Goal: Information Seeking & Learning: Compare options

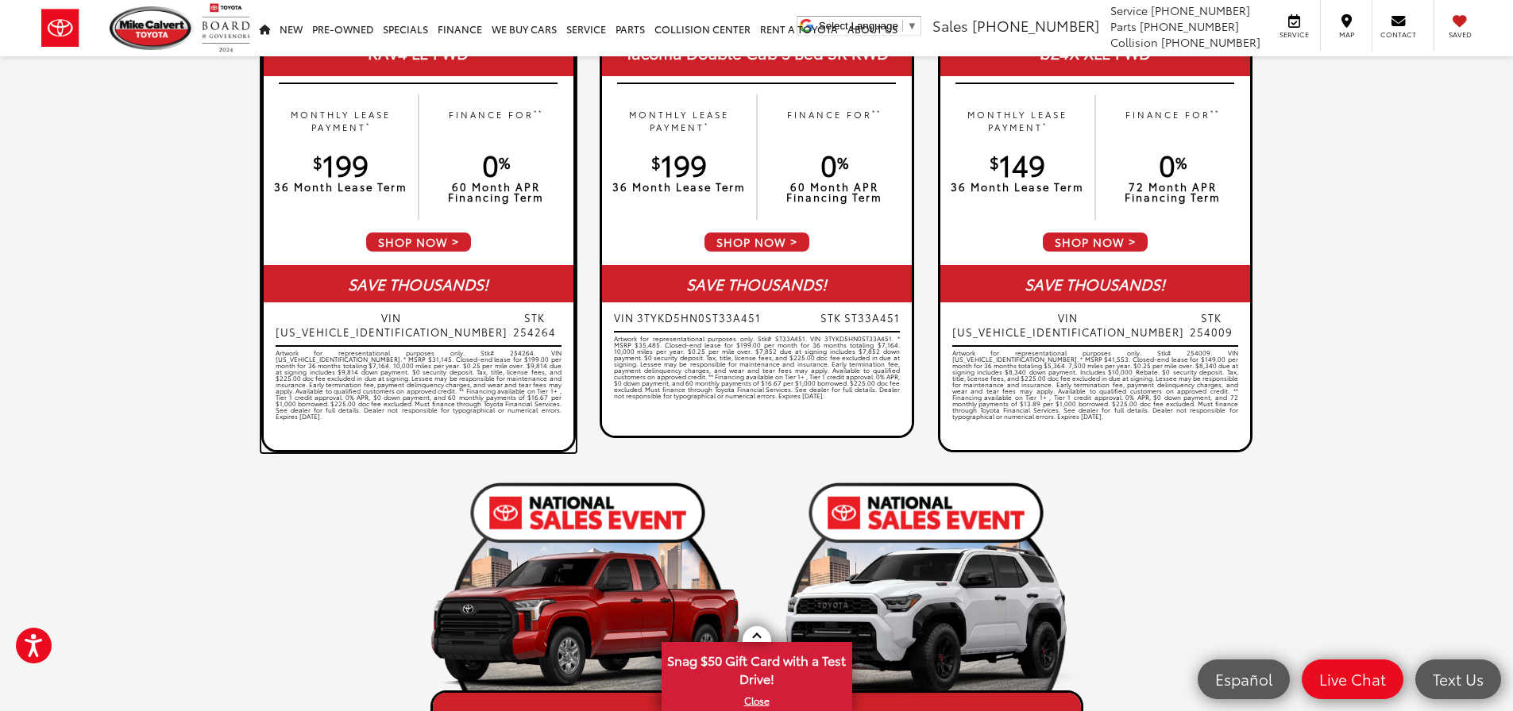
scroll to position [873, 0]
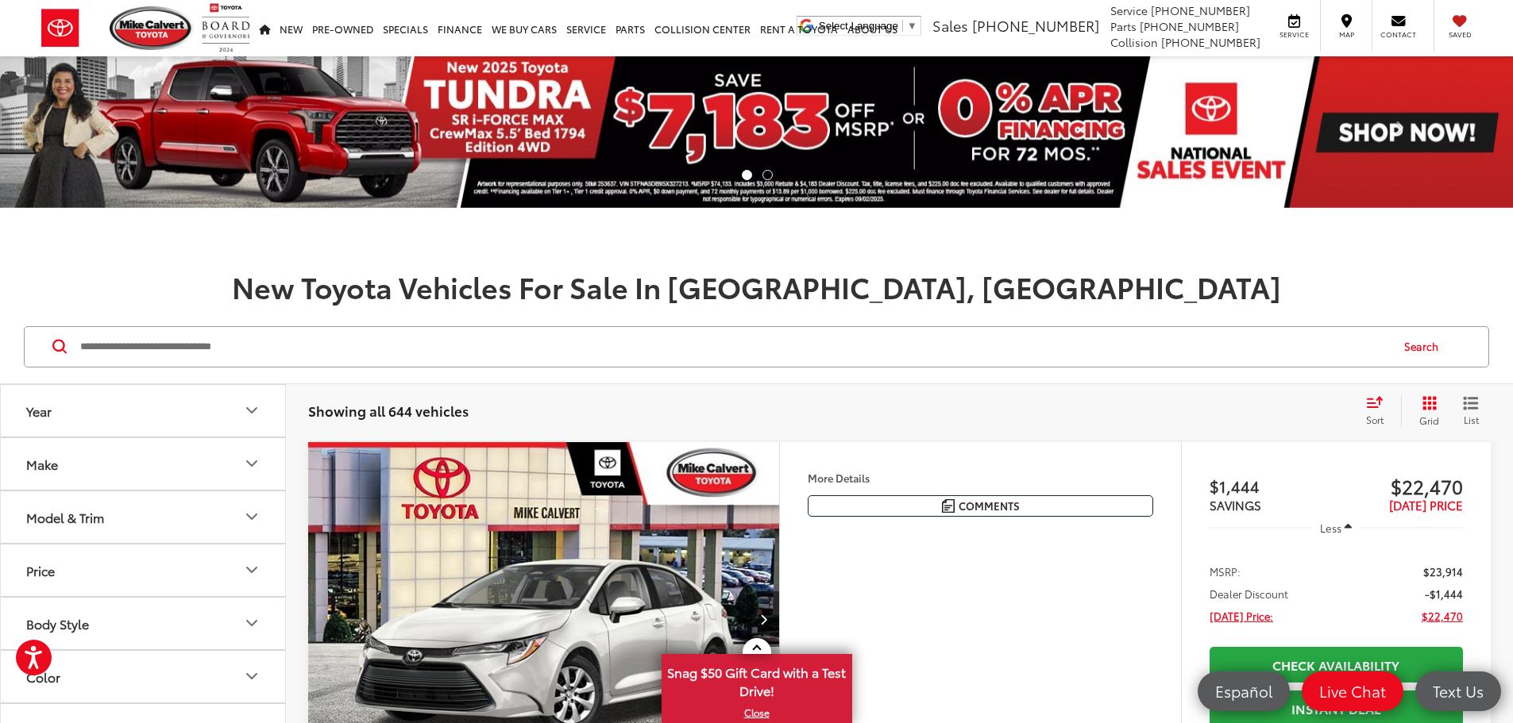
scroll to position [238, 0]
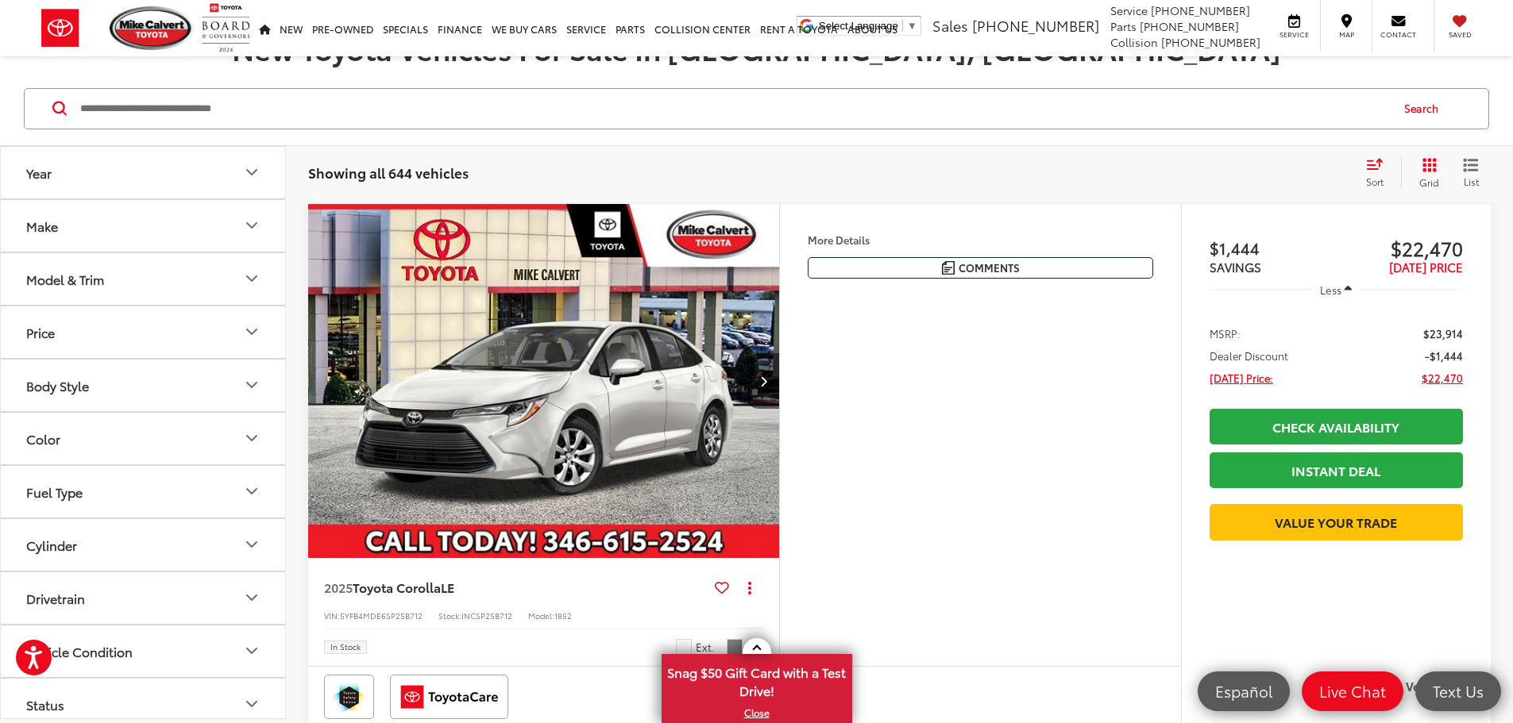
click at [226, 276] on button "Model & Trim" at bounding box center [144, 279] width 286 height 52
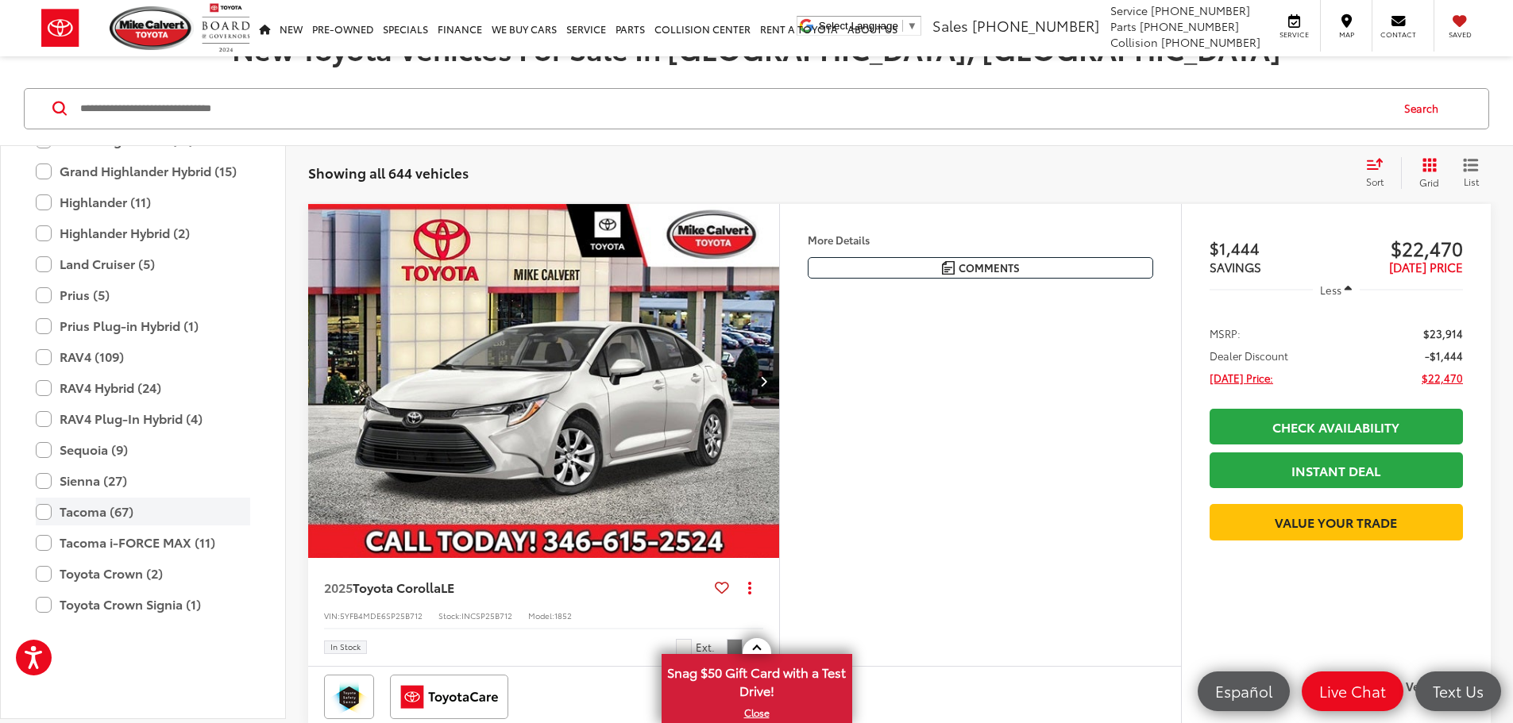
scroll to position [626, 0]
click at [108, 361] on label "RAV4 (109)" at bounding box center [143, 356] width 214 height 28
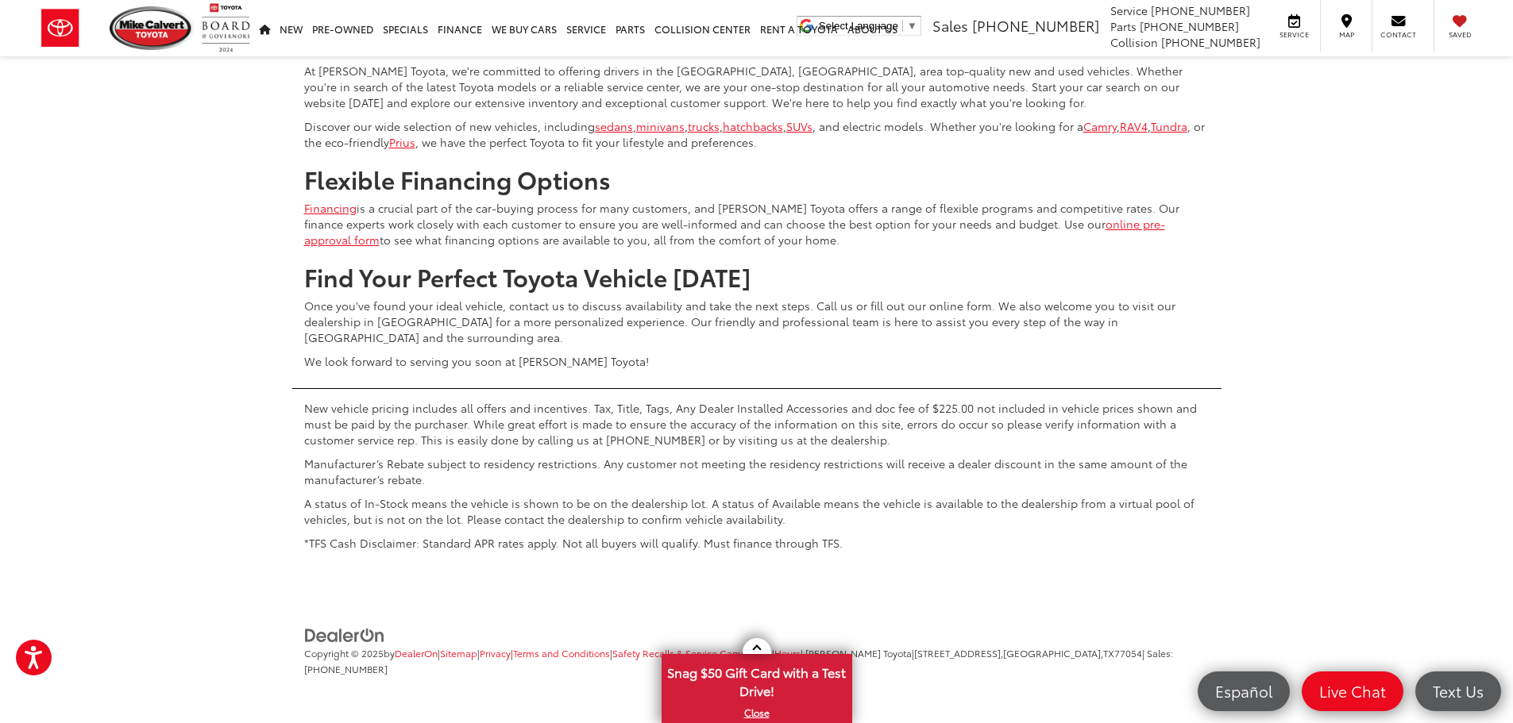
scroll to position [7948, 0]
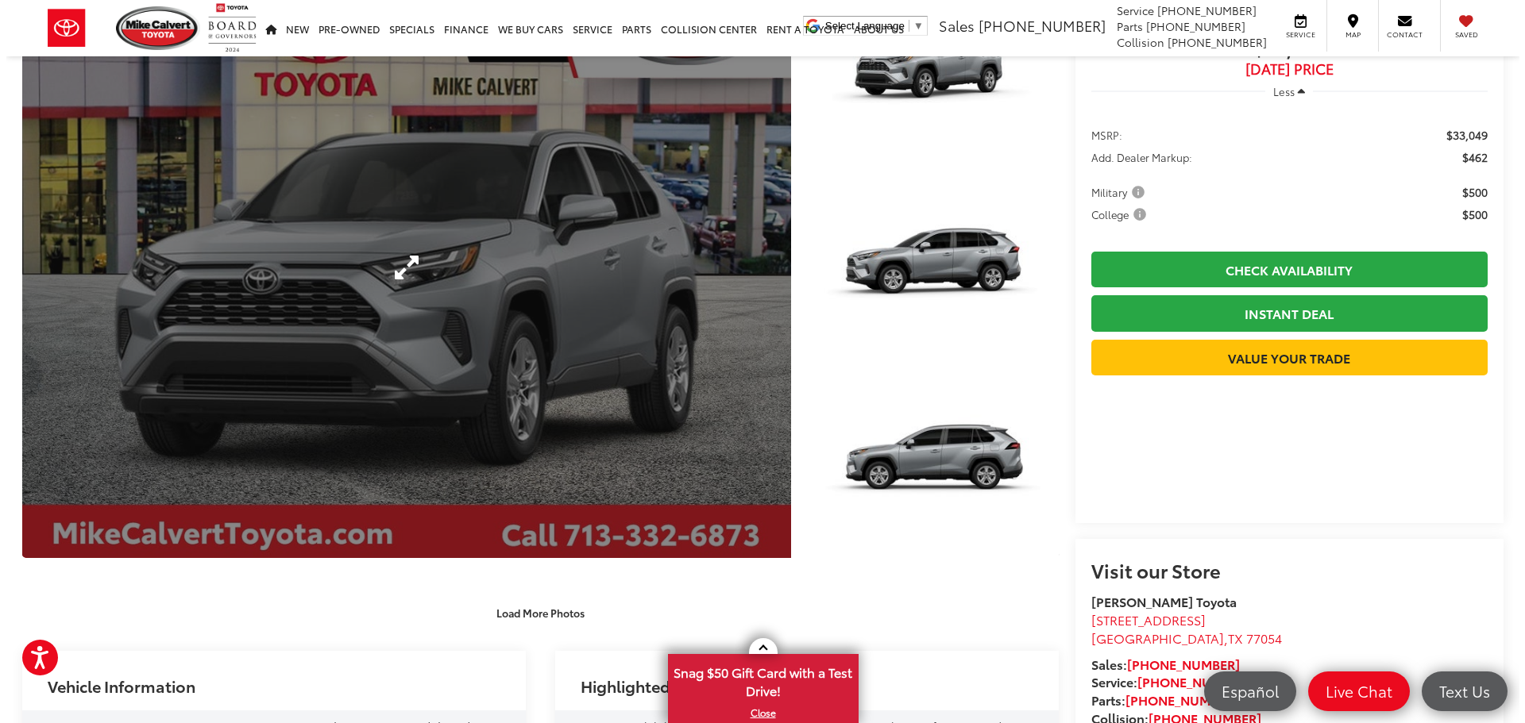
scroll to position [159, 0]
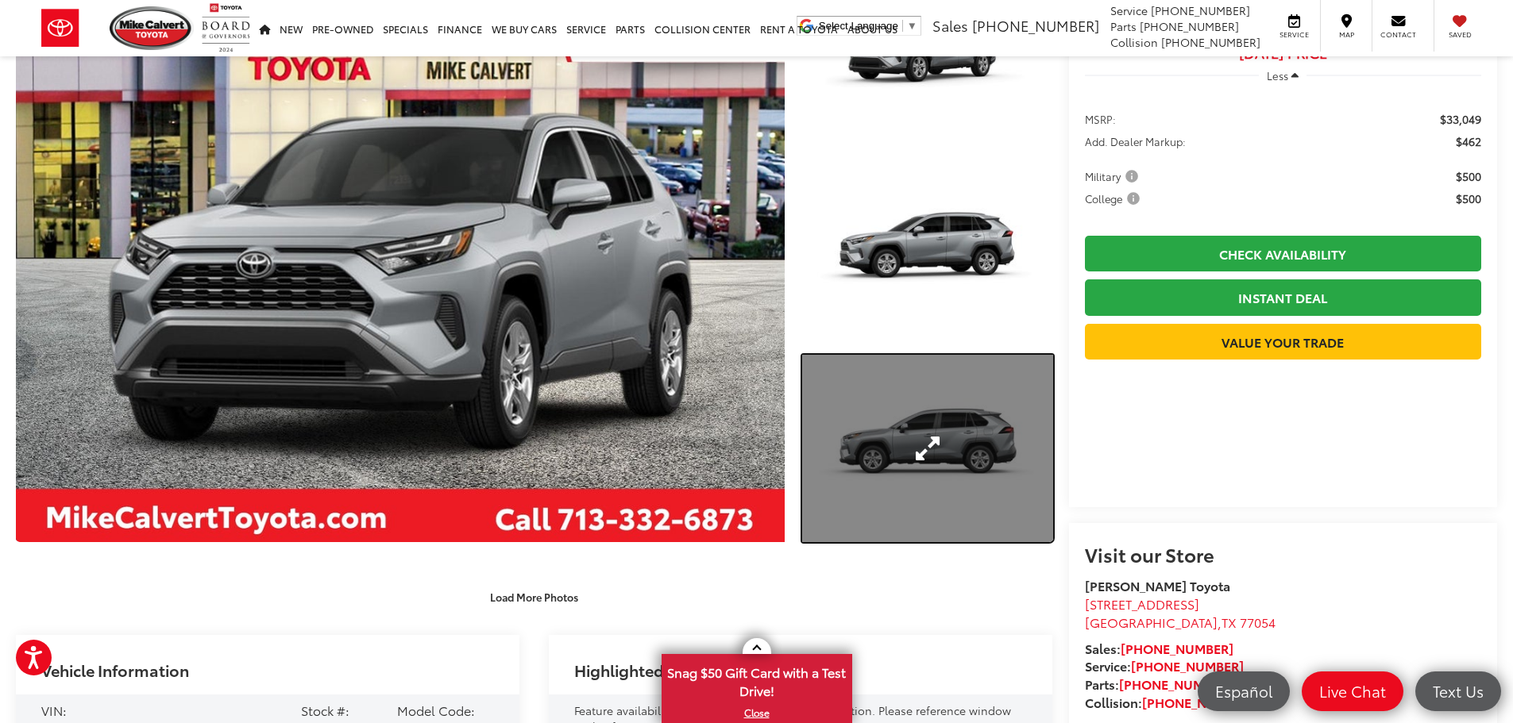
click at [957, 477] on link "Expand Photo 3" at bounding box center [927, 449] width 251 height 188
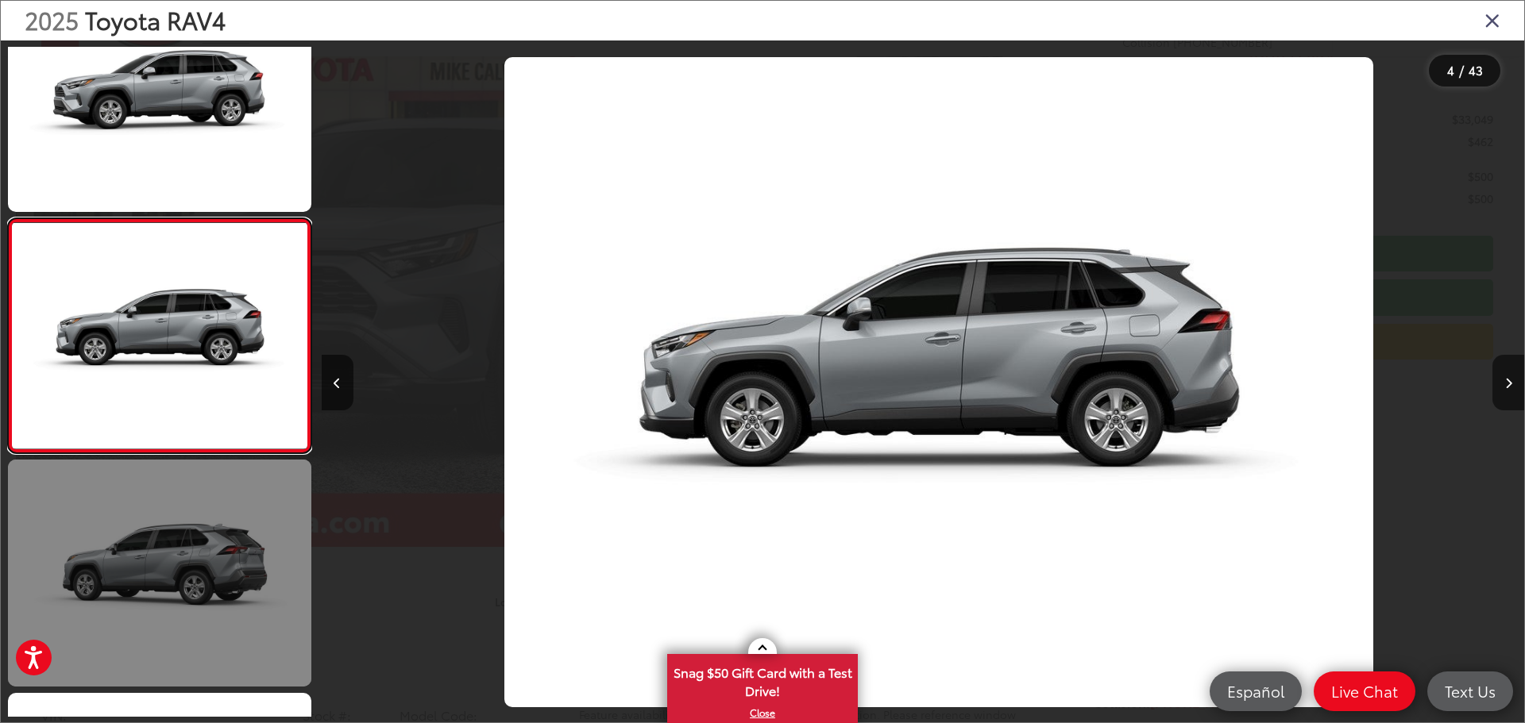
scroll to position [0, 3607]
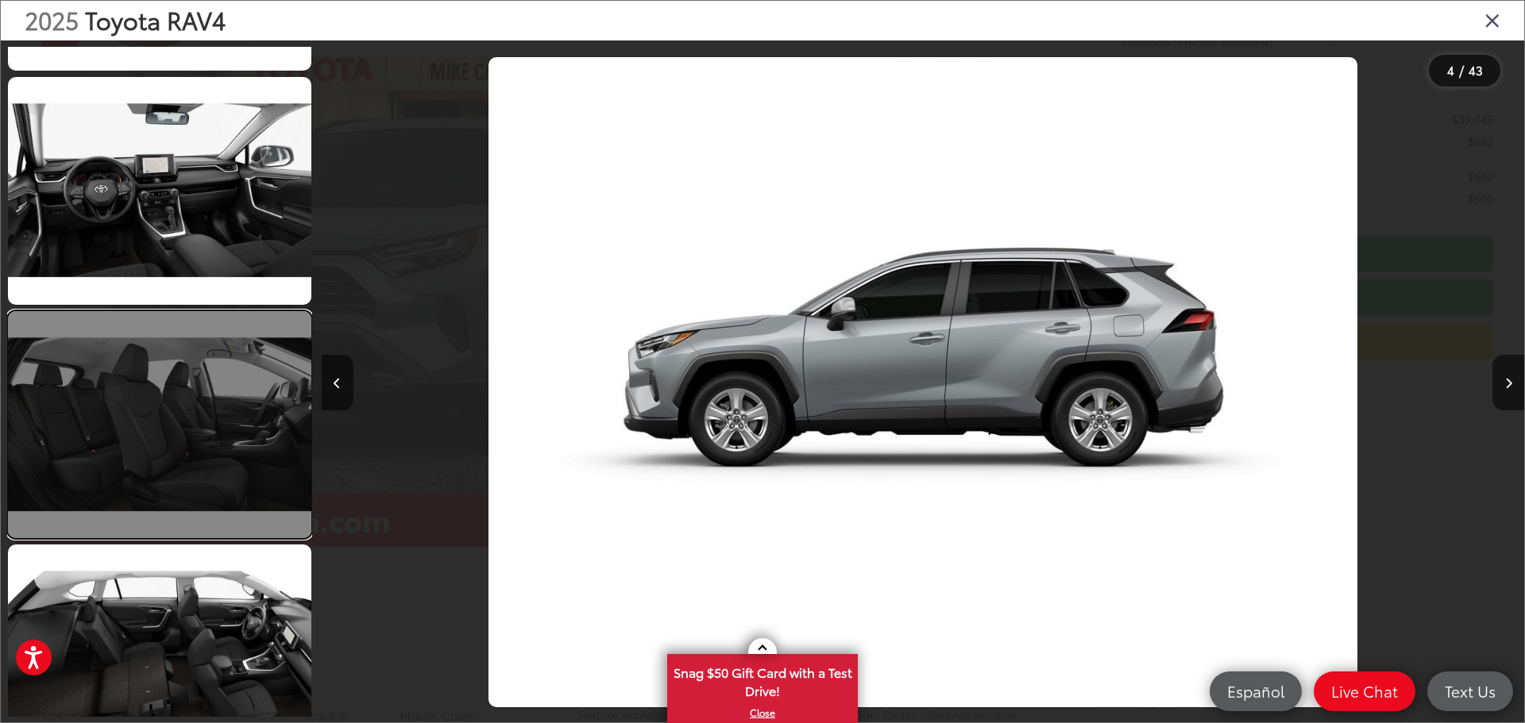
click at [169, 371] on link at bounding box center [159, 424] width 303 height 227
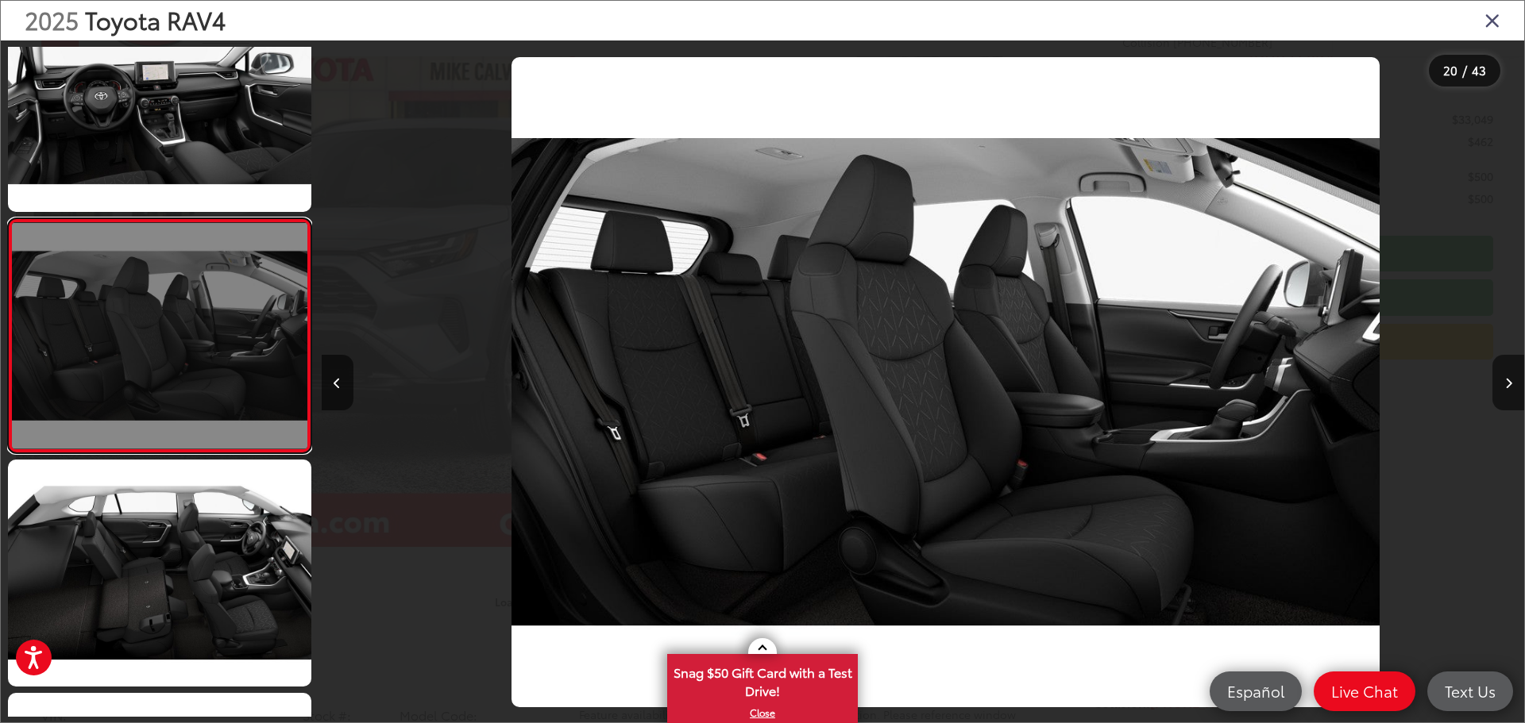
scroll to position [0, 22848]
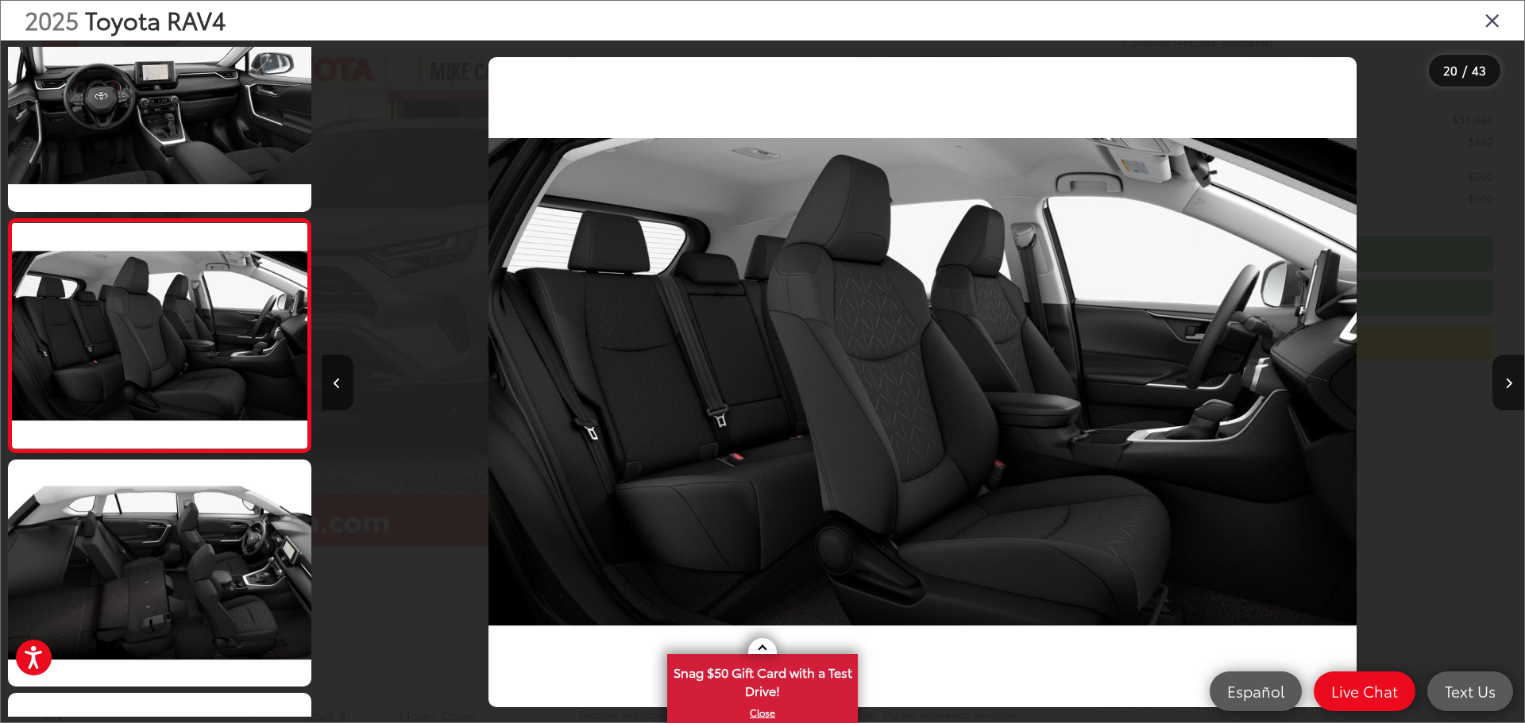
click at [173, 213] on div at bounding box center [159, 382] width 305 height 670
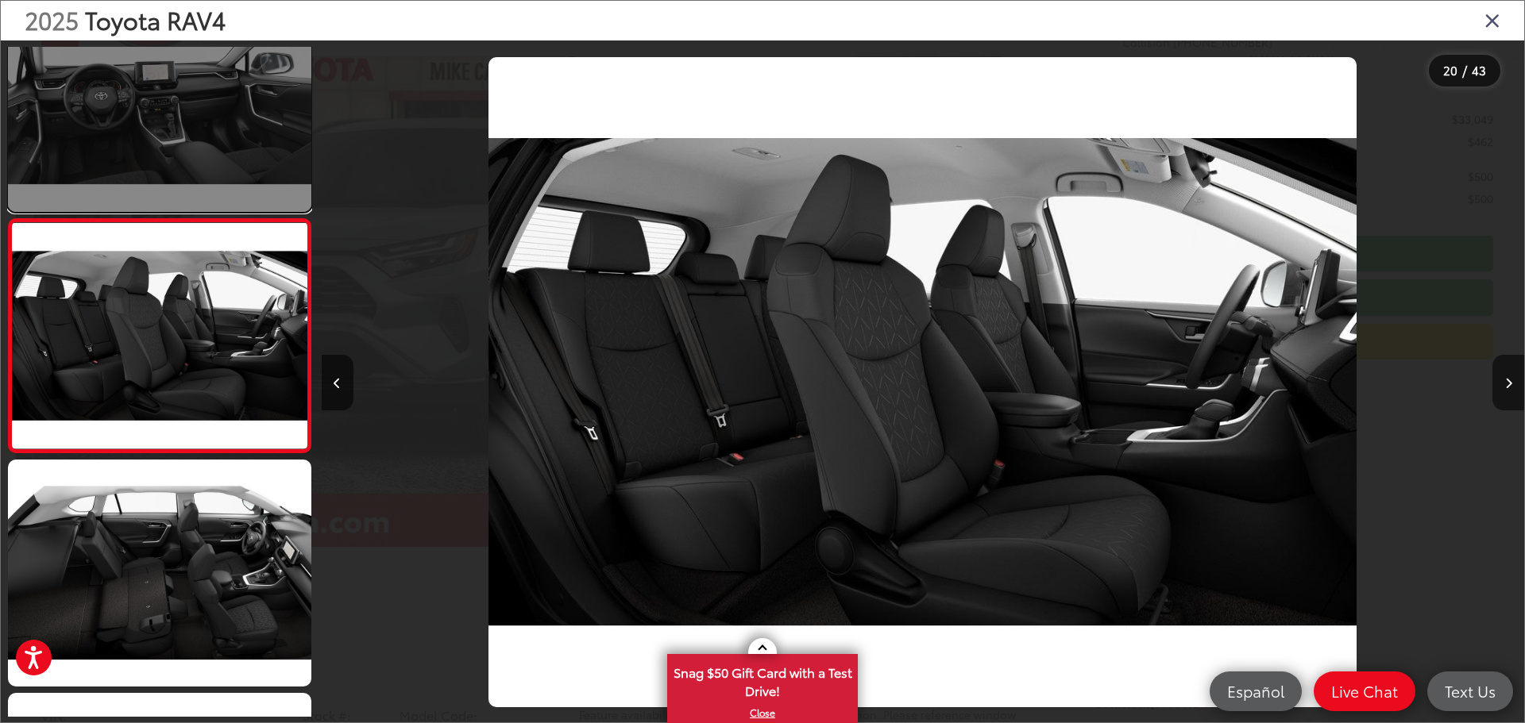
click at [173, 131] on link at bounding box center [159, 97] width 303 height 227
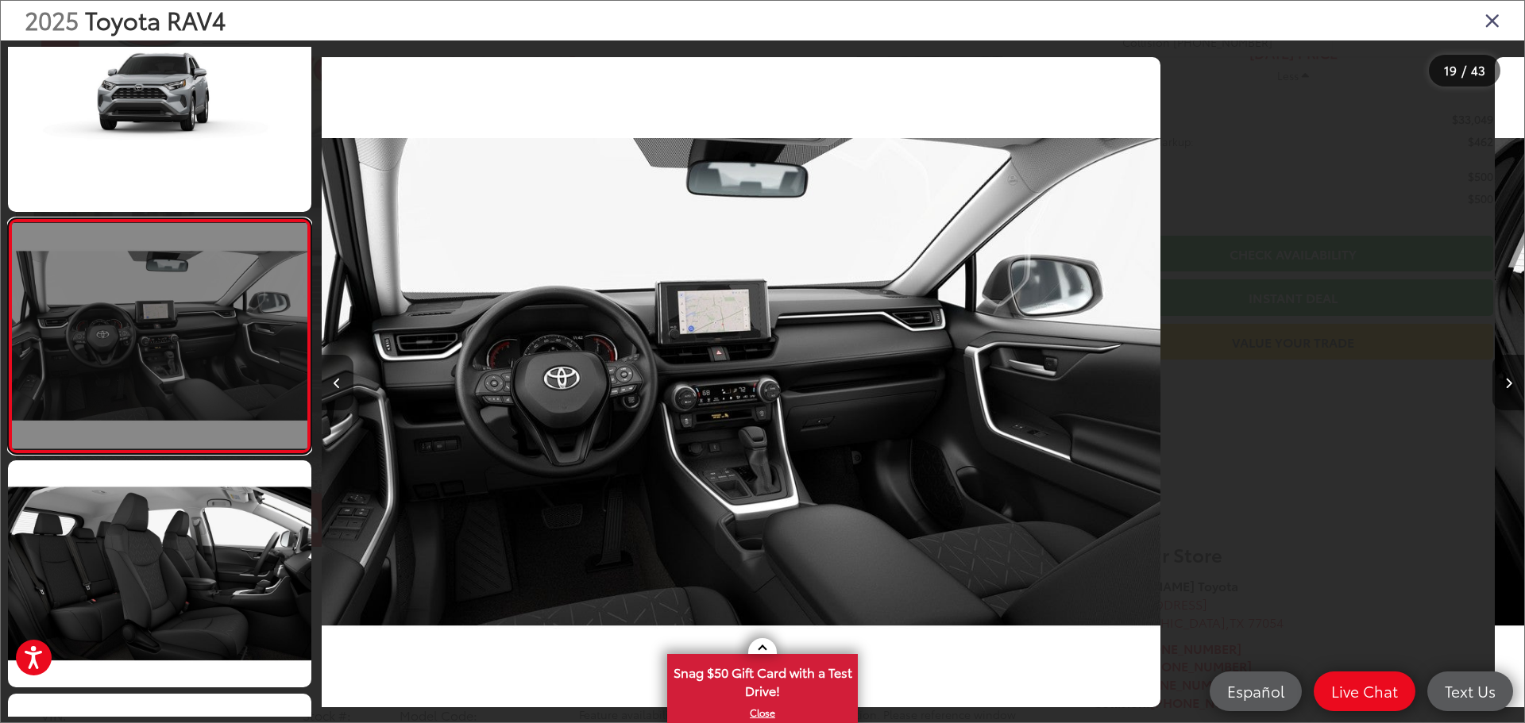
scroll to position [0, 21645]
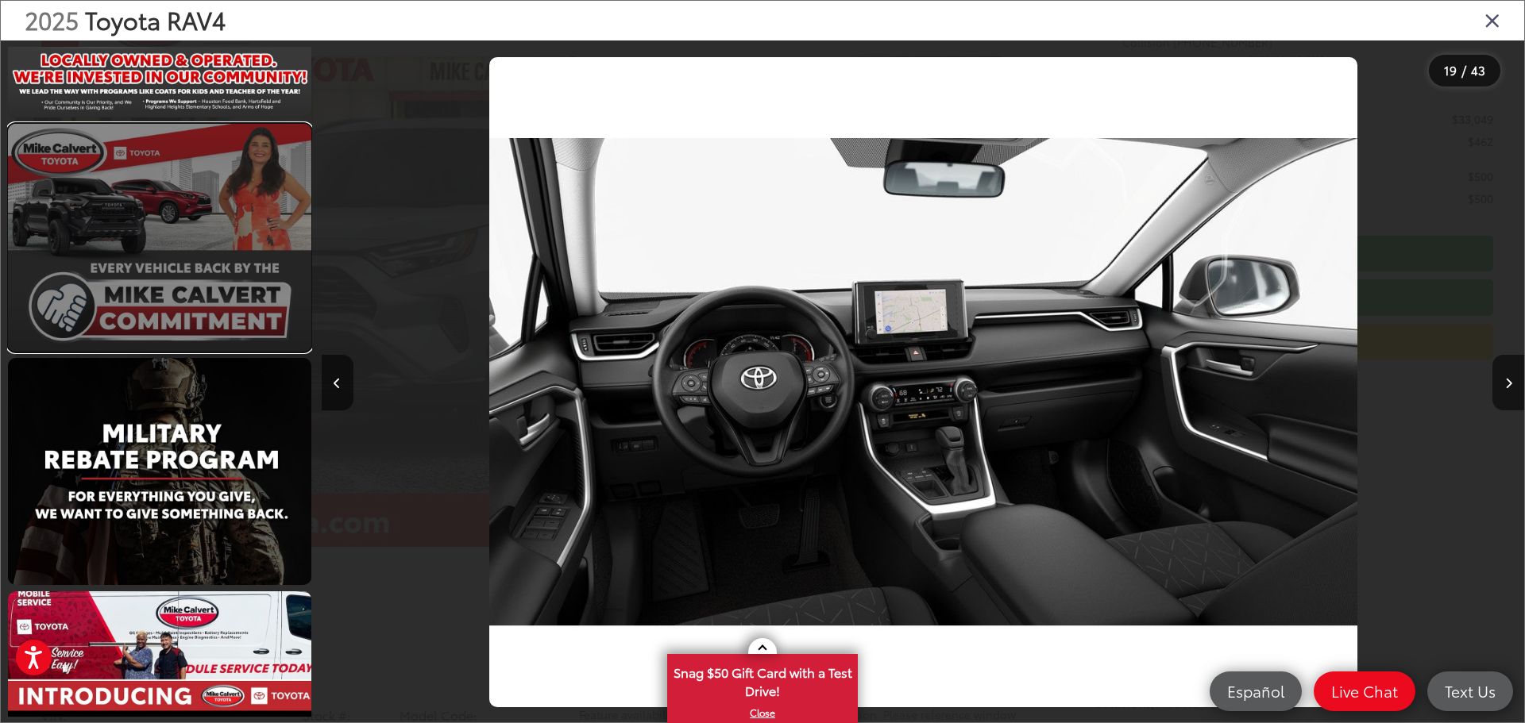
click at [239, 125] on link at bounding box center [159, 237] width 303 height 227
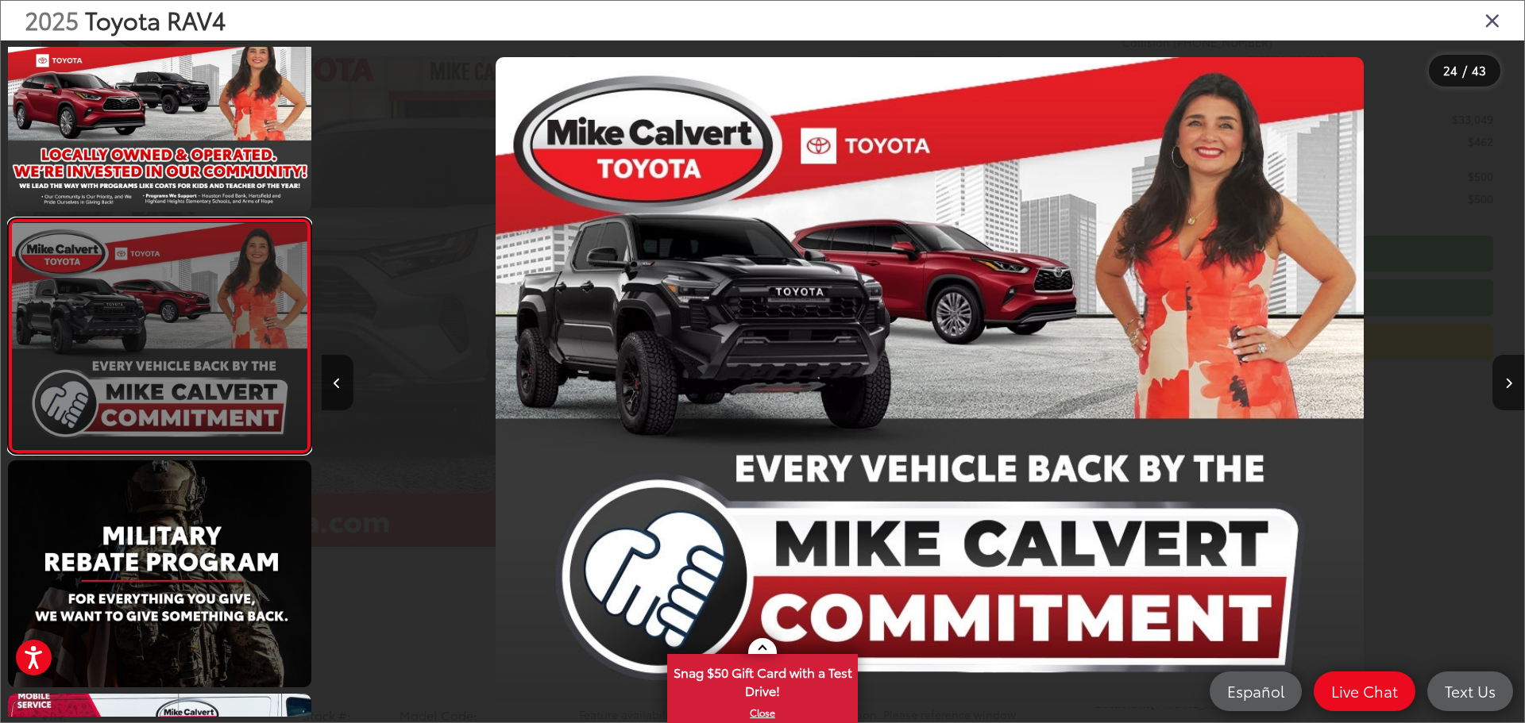
scroll to position [0, 27658]
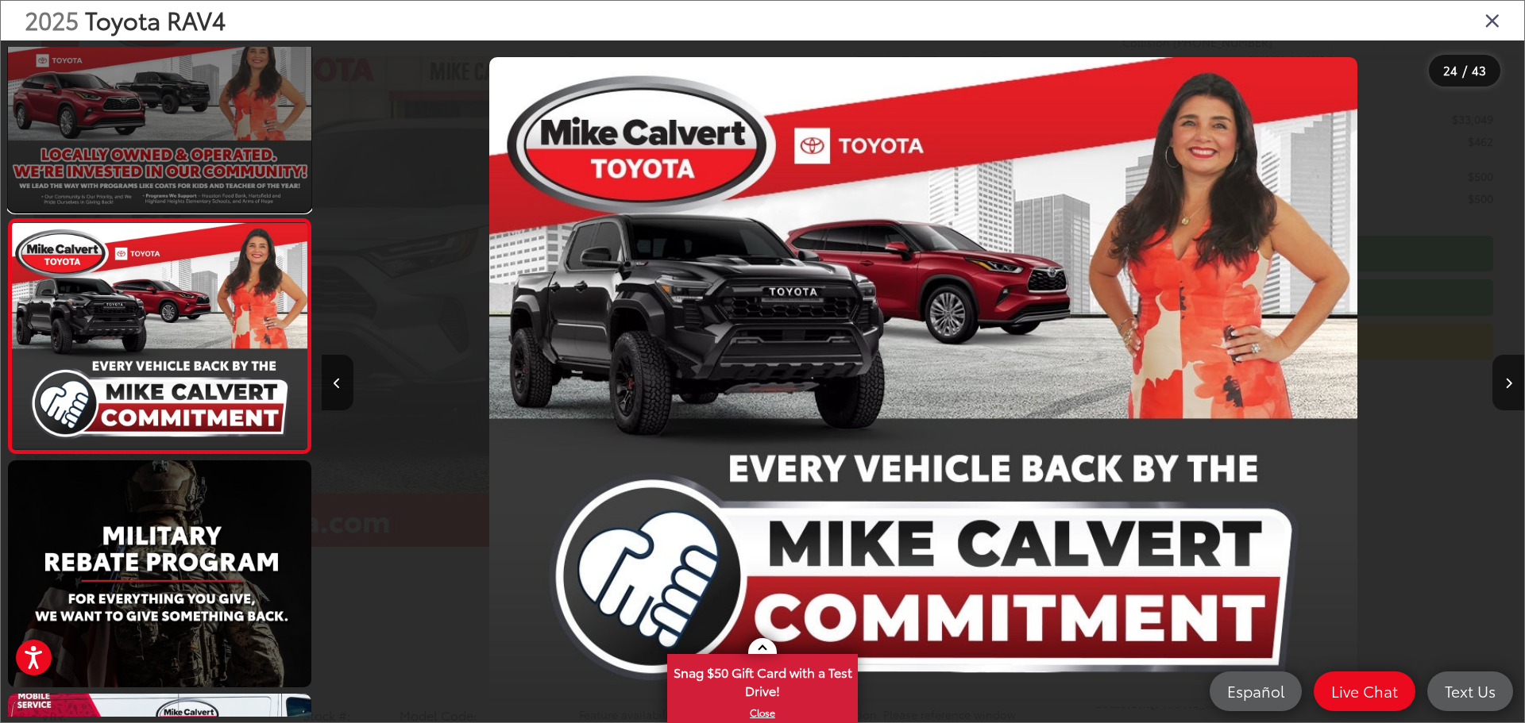
click at [228, 152] on link at bounding box center [159, 98] width 303 height 227
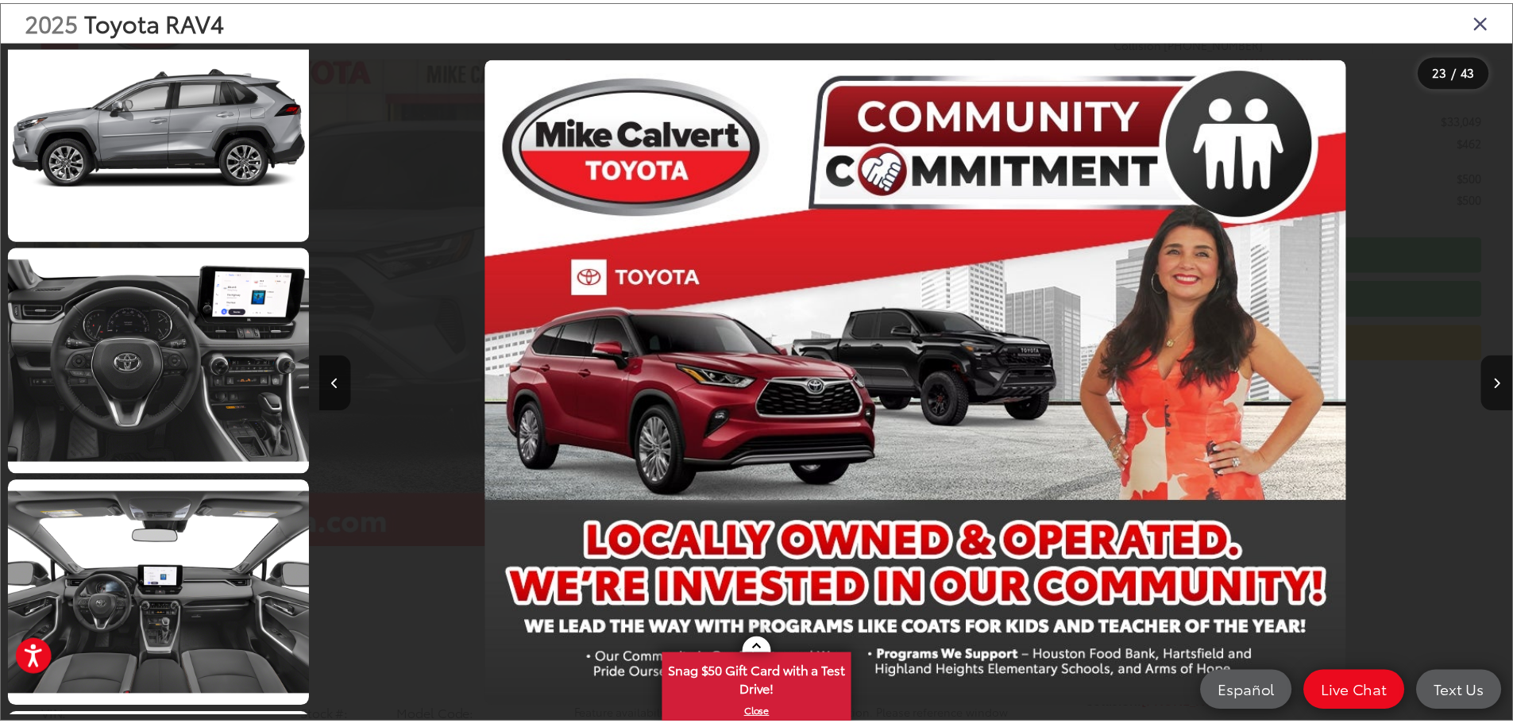
scroll to position [7986, 0]
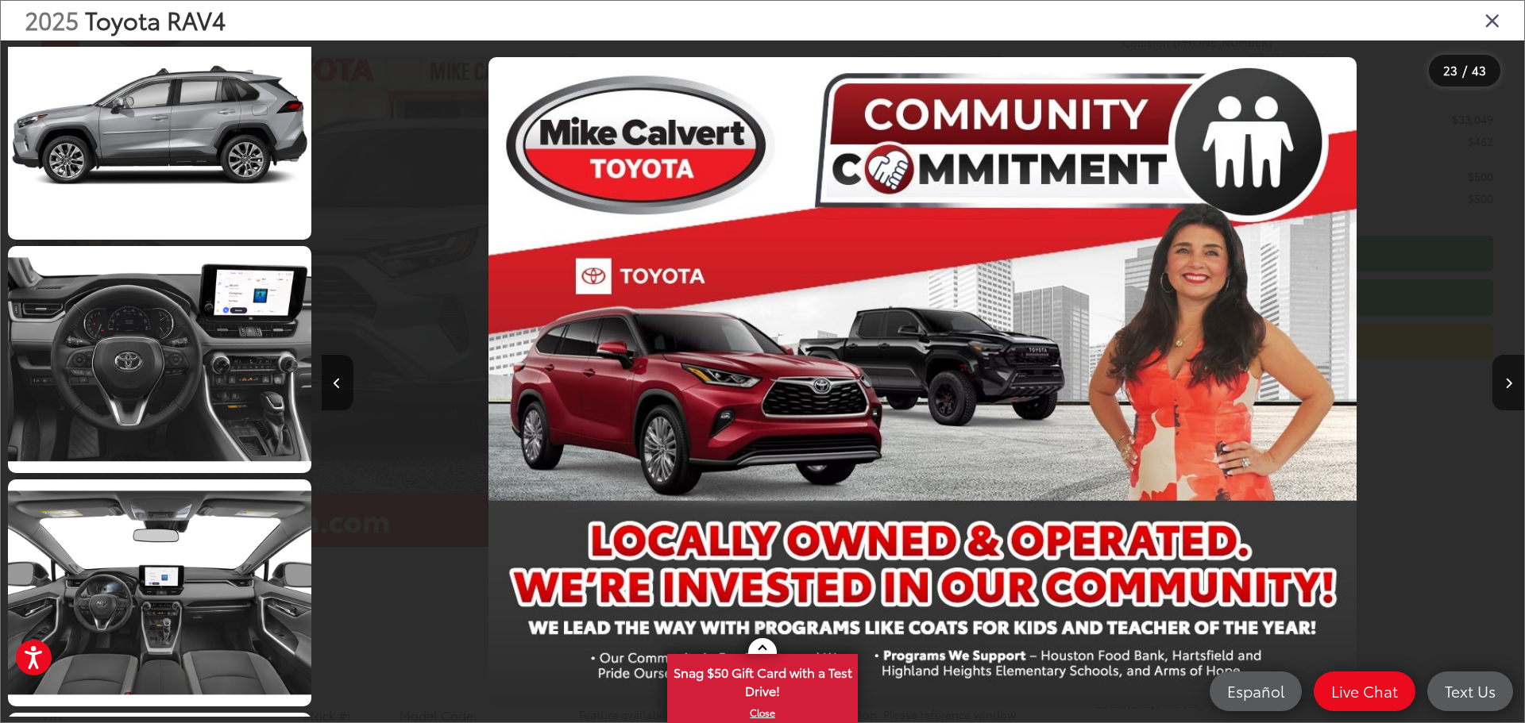
click at [1497, 17] on icon "Close gallery" at bounding box center [1492, 20] width 16 height 21
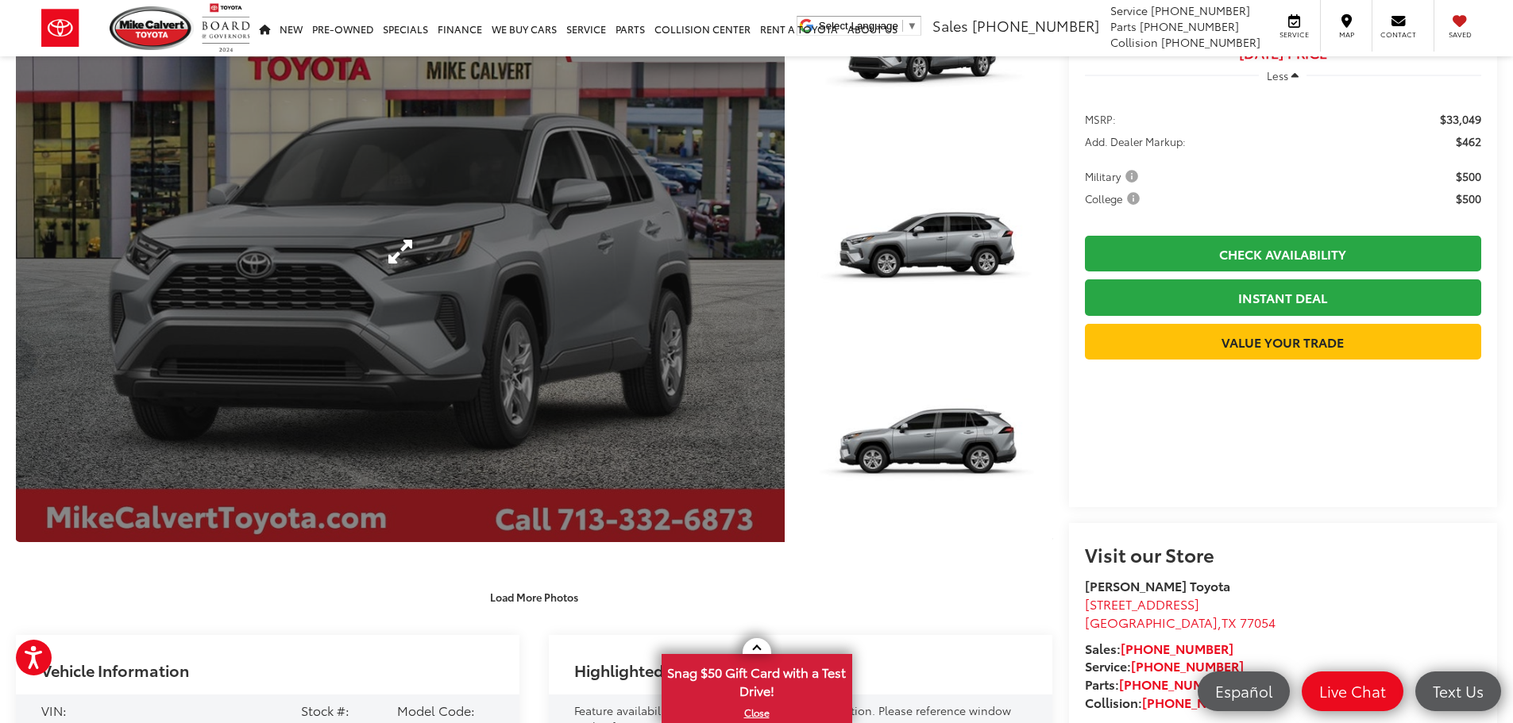
scroll to position [0, 0]
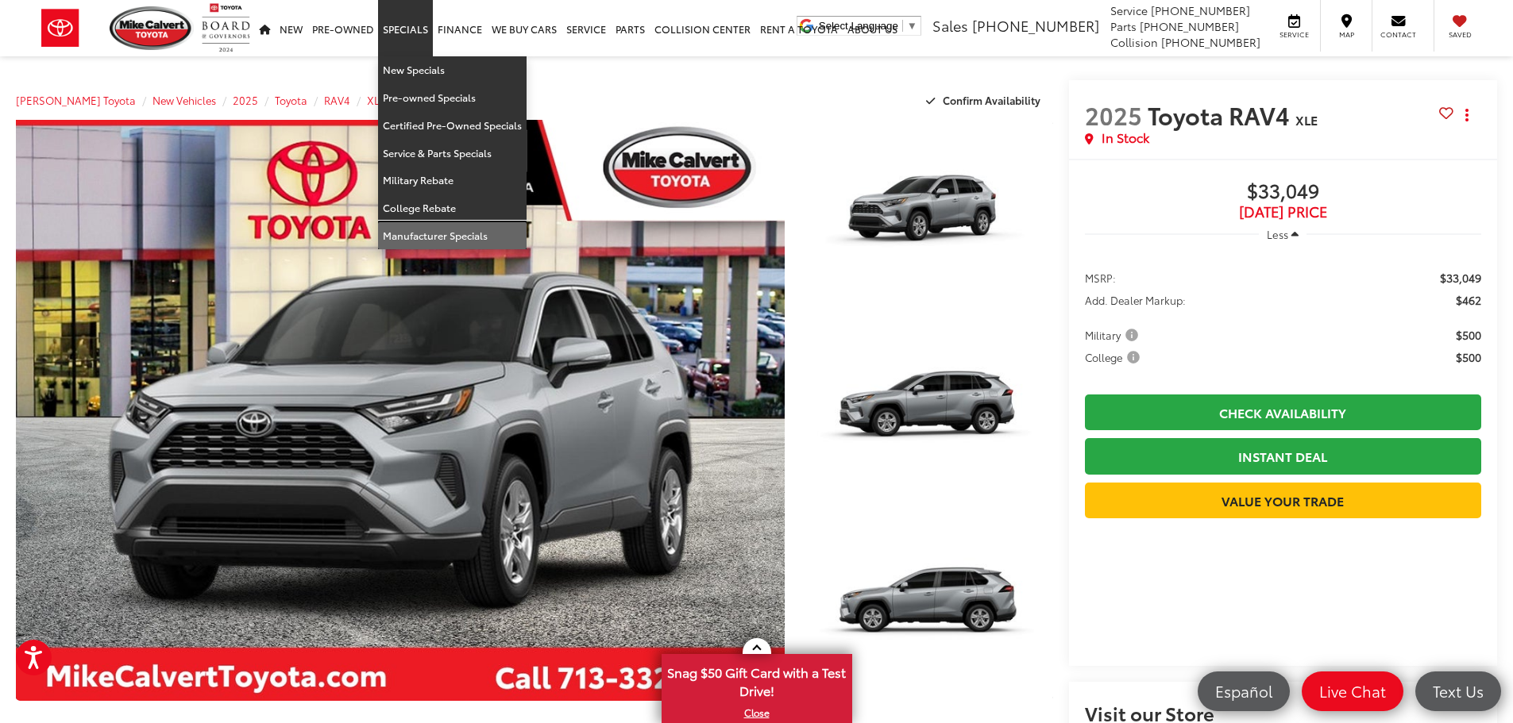
click at [461, 243] on link "Manufacturer Specials" at bounding box center [452, 235] width 148 height 27
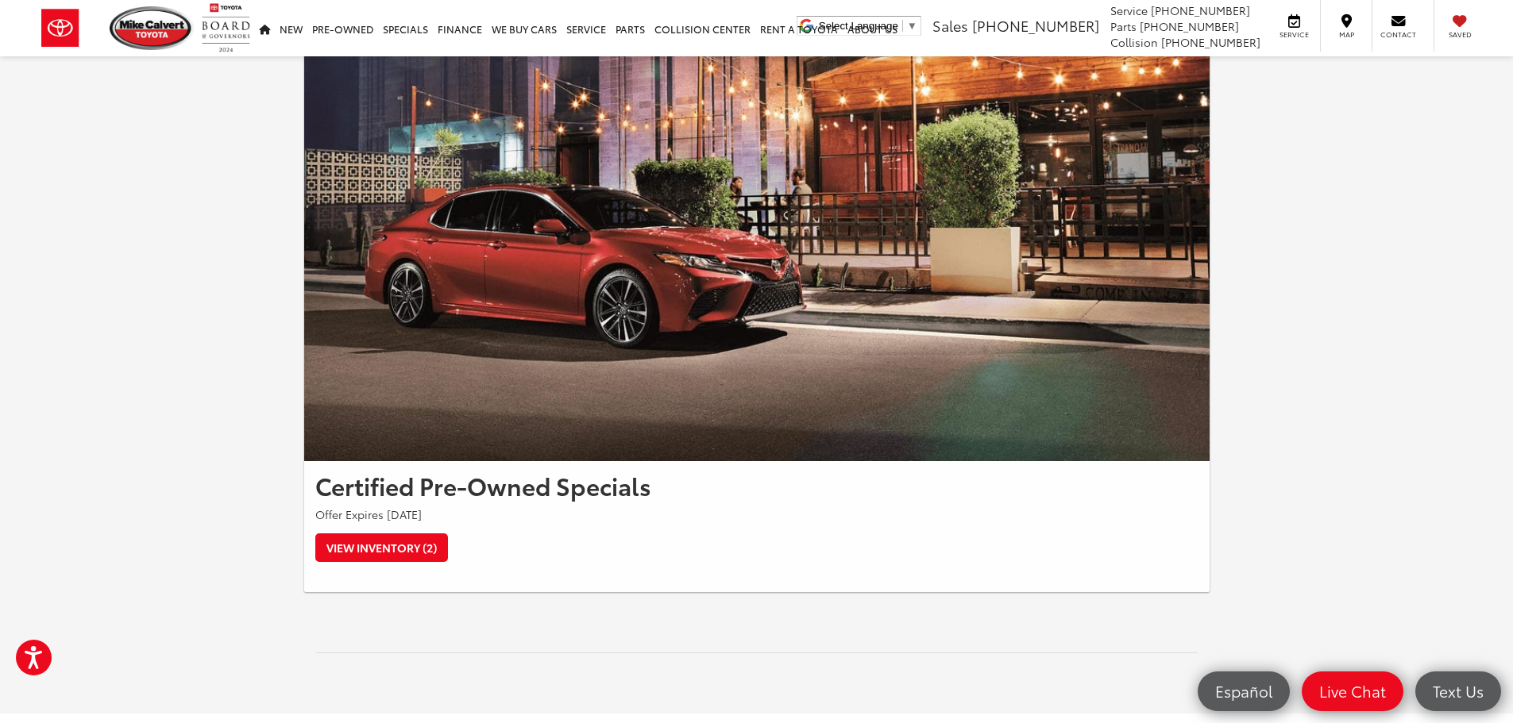
scroll to position [159, 0]
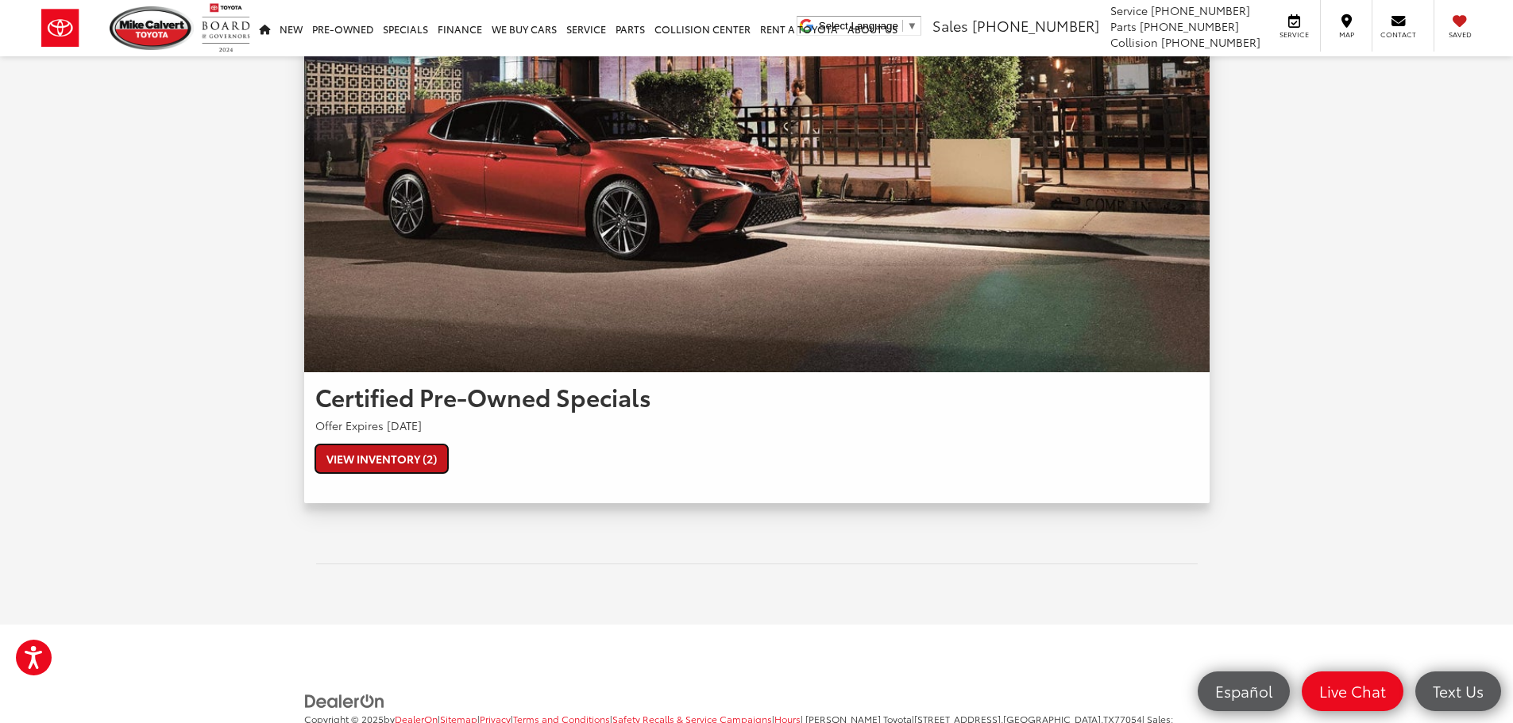
click at [362, 465] on link "View Inventory (2)" at bounding box center [381, 459] width 133 height 29
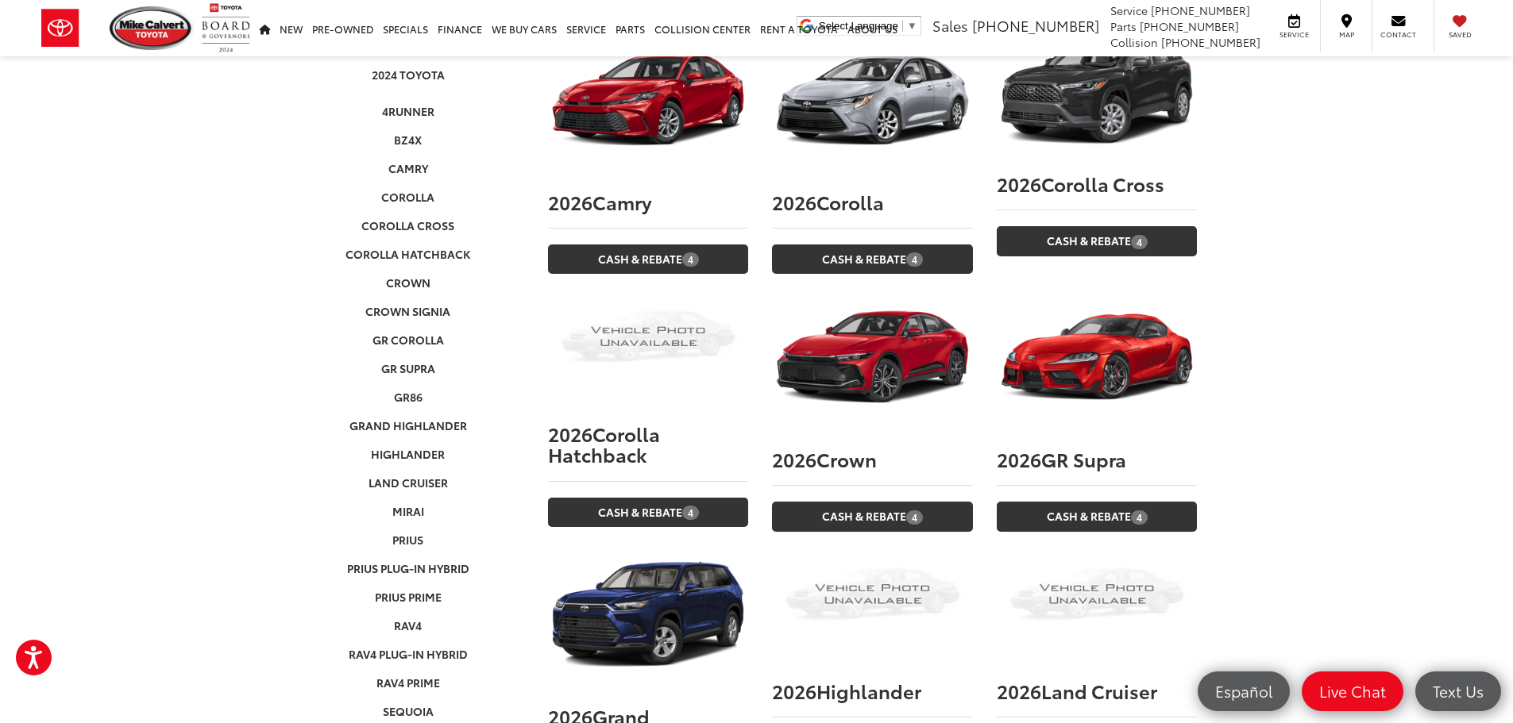
scroll to position [159, 0]
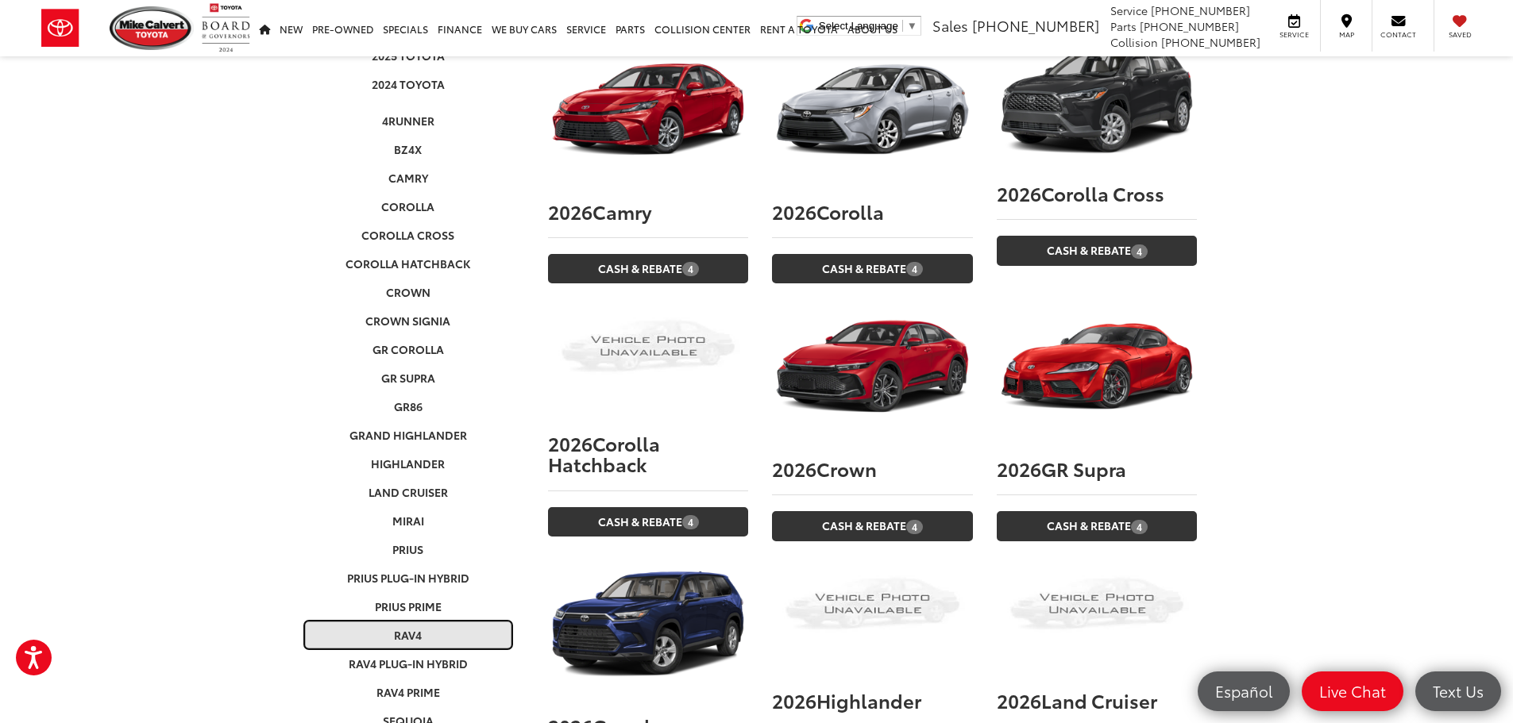
click at [411, 621] on link "RAV4" at bounding box center [408, 635] width 209 height 29
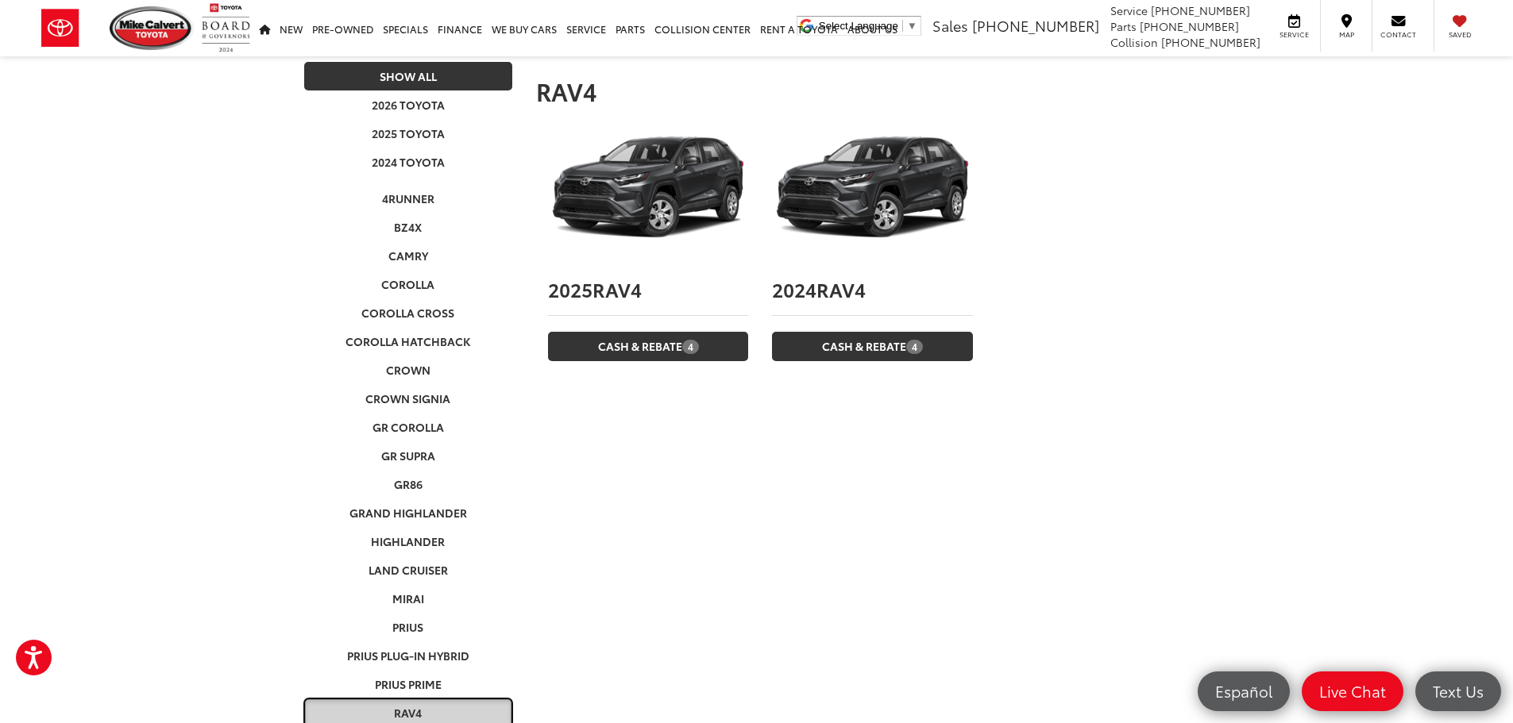
scroll to position [0, 0]
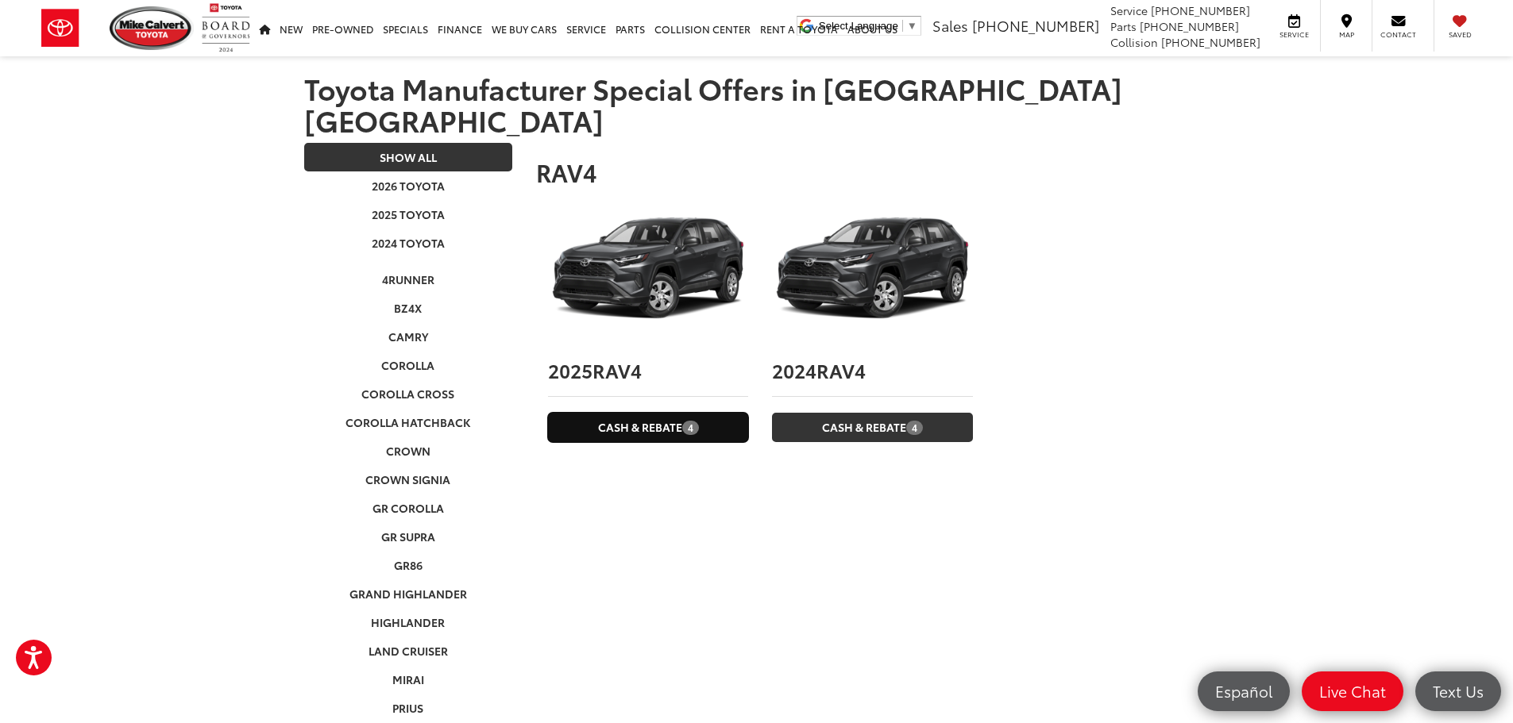
click at [635, 413] on link "Cash & Rebate 4" at bounding box center [648, 427] width 200 height 29
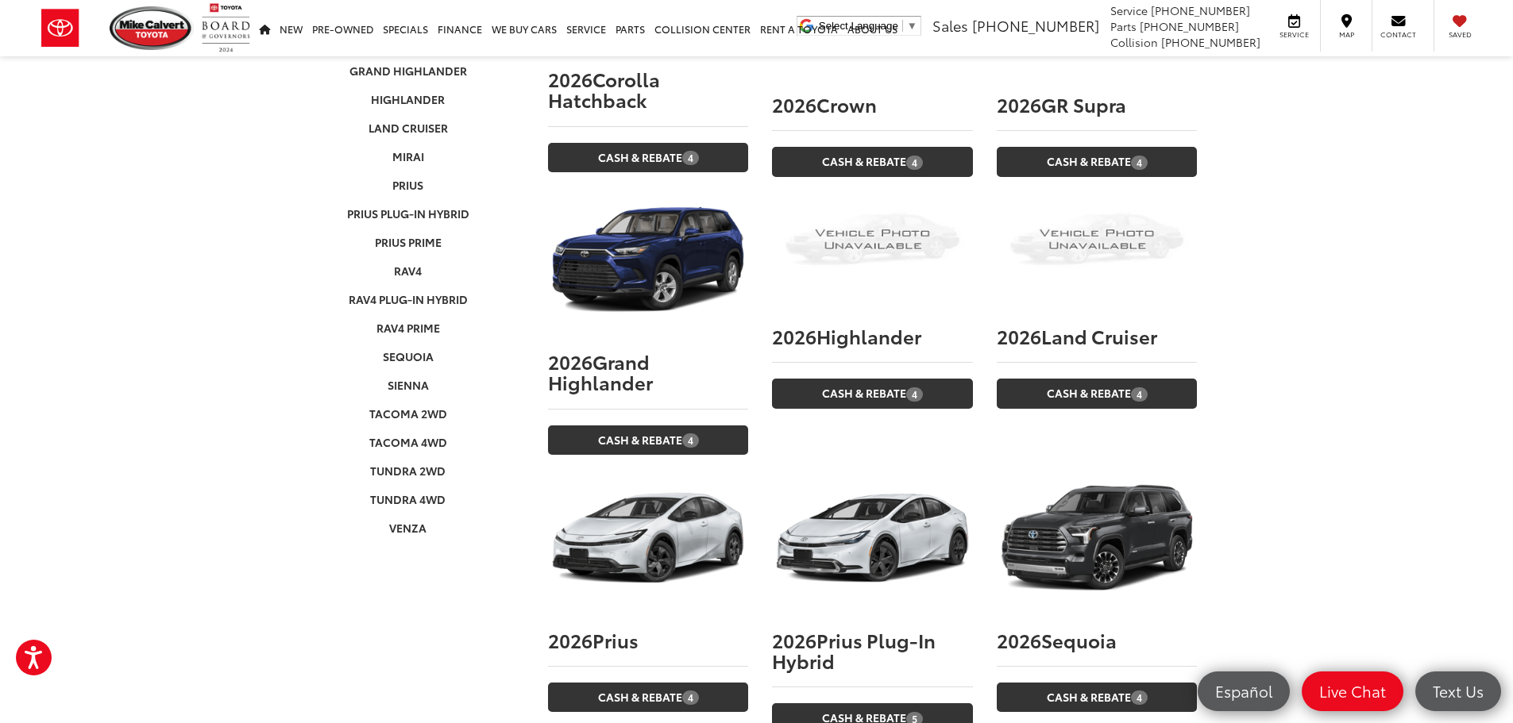
scroll to position [556, 0]
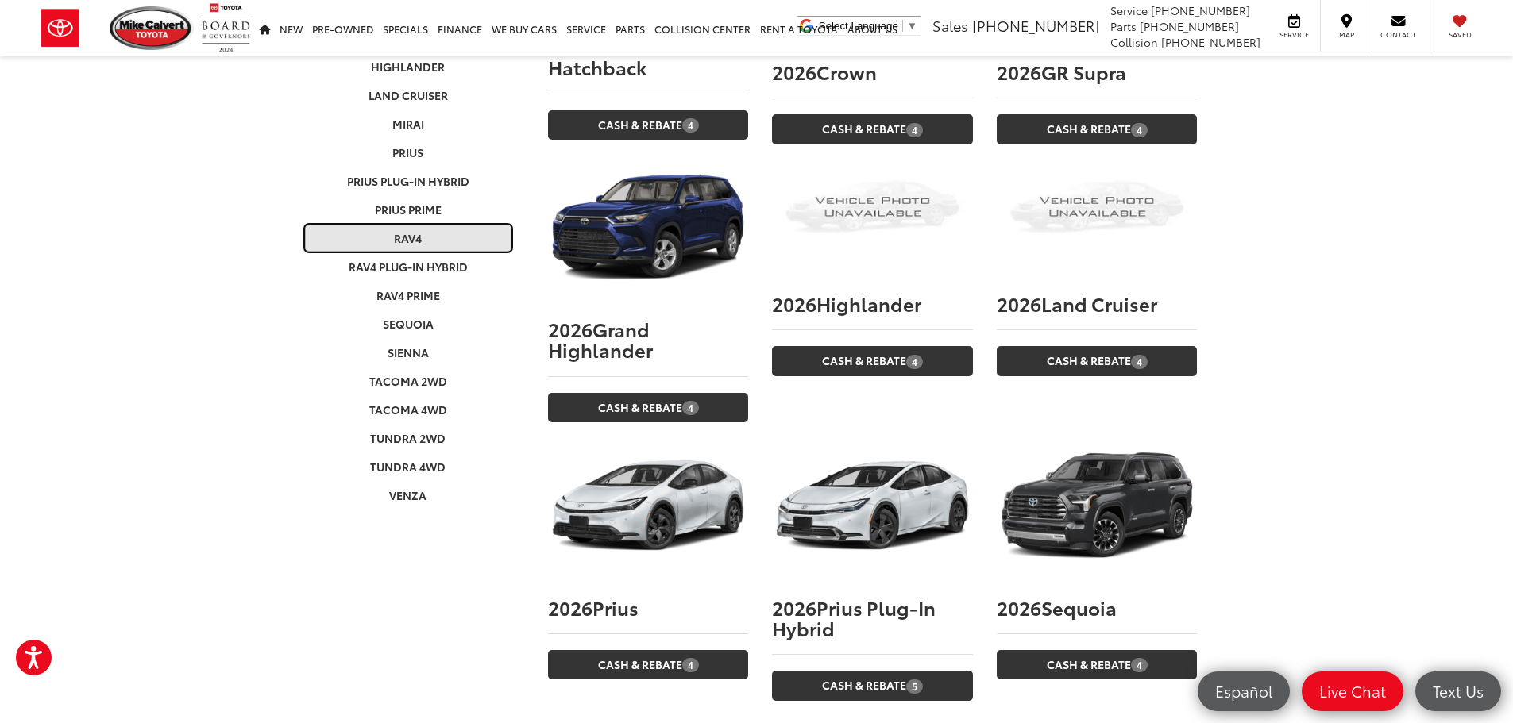
click at [407, 224] on link "RAV4" at bounding box center [408, 238] width 209 height 29
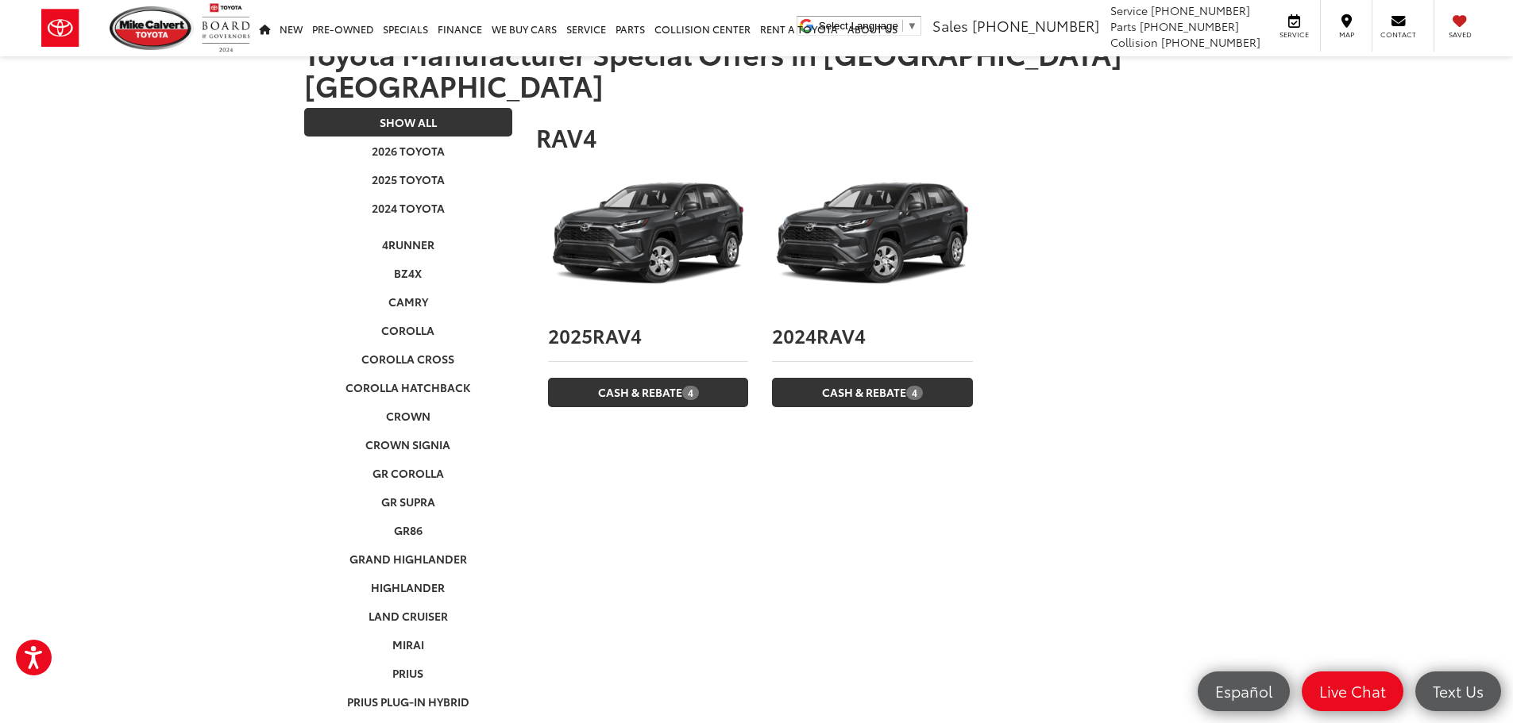
scroll to position [0, 0]
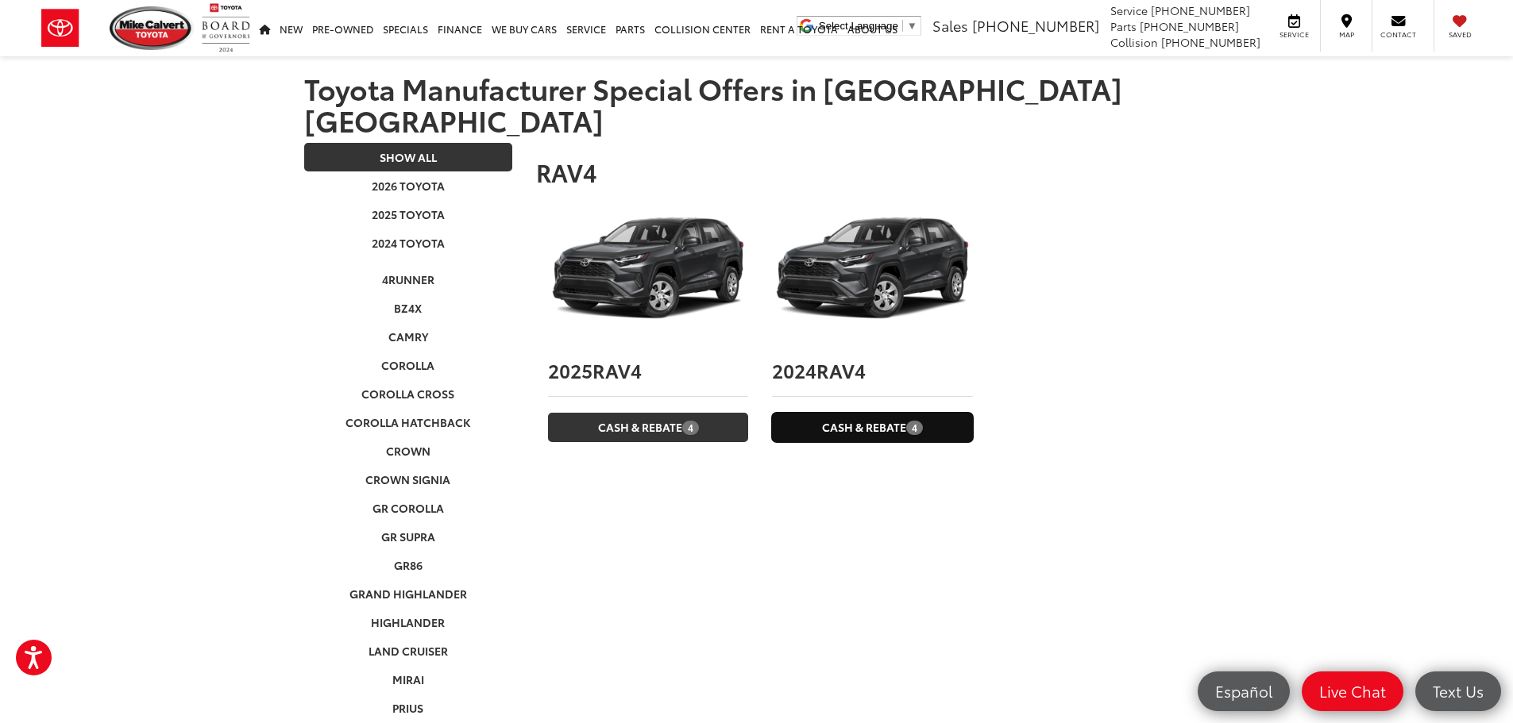
click at [902, 413] on link "Cash & Rebate 4" at bounding box center [872, 427] width 200 height 29
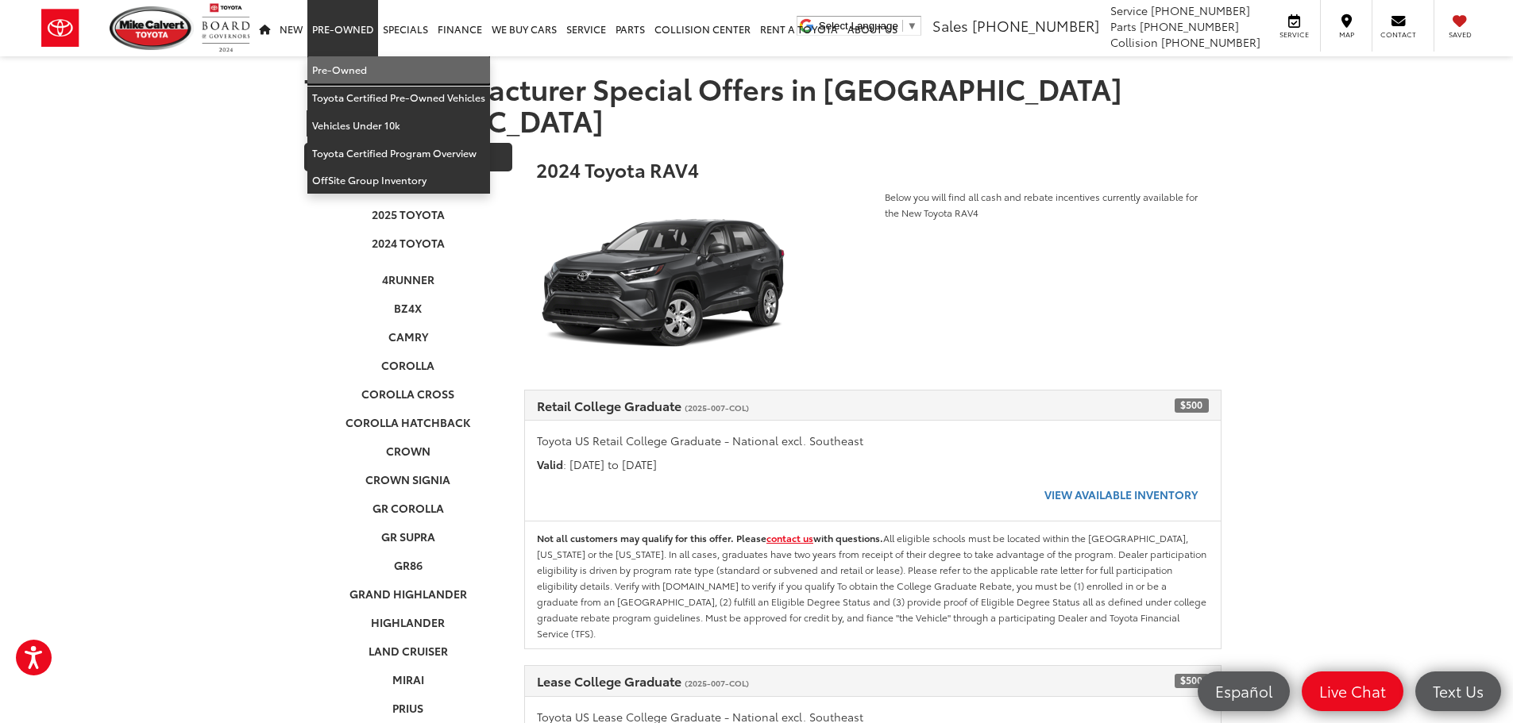
click at [343, 65] on link "Pre-Owned" at bounding box center [398, 70] width 183 height 28
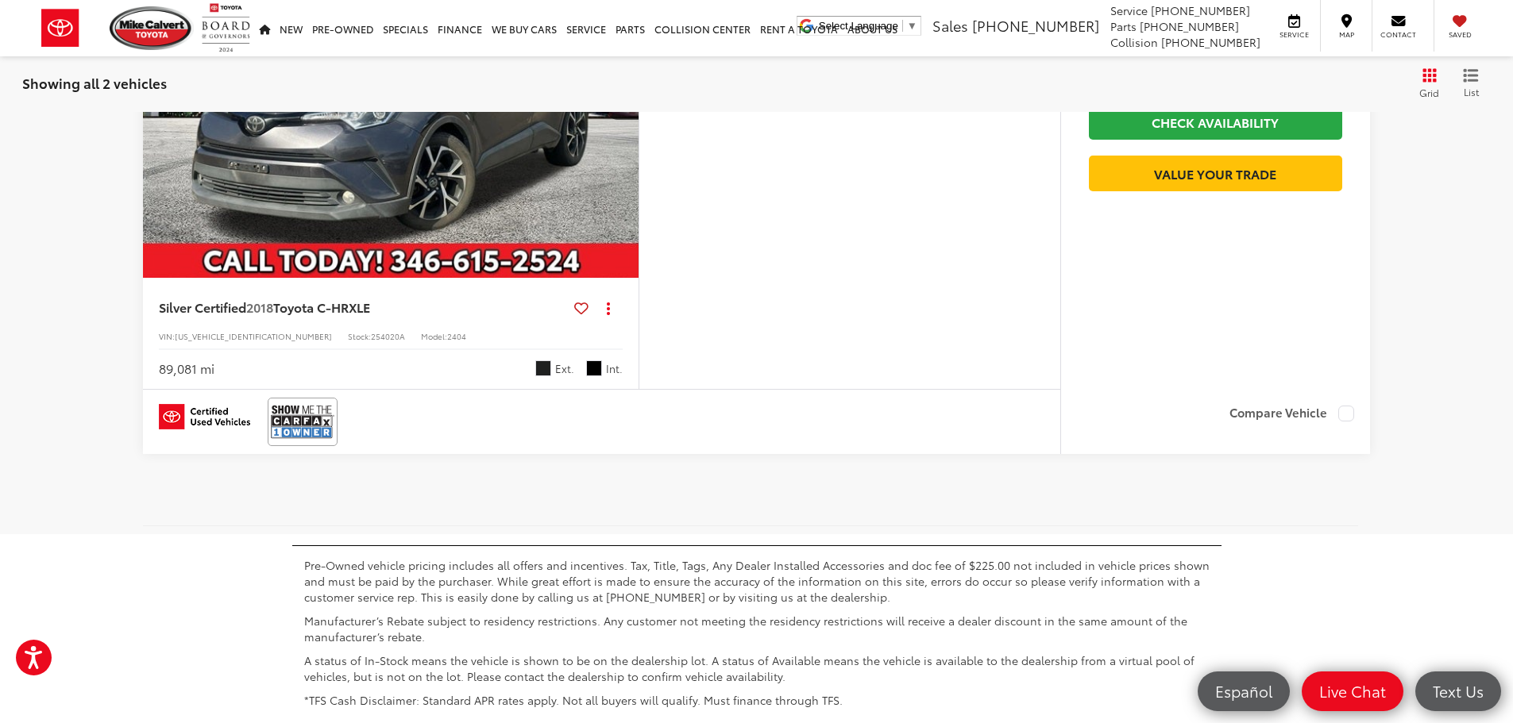
scroll to position [1350, 0]
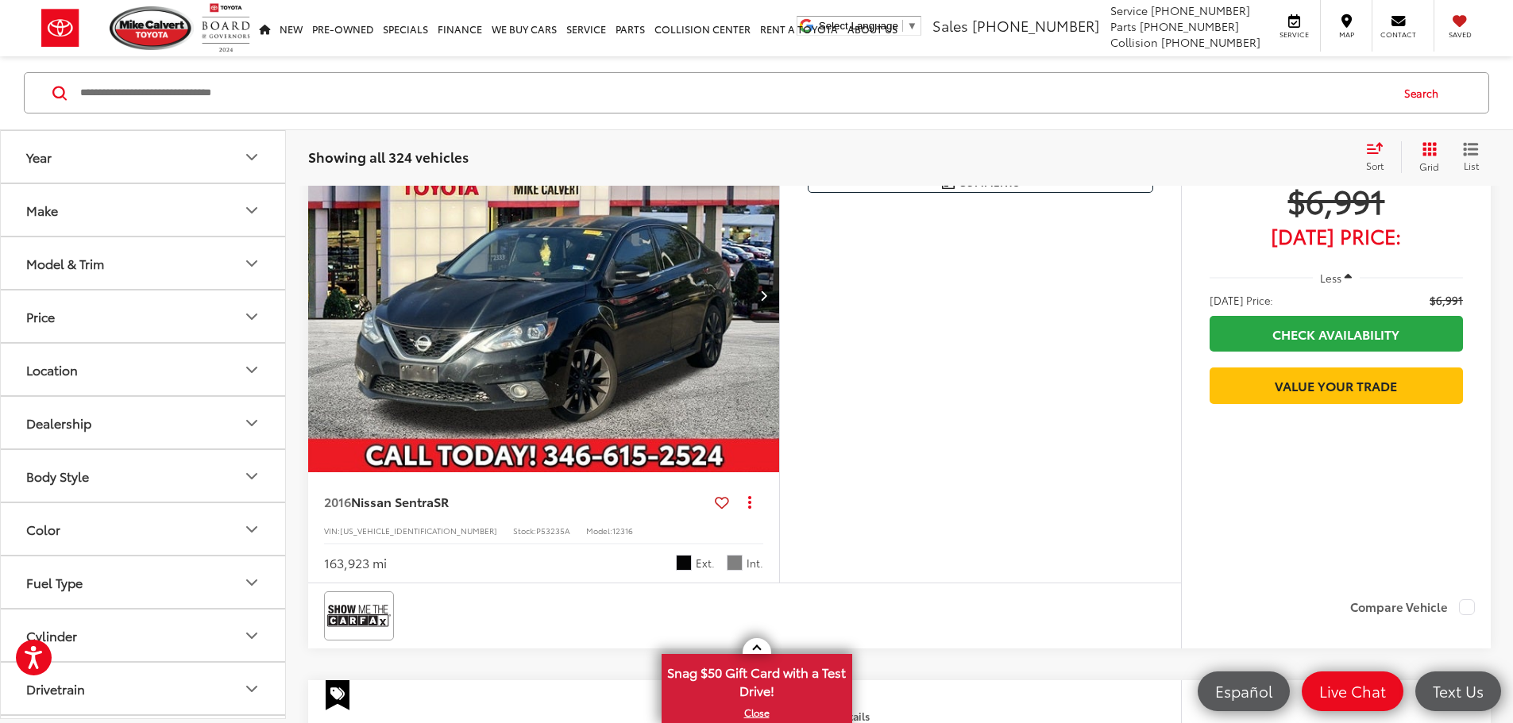
scroll to position [715, 0]
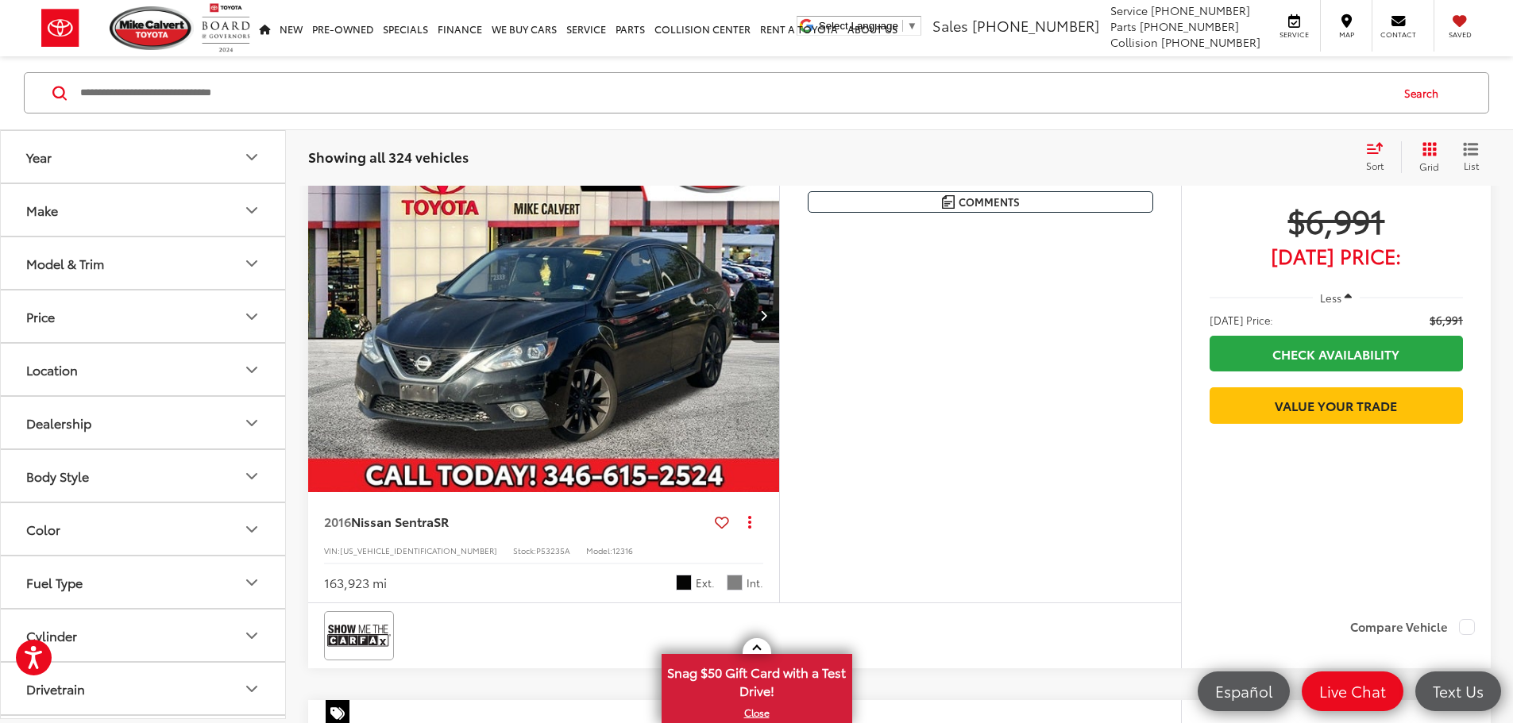
click at [149, 468] on button "Body Style" at bounding box center [144, 476] width 286 height 52
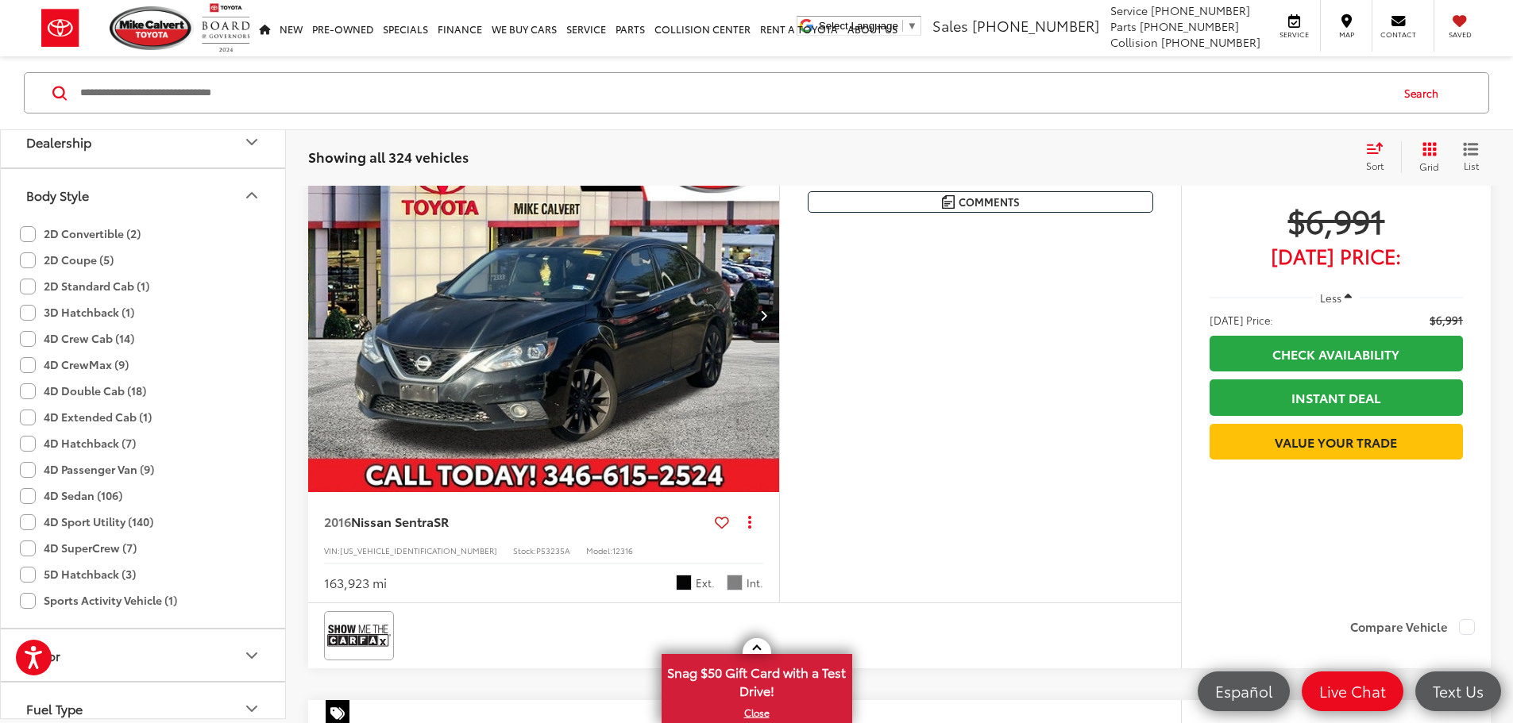
scroll to position [318, 0]
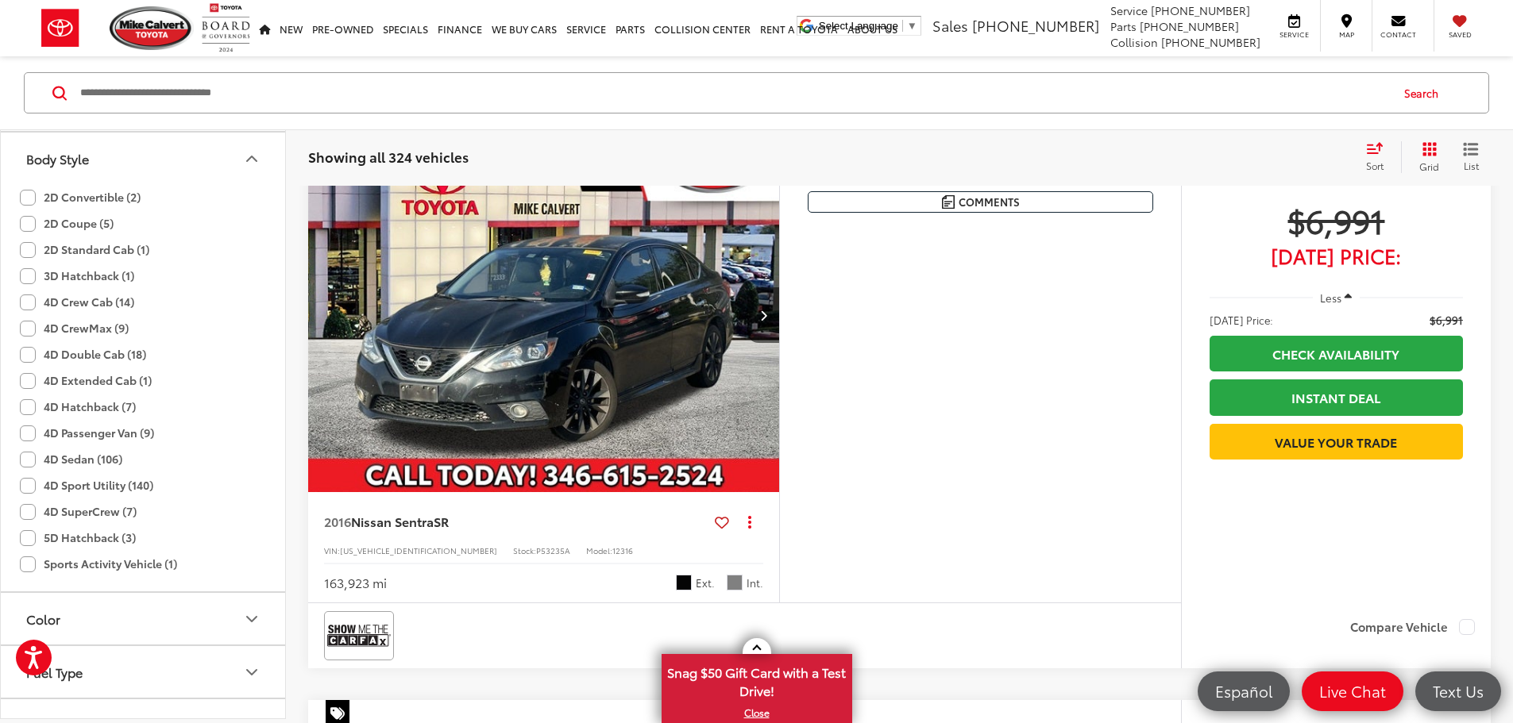
click at [99, 485] on label "4D Sport Utility (140)" at bounding box center [86, 485] width 133 height 26
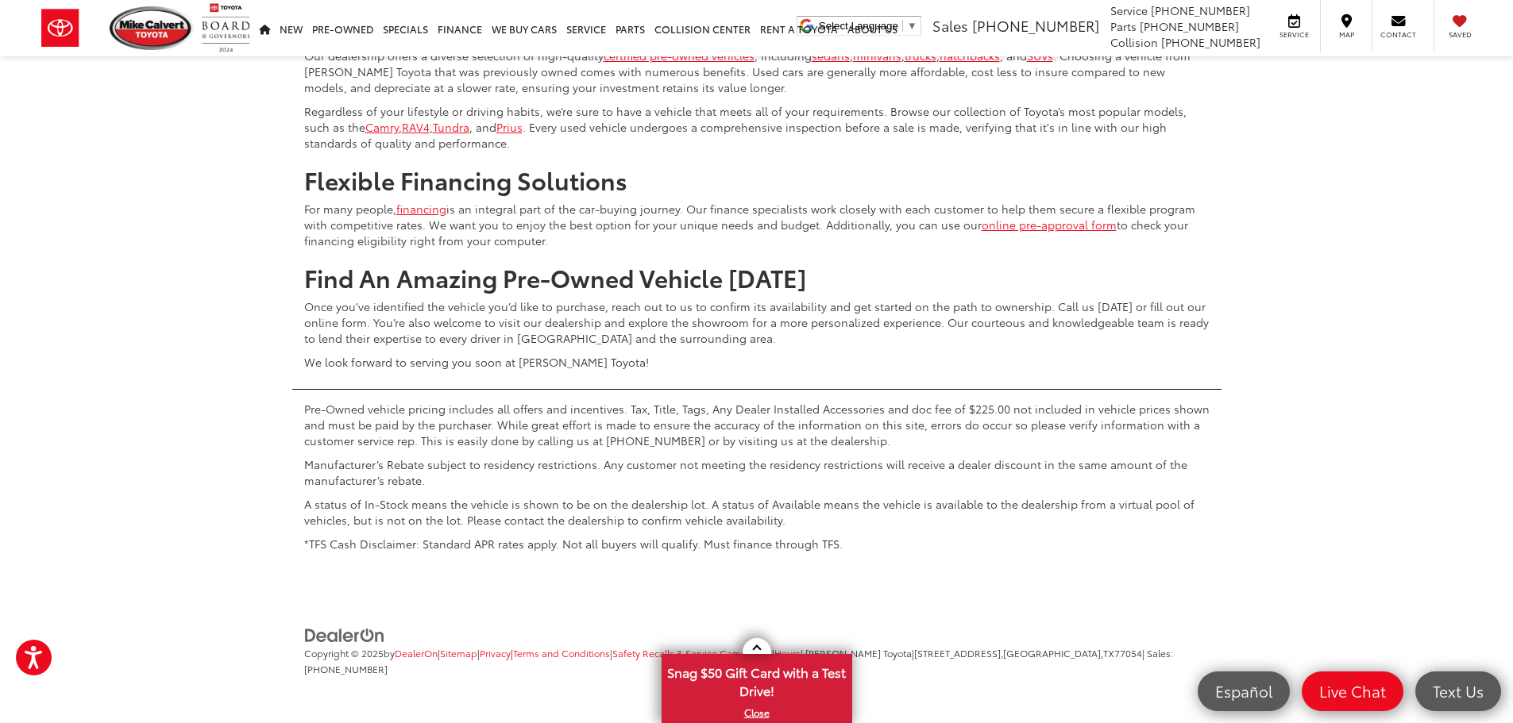
scroll to position [7567, 0]
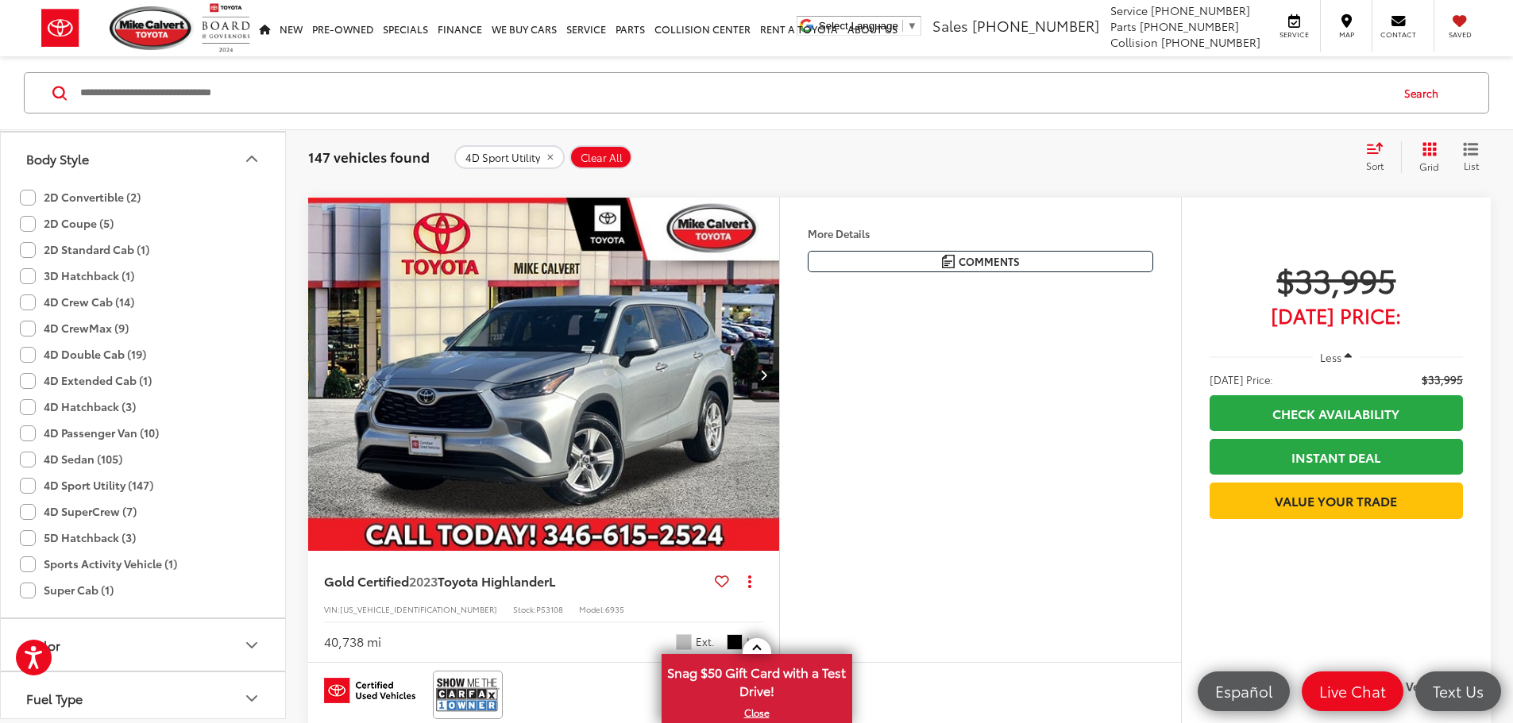
scroll to position [3437, 0]
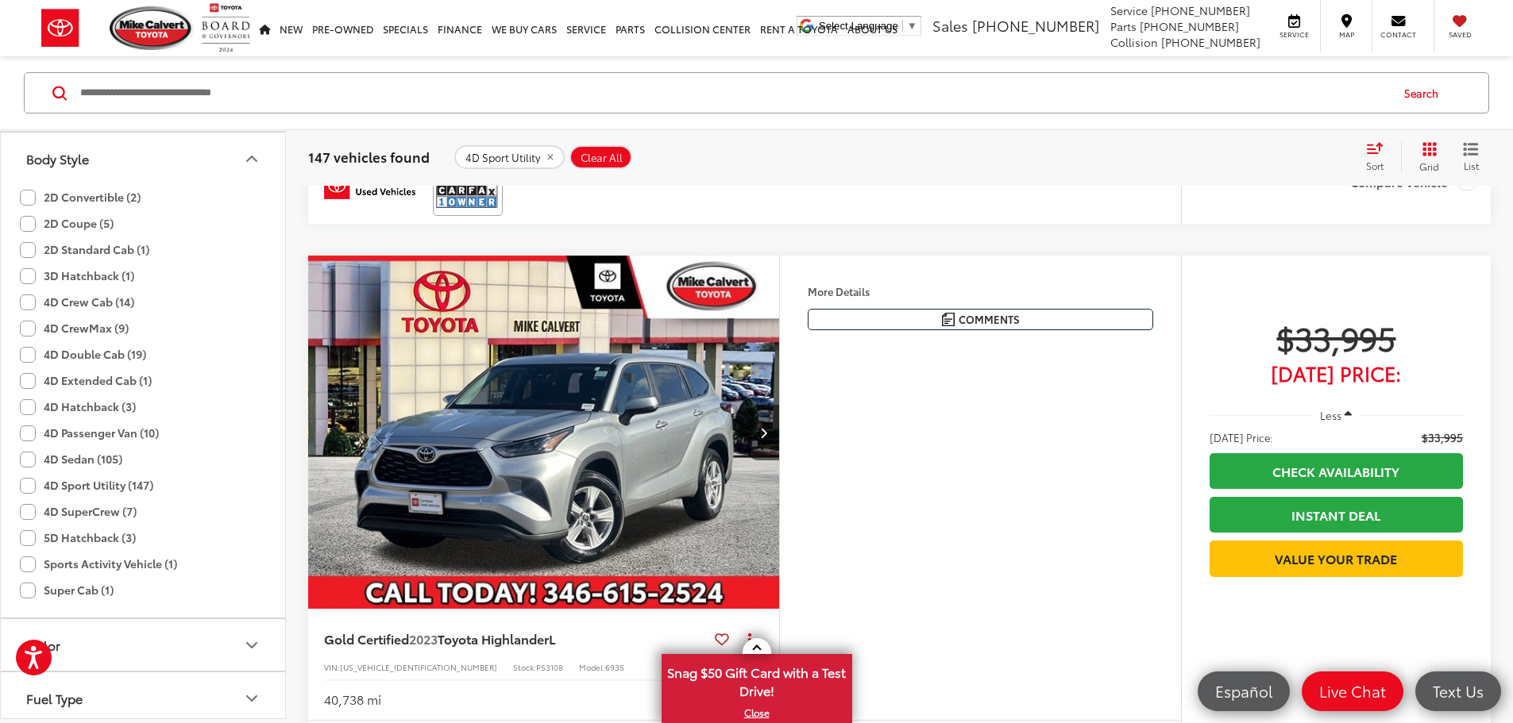
drag, startPoint x: 668, startPoint y: 387, endPoint x: 780, endPoint y: 408, distance: 114.0
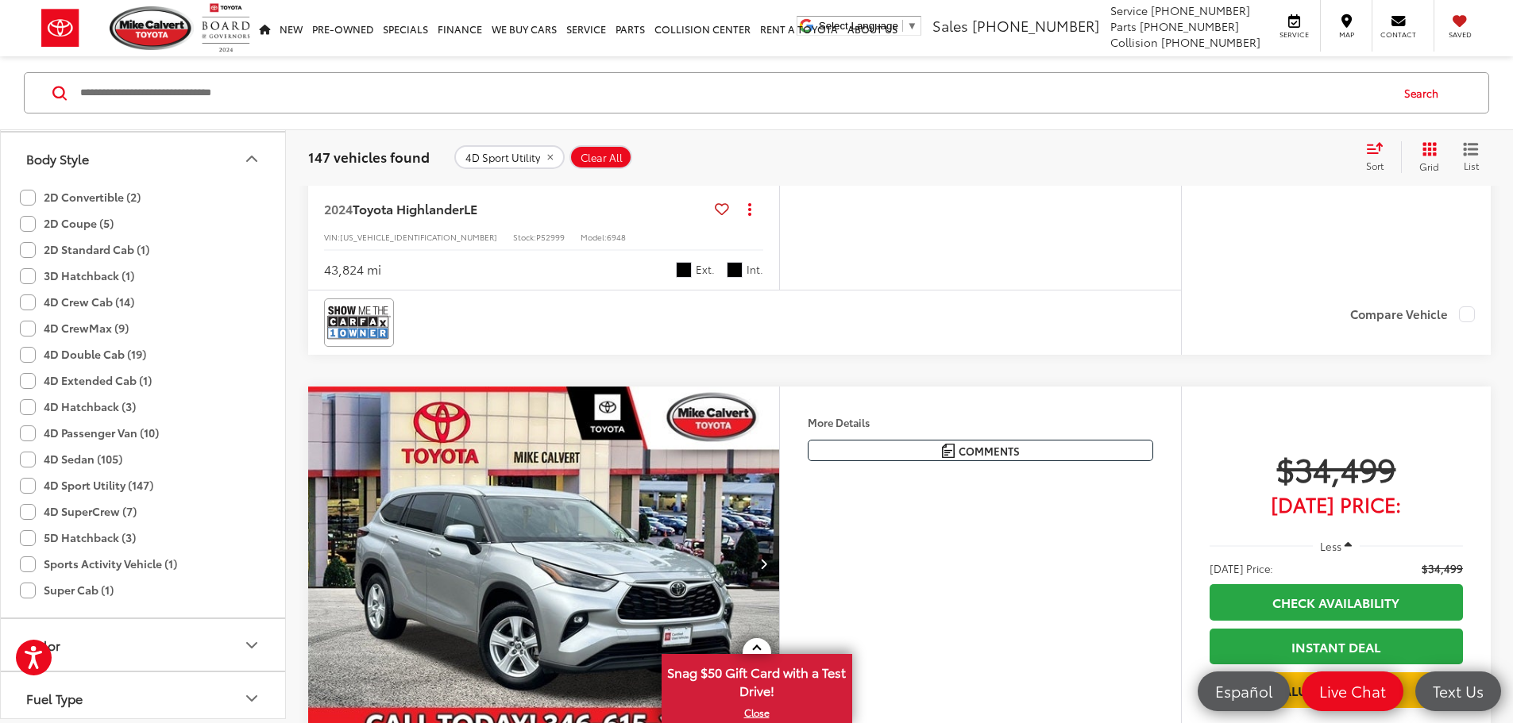
scroll to position [6058, 0]
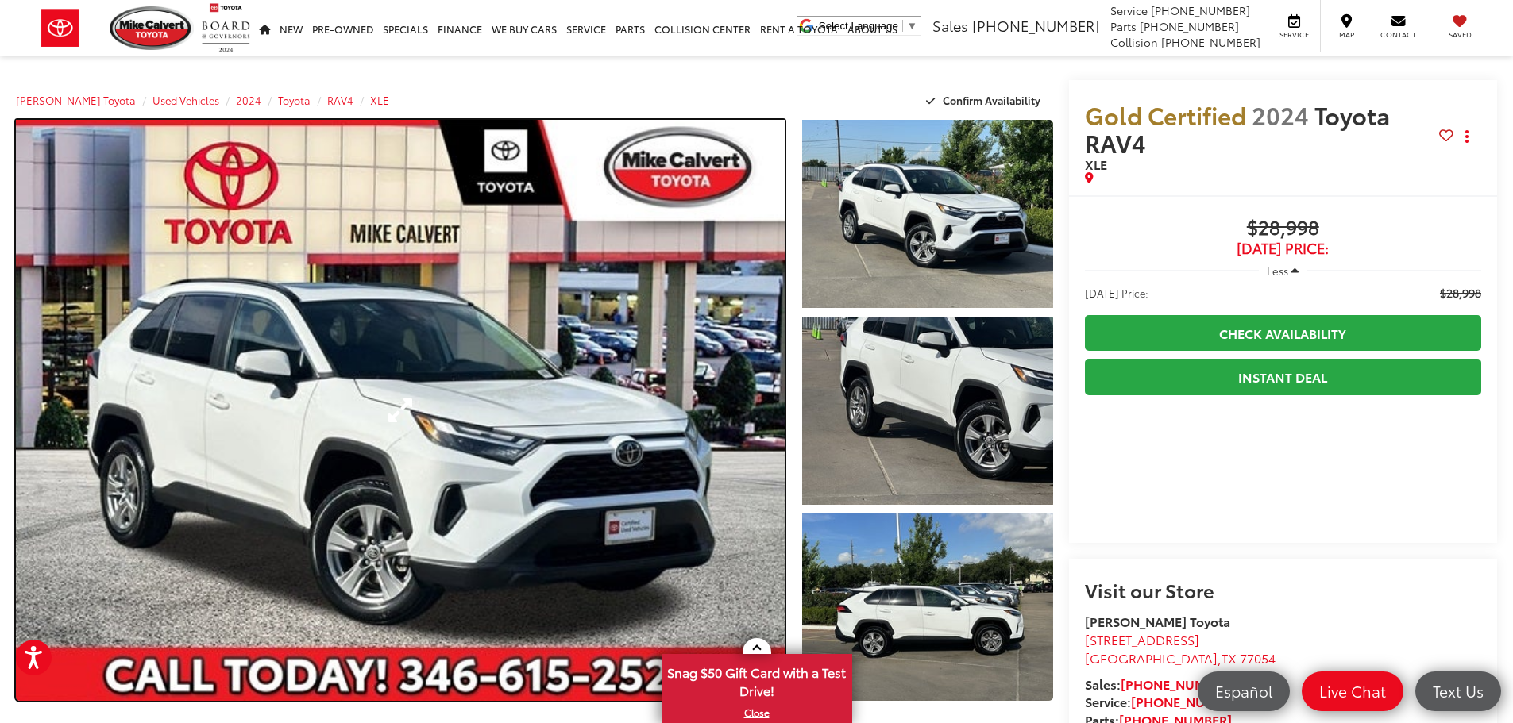
drag, startPoint x: 663, startPoint y: 403, endPoint x: 683, endPoint y: 405, distance: 20.0
click at [663, 403] on link "Expand Photo 0" at bounding box center [400, 410] width 769 height 581
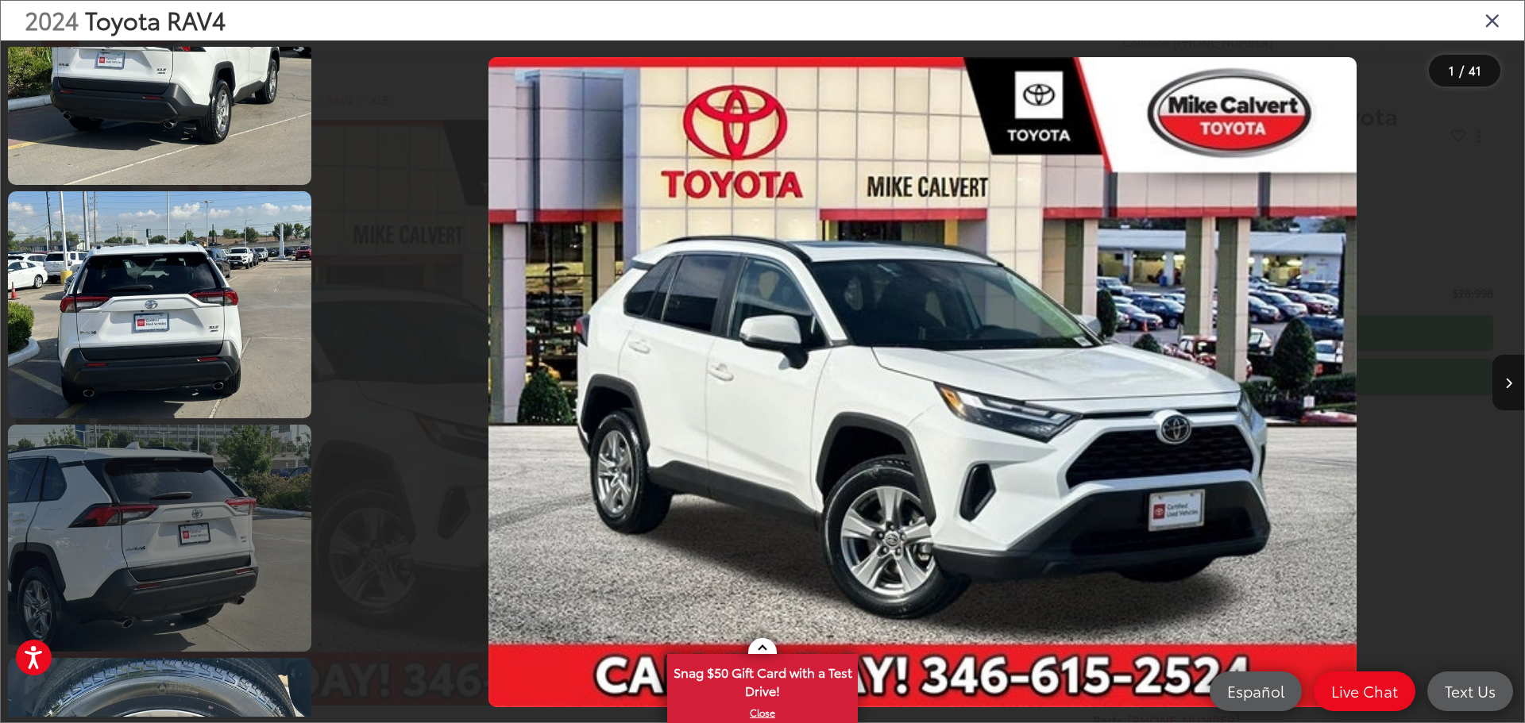
scroll to position [1668, 0]
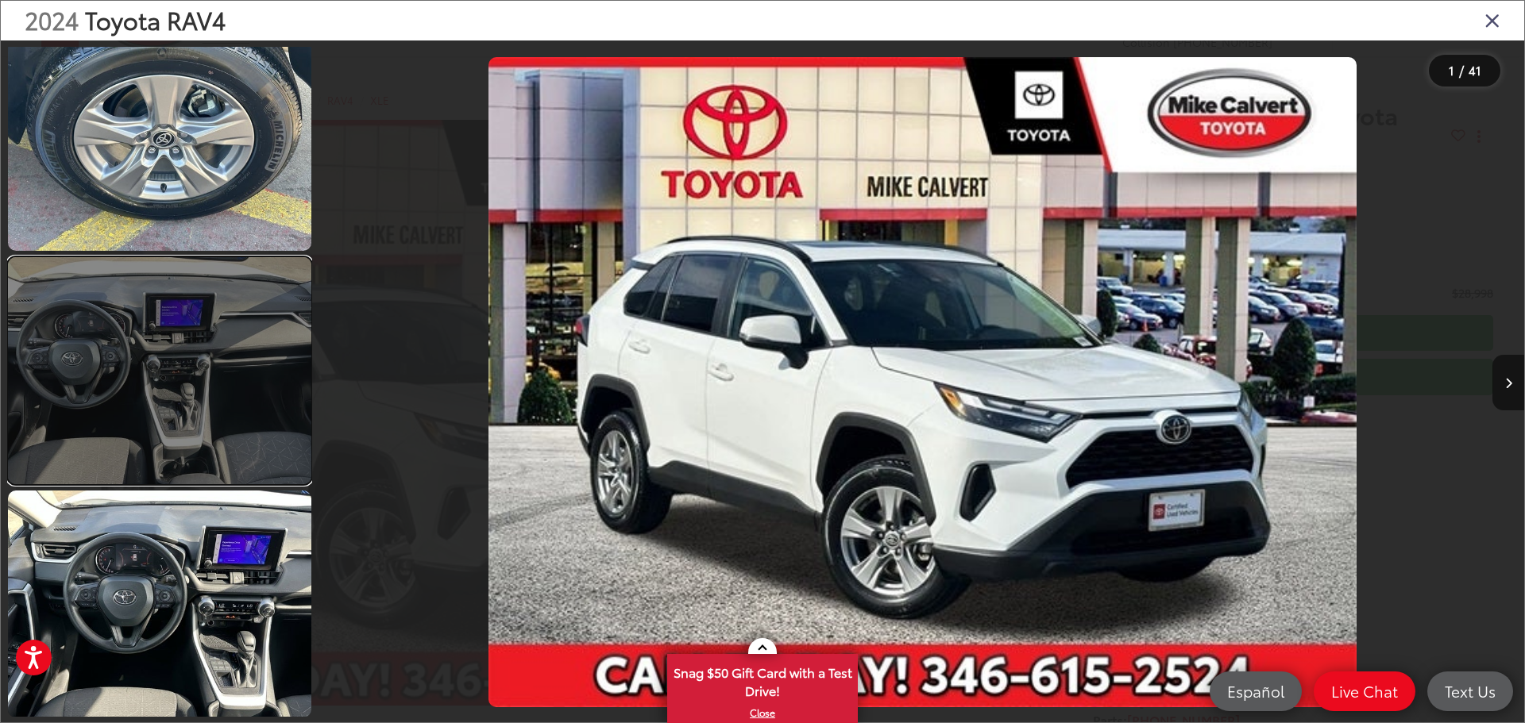
click at [211, 418] on link at bounding box center [159, 370] width 303 height 227
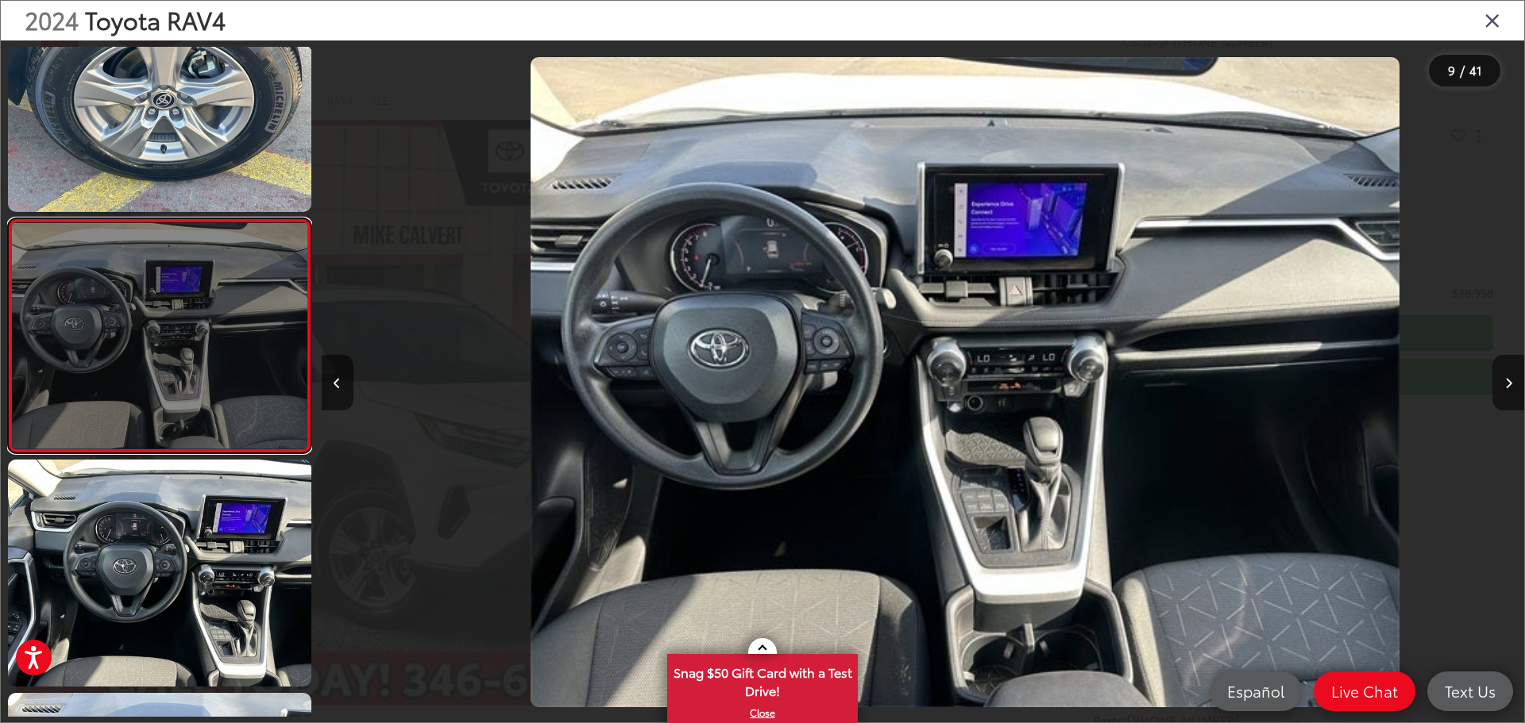
scroll to position [0, 9620]
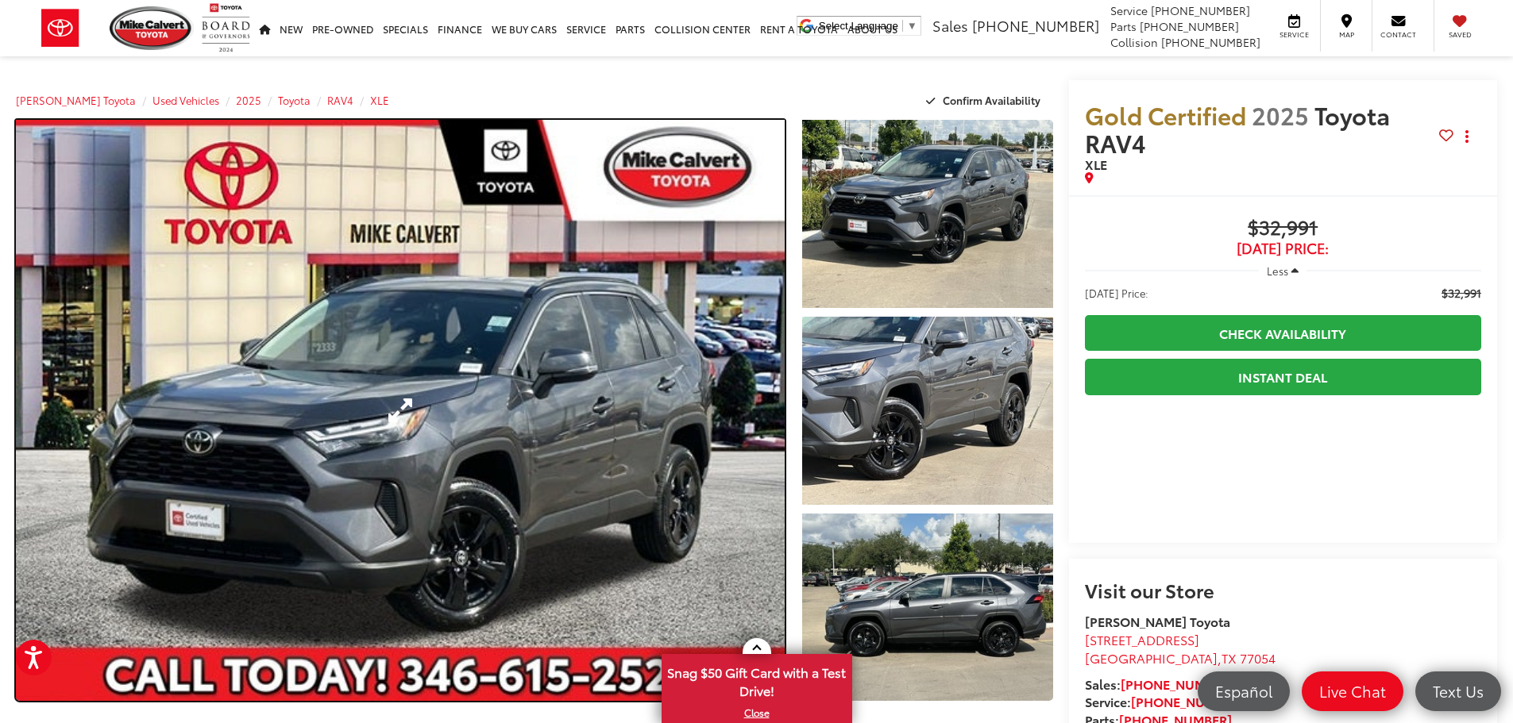
click at [558, 387] on link "Expand Photo 0" at bounding box center [400, 410] width 769 height 581
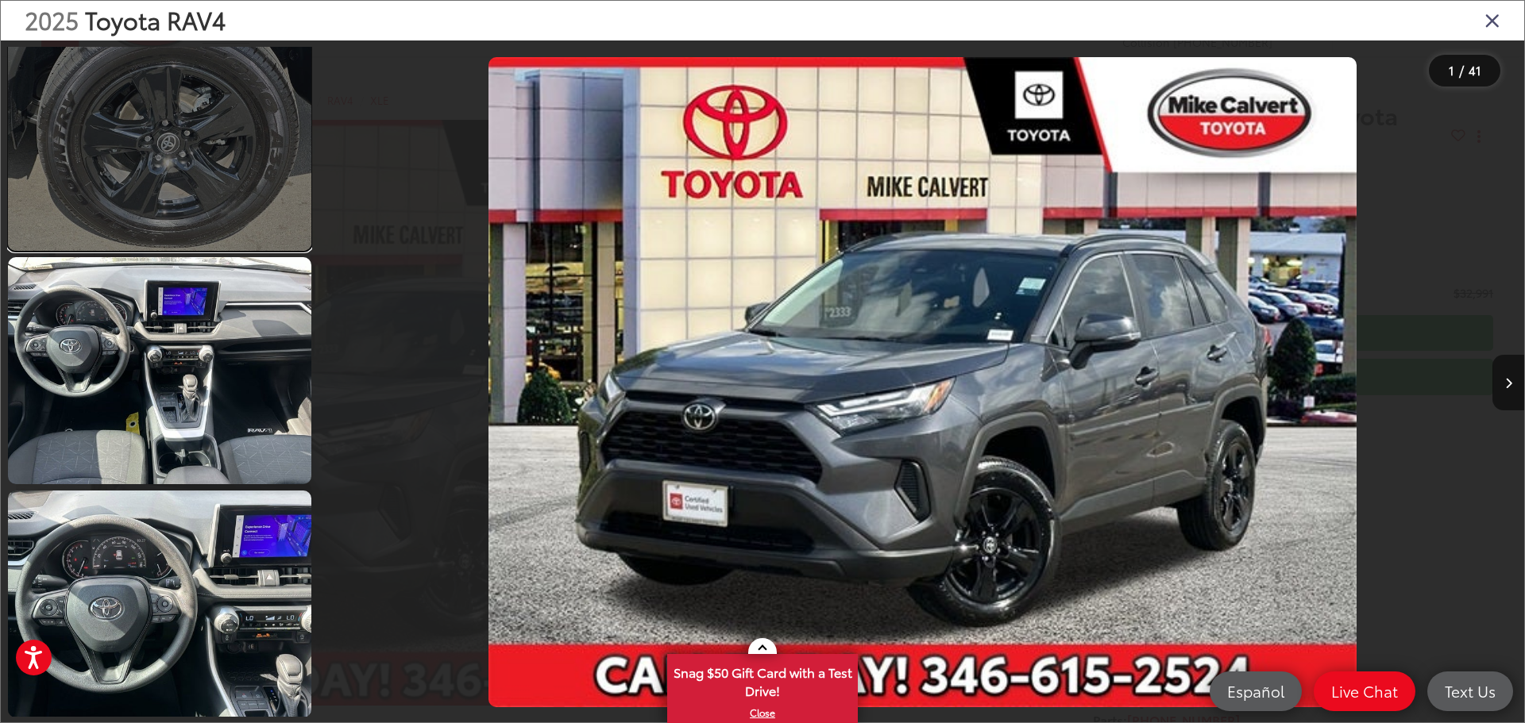
click at [218, 143] on link at bounding box center [159, 136] width 303 height 227
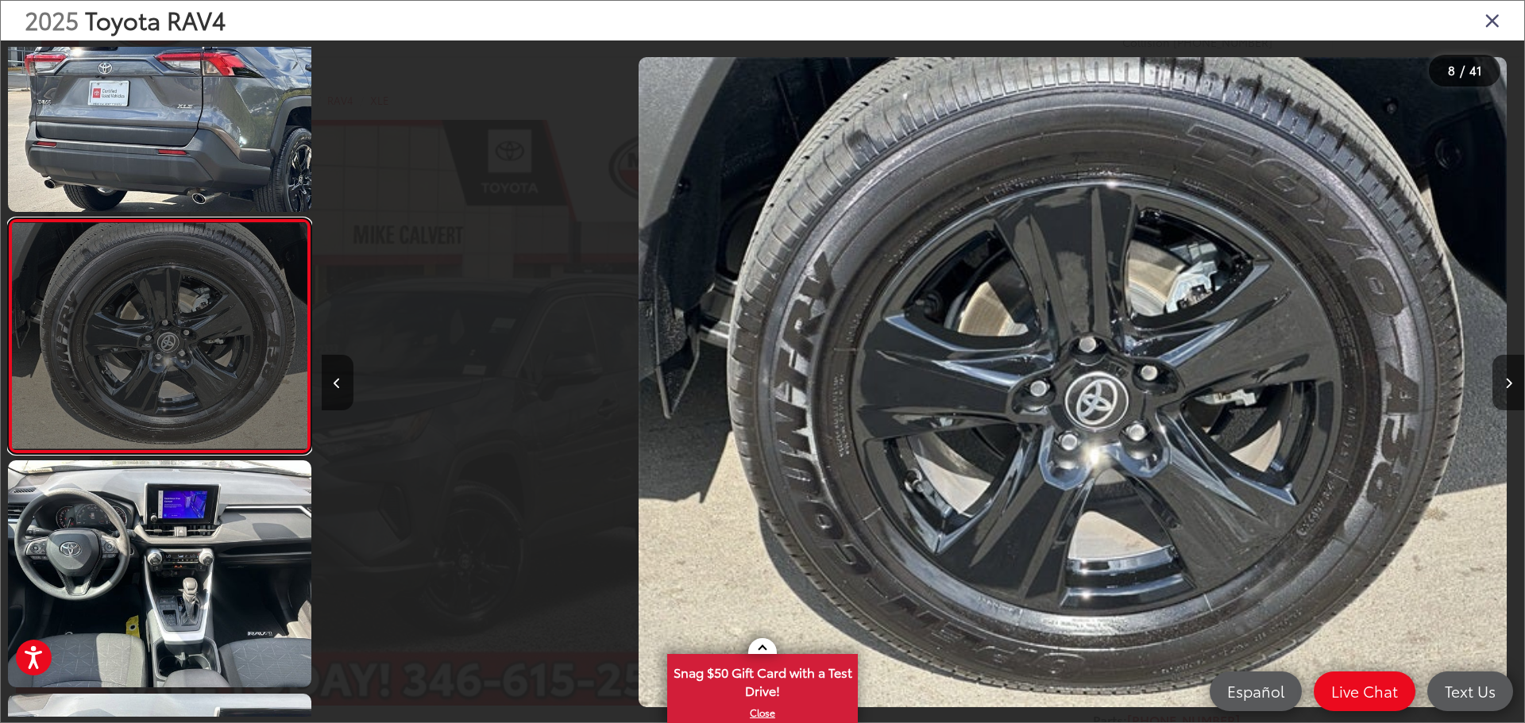
scroll to position [0, 8418]
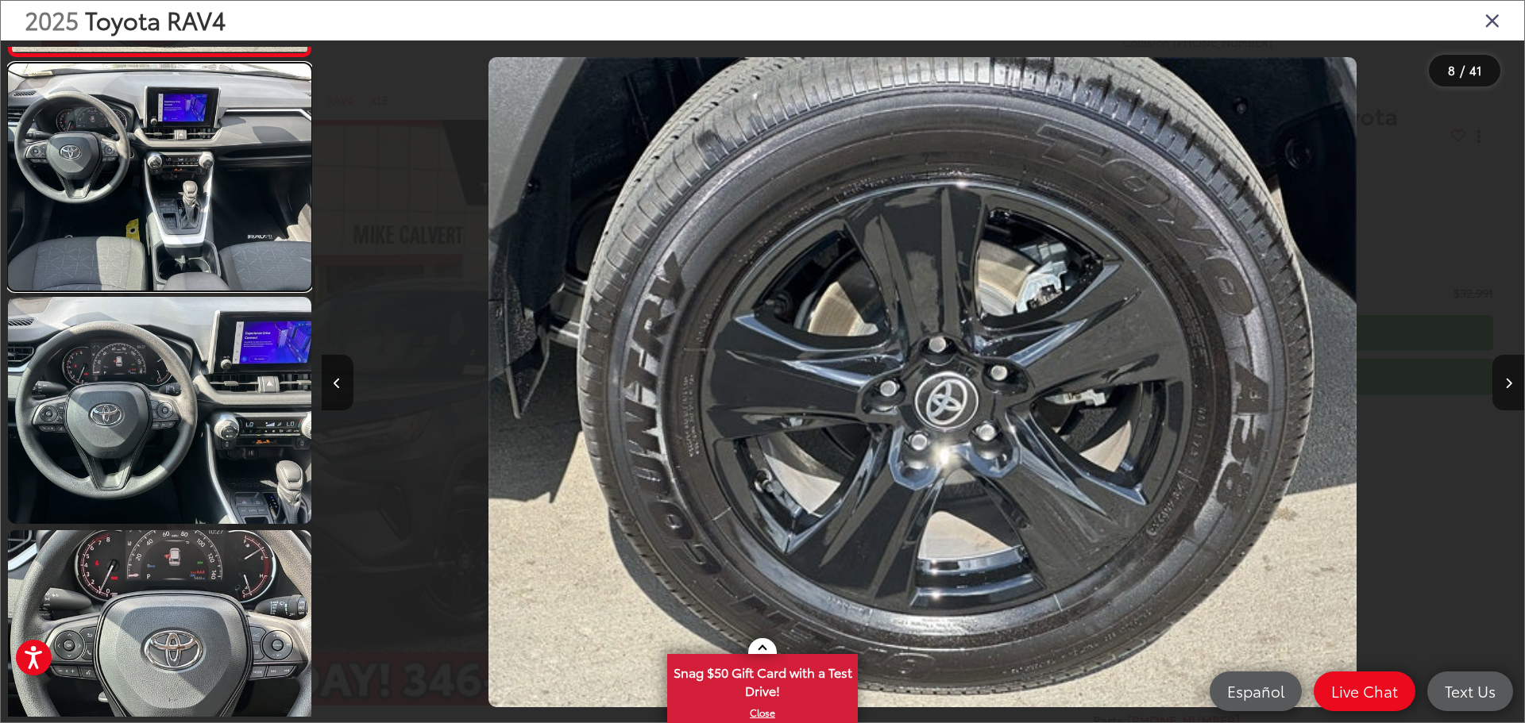
click at [203, 187] on link at bounding box center [159, 177] width 303 height 227
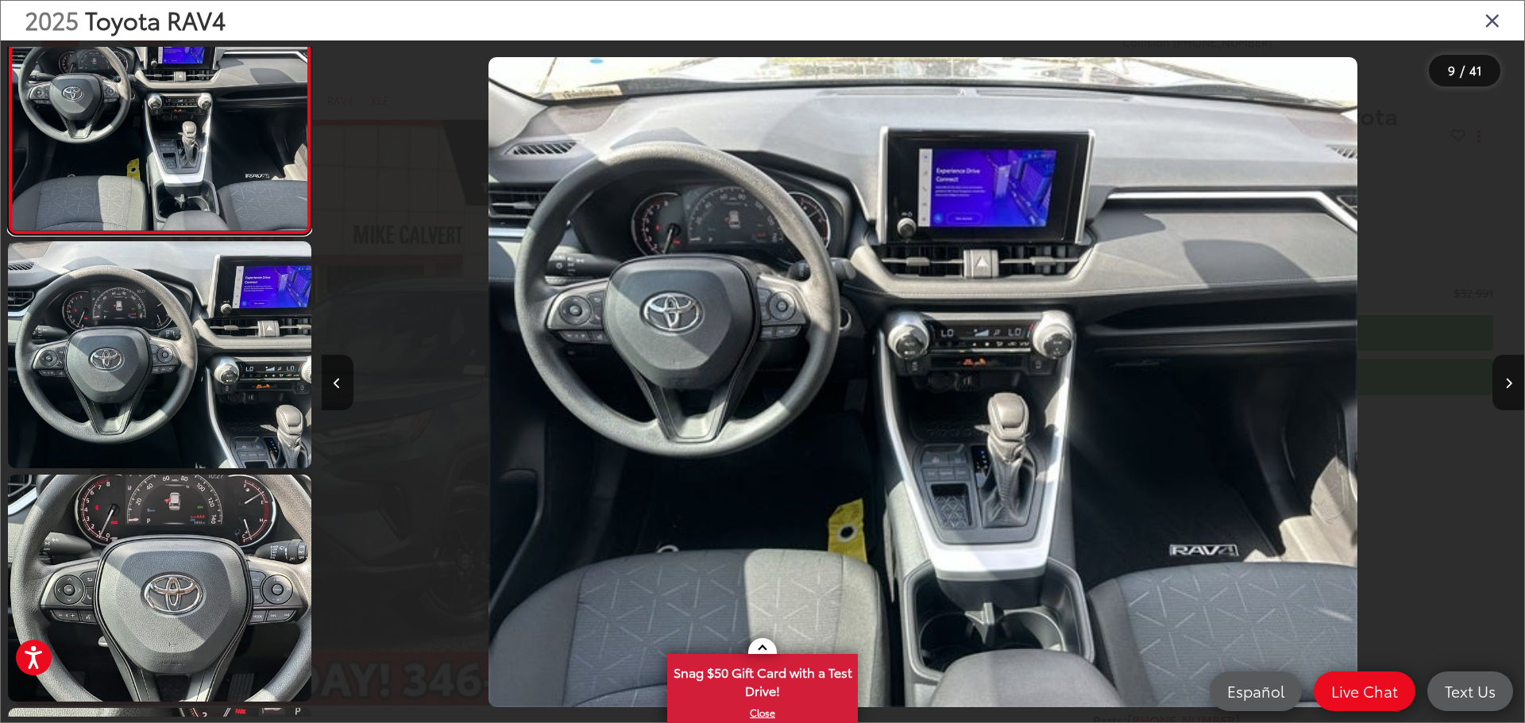
scroll to position [1937, 0]
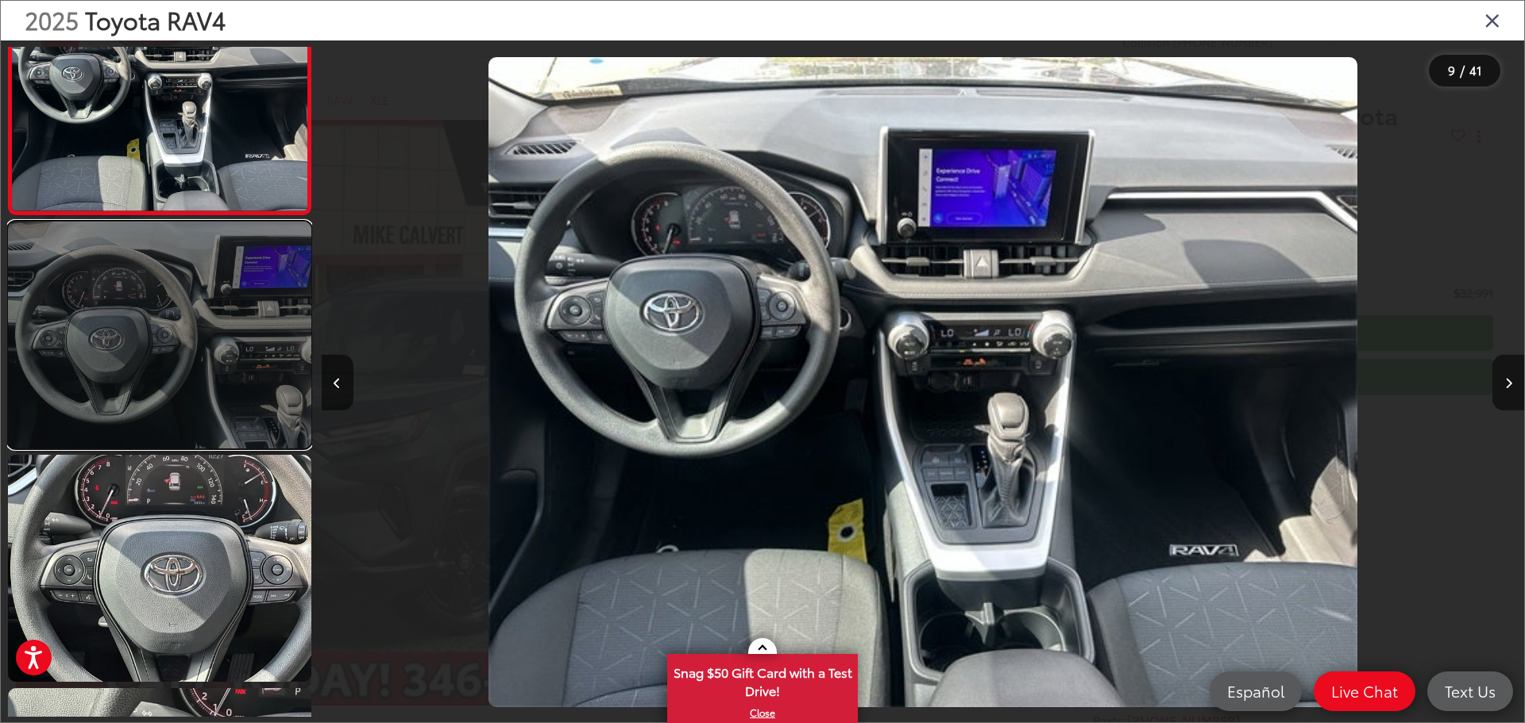
click at [203, 287] on link at bounding box center [159, 335] width 303 height 227
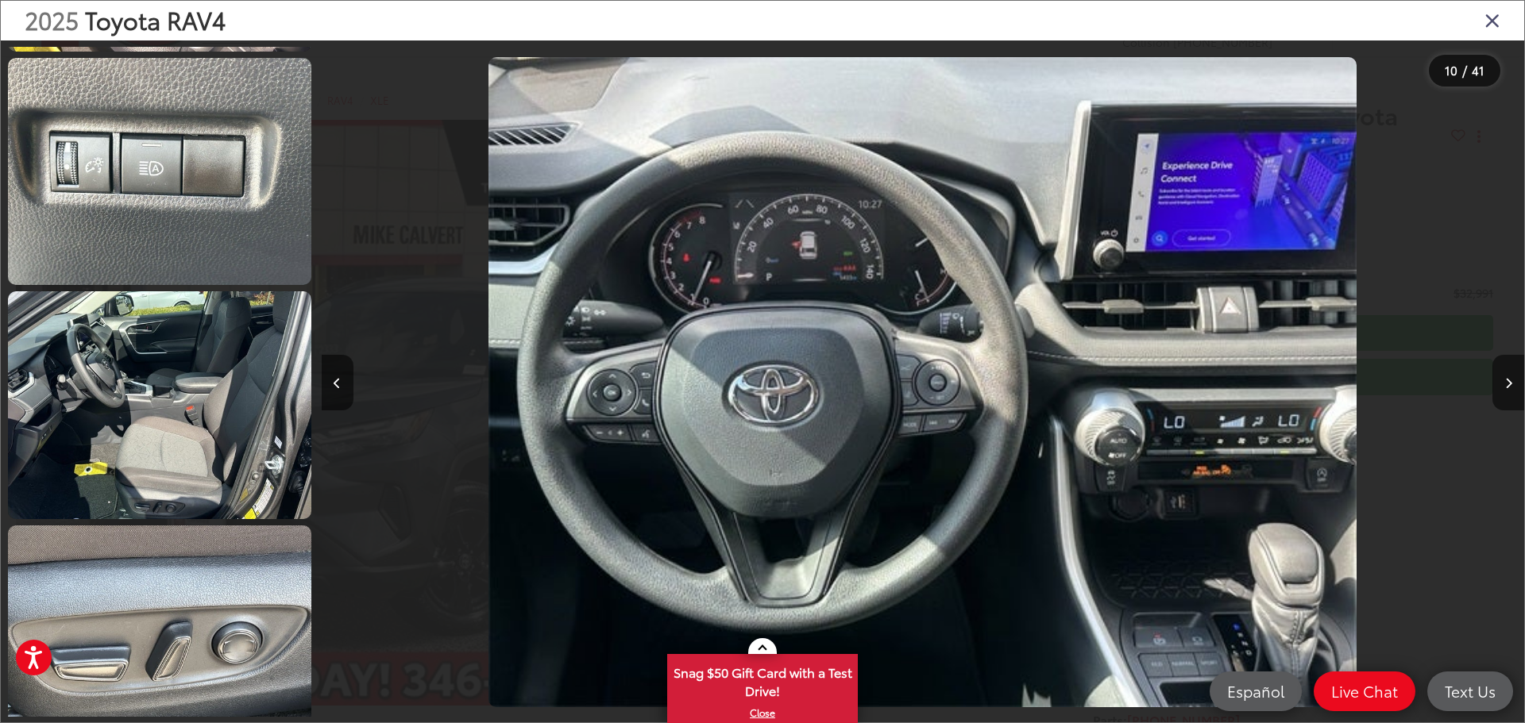
scroll to position [3996, 0]
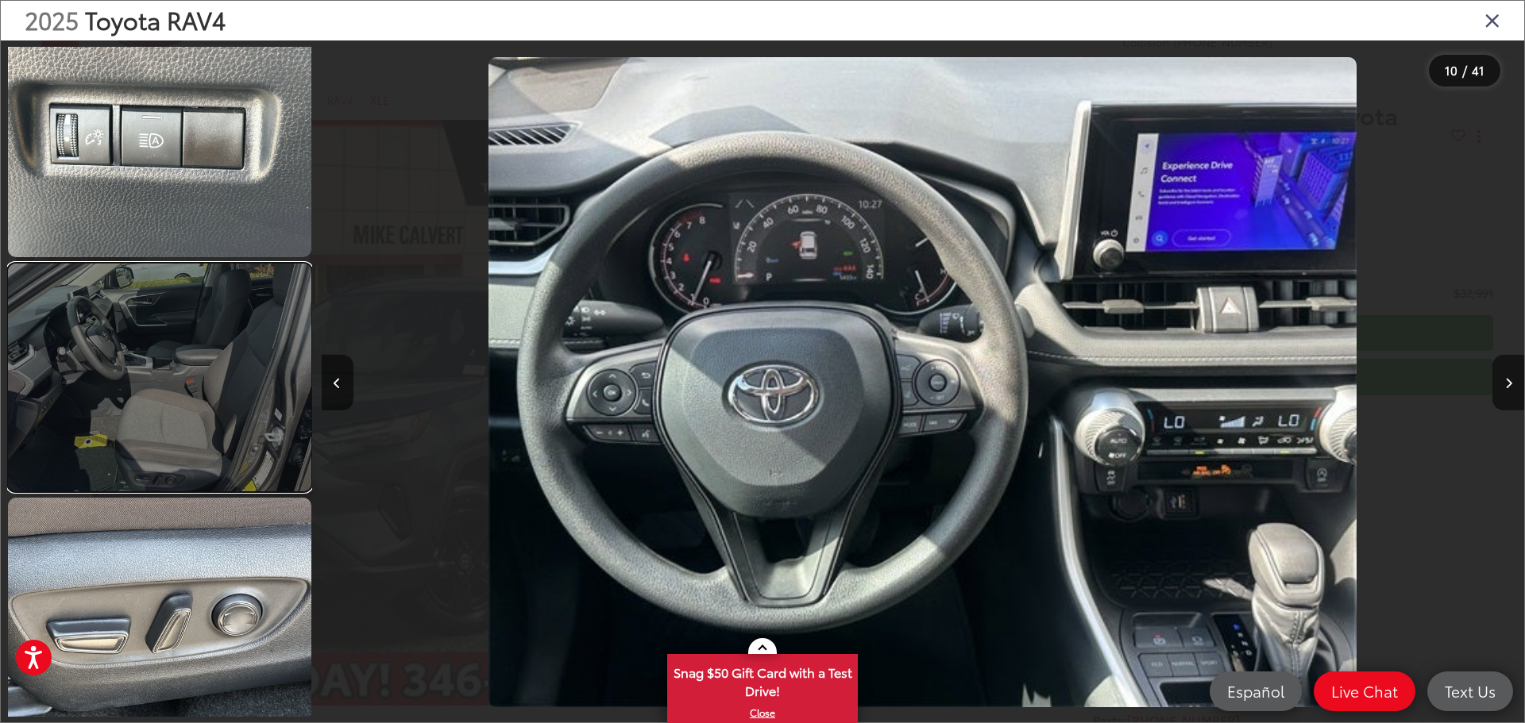
click at [221, 334] on link at bounding box center [159, 377] width 303 height 227
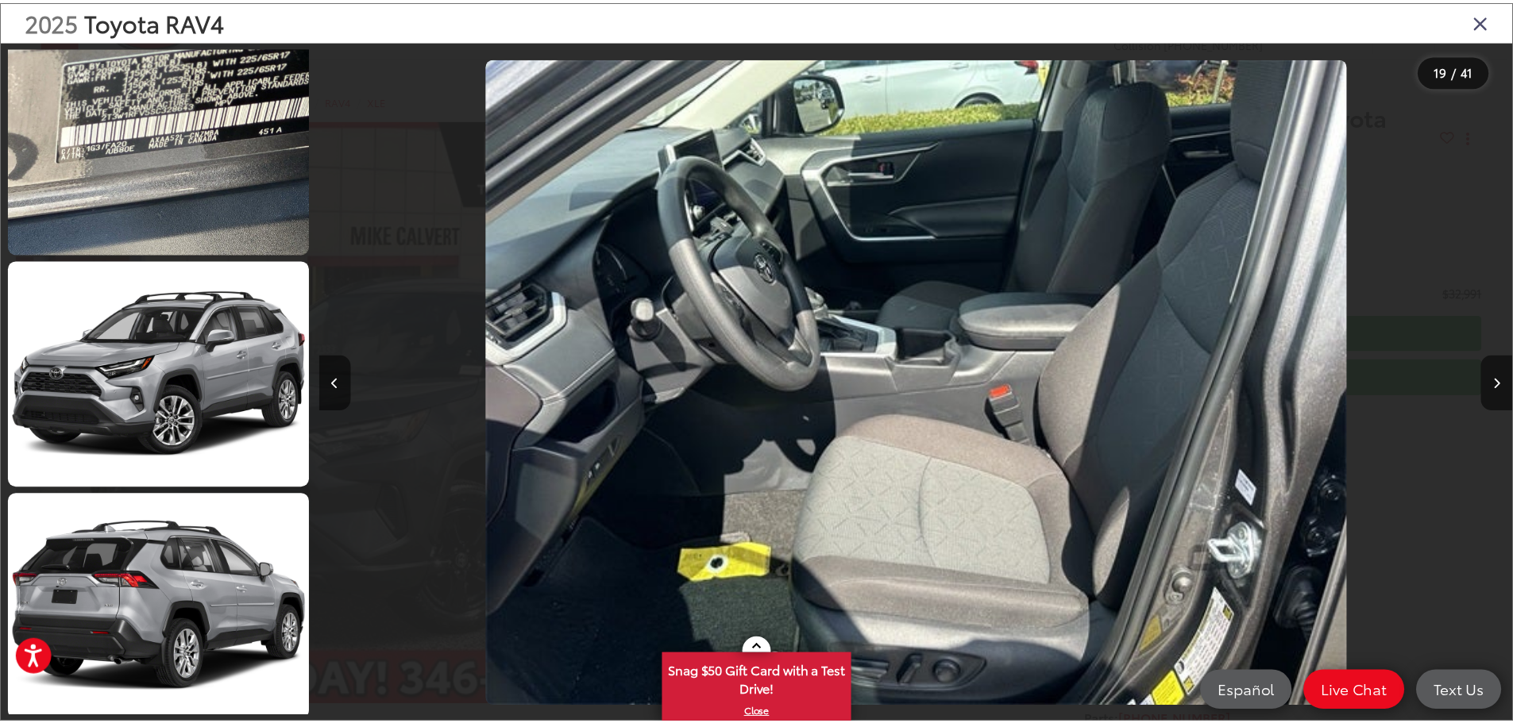
scroll to position [5940, 0]
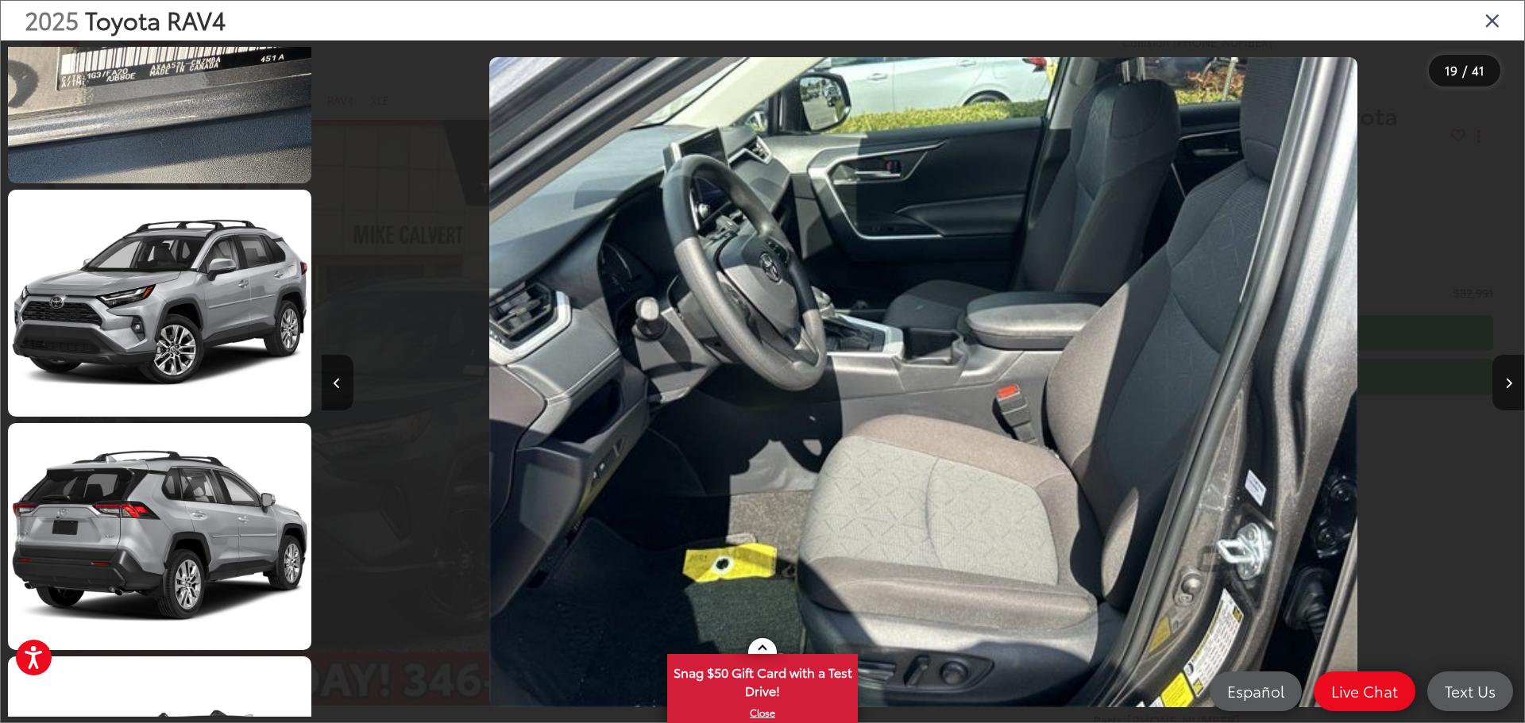
click at [1494, 19] on icon "Close gallery" at bounding box center [1492, 20] width 16 height 21
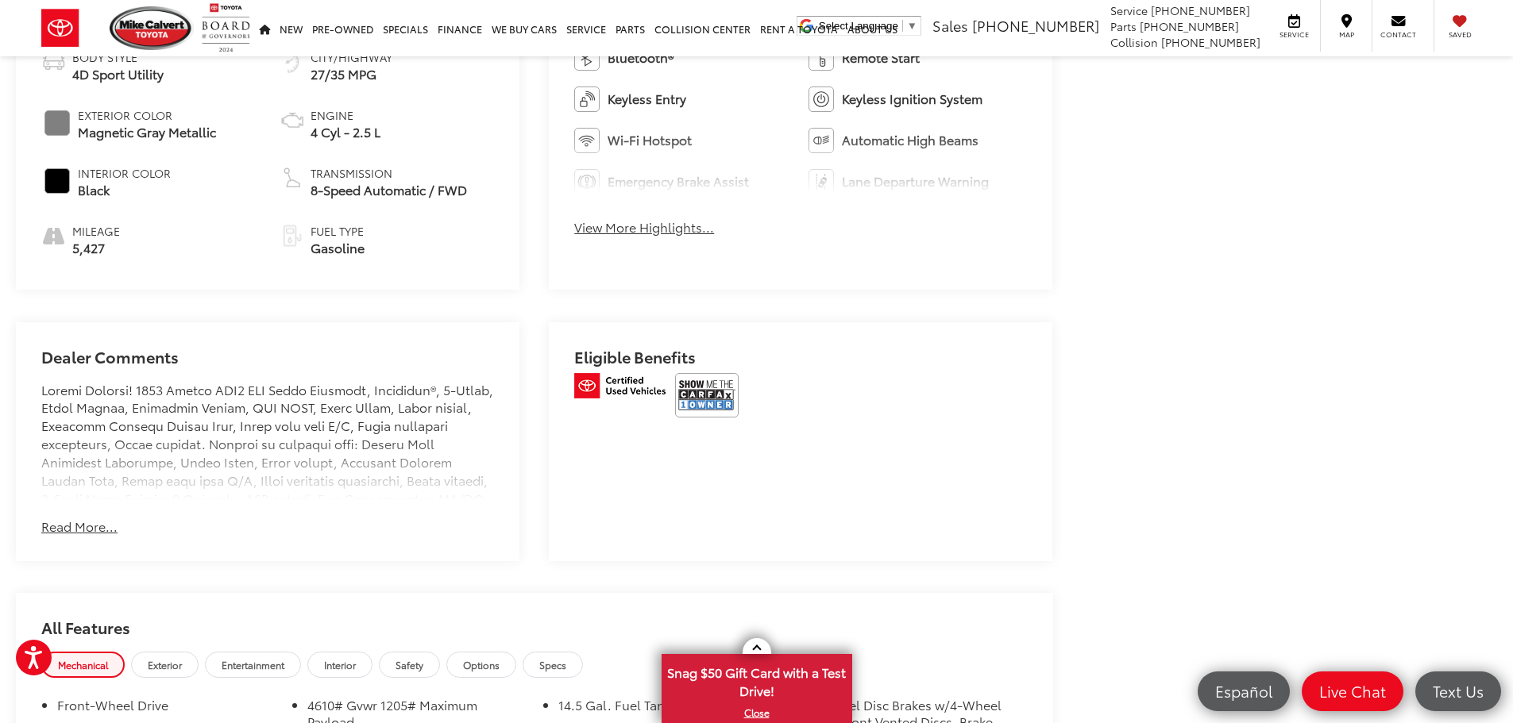
scroll to position [873, 0]
click at [650, 226] on button "View More Highlights..." at bounding box center [644, 226] width 140 height 18
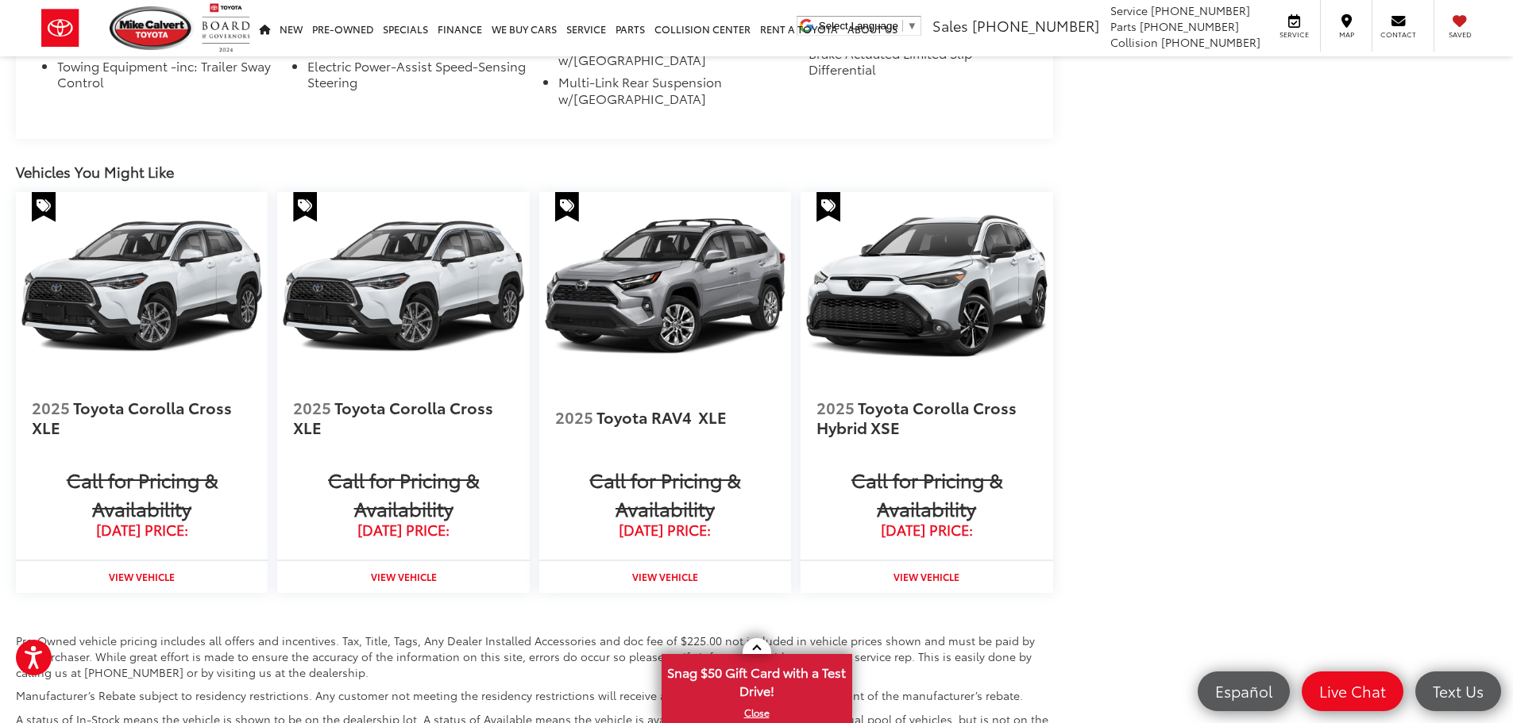
scroll to position [0, 0]
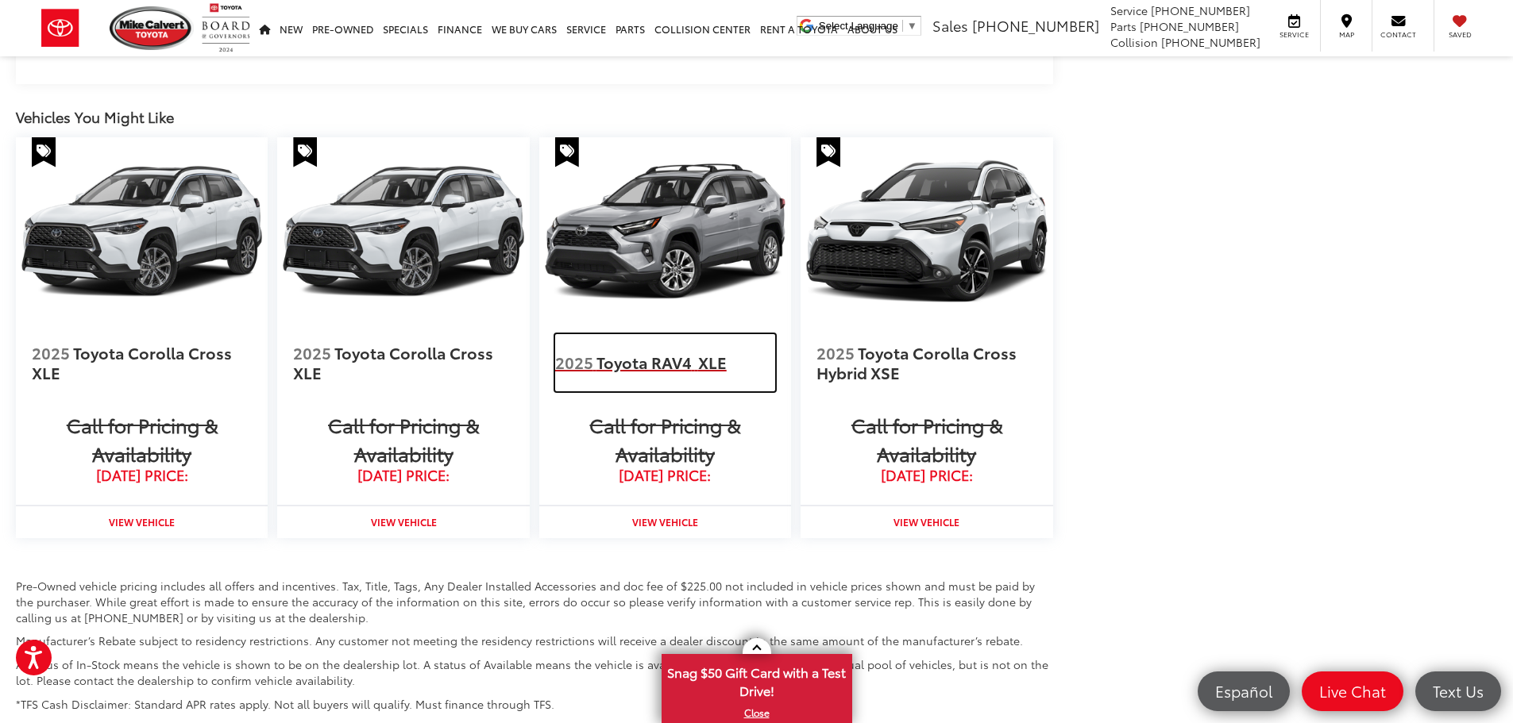
drag, startPoint x: 661, startPoint y: 364, endPoint x: 972, endPoint y: 399, distance: 312.5
click at [661, 364] on span "Toyota RAV4" at bounding box center [645, 362] width 98 height 22
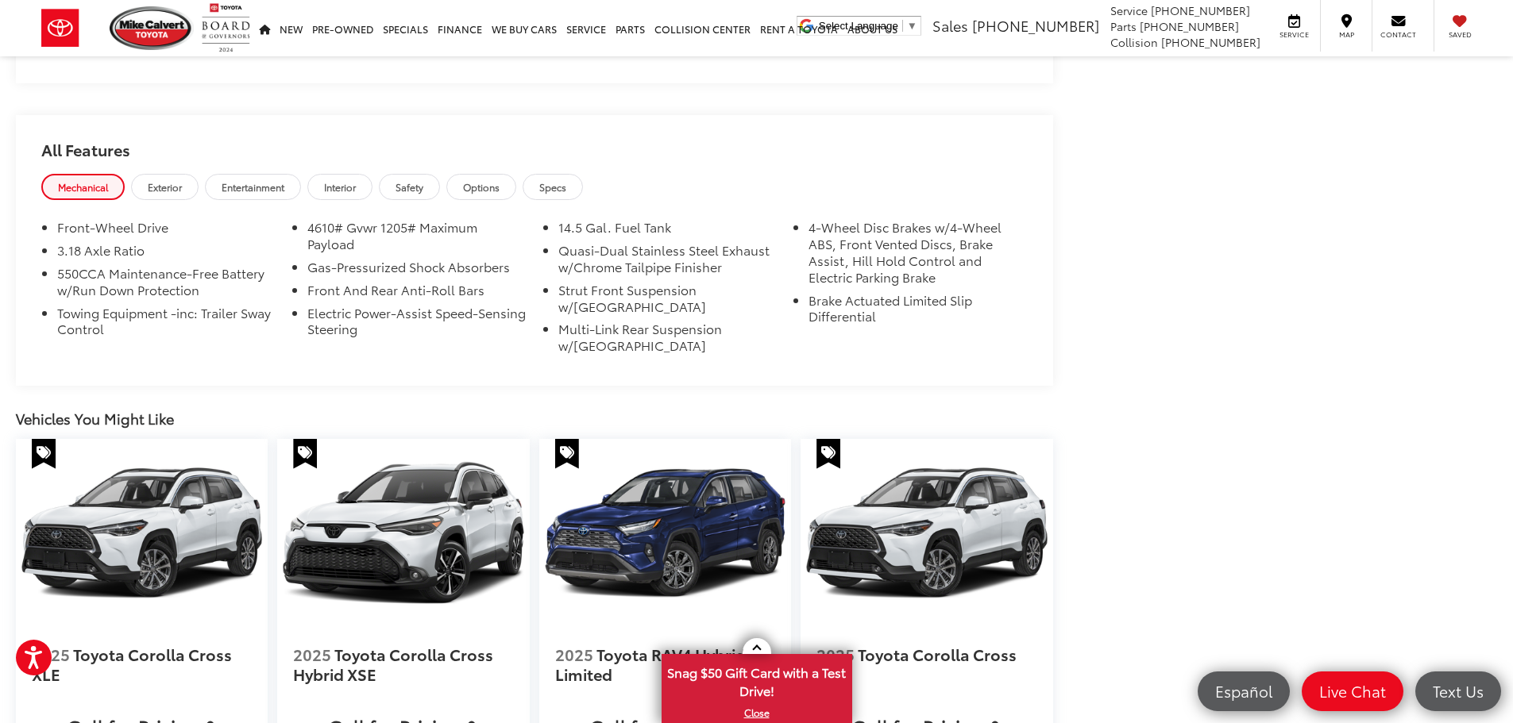
scroll to position [1588, 0]
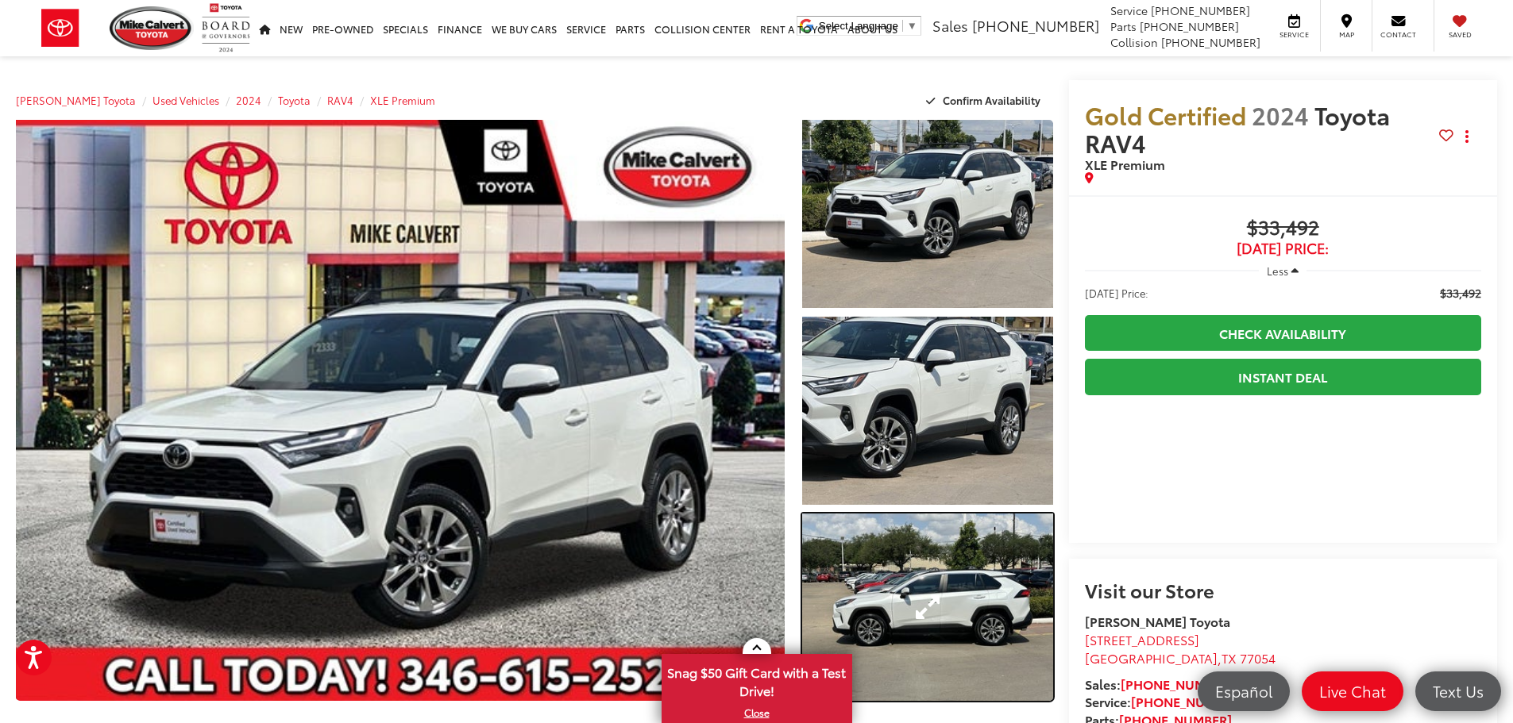
drag, startPoint x: 866, startPoint y: 545, endPoint x: 852, endPoint y: 545, distance: 13.5
click at [866, 545] on link "Expand Photo 3" at bounding box center [927, 608] width 251 height 188
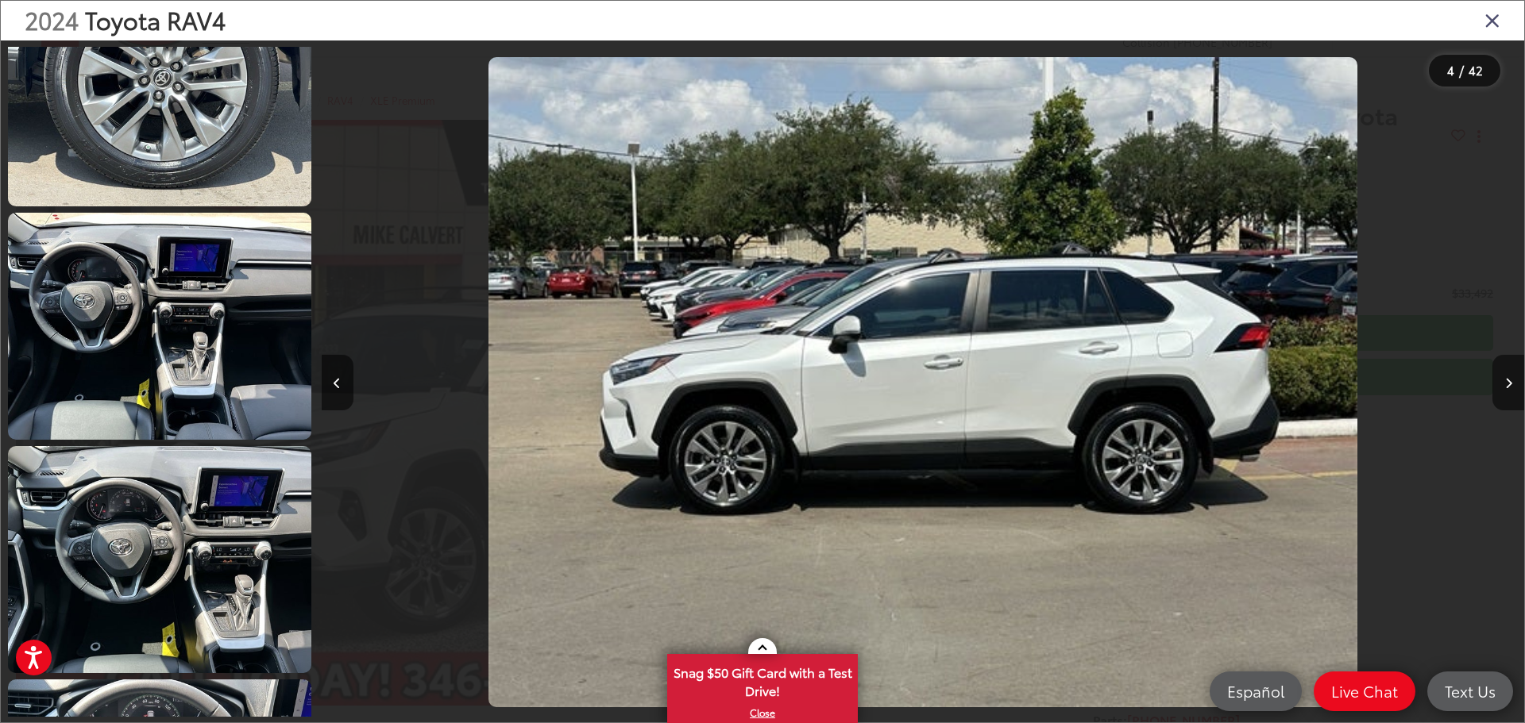
scroll to position [1722, 0]
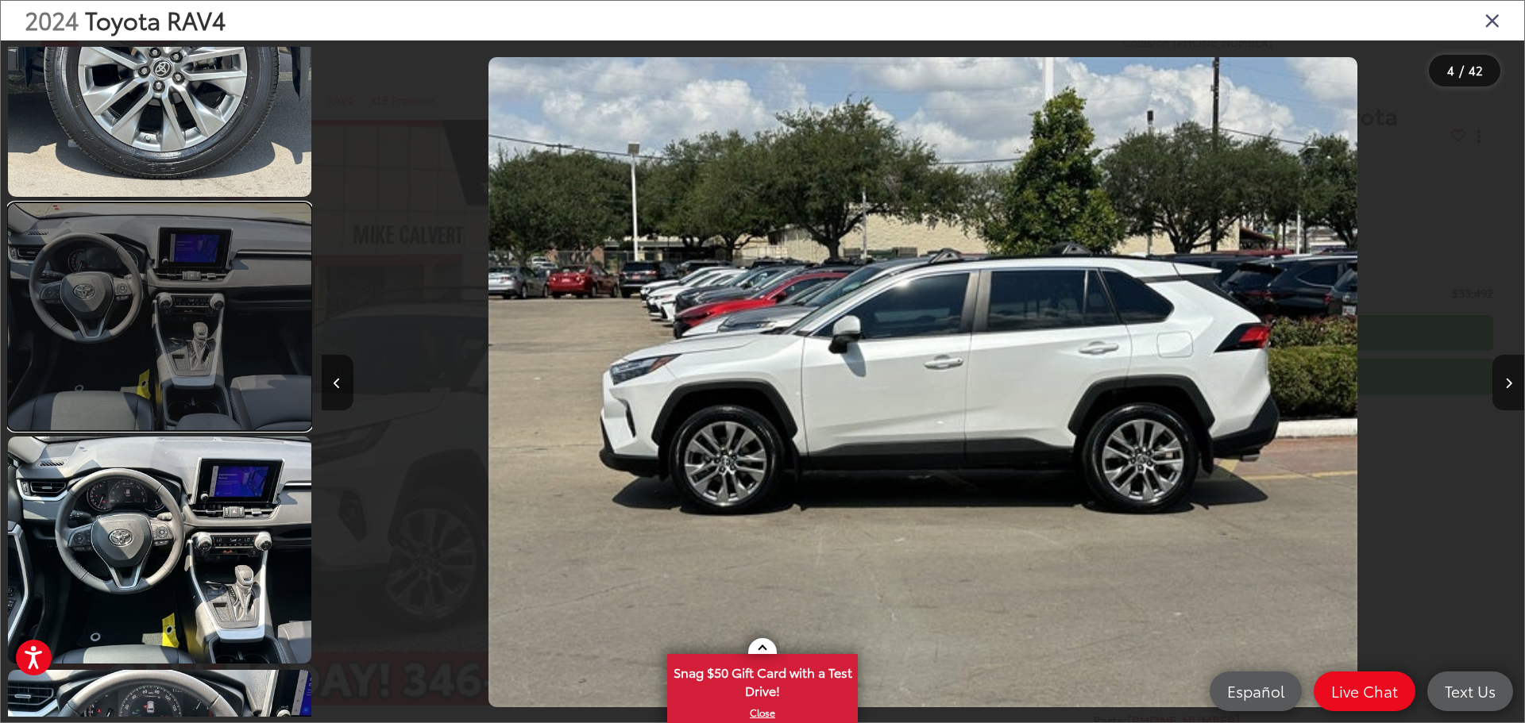
click at [171, 288] on link at bounding box center [159, 316] width 303 height 227
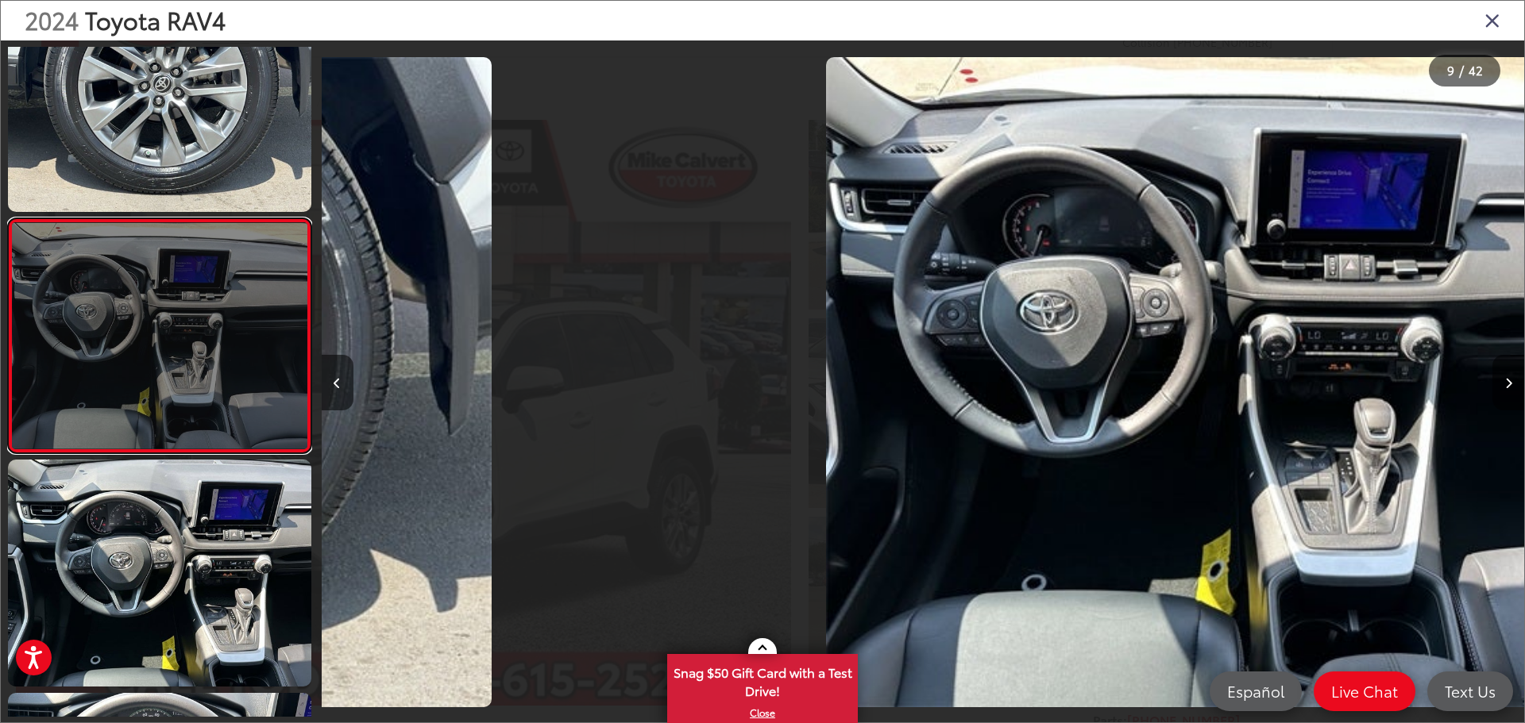
scroll to position [0, 9620]
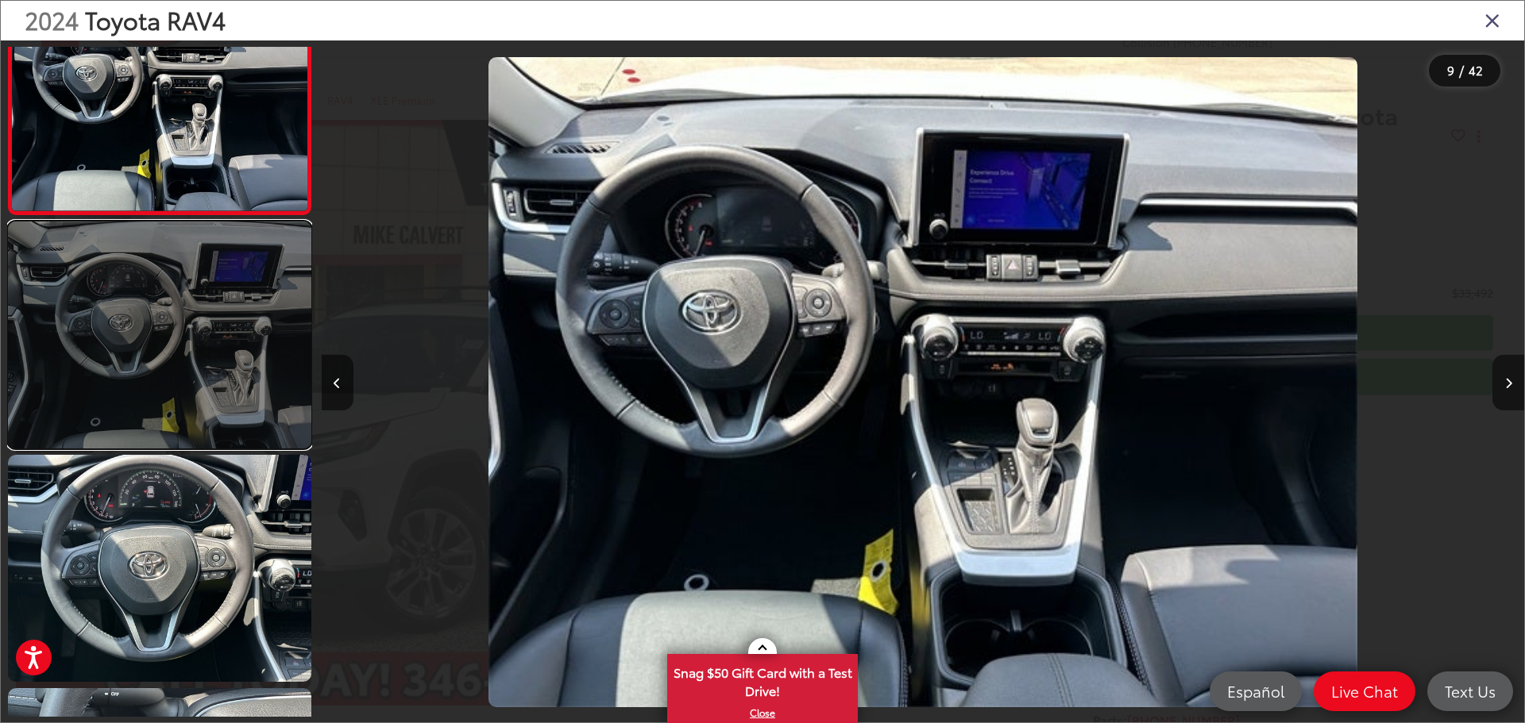
click at [192, 344] on link at bounding box center [159, 335] width 303 height 227
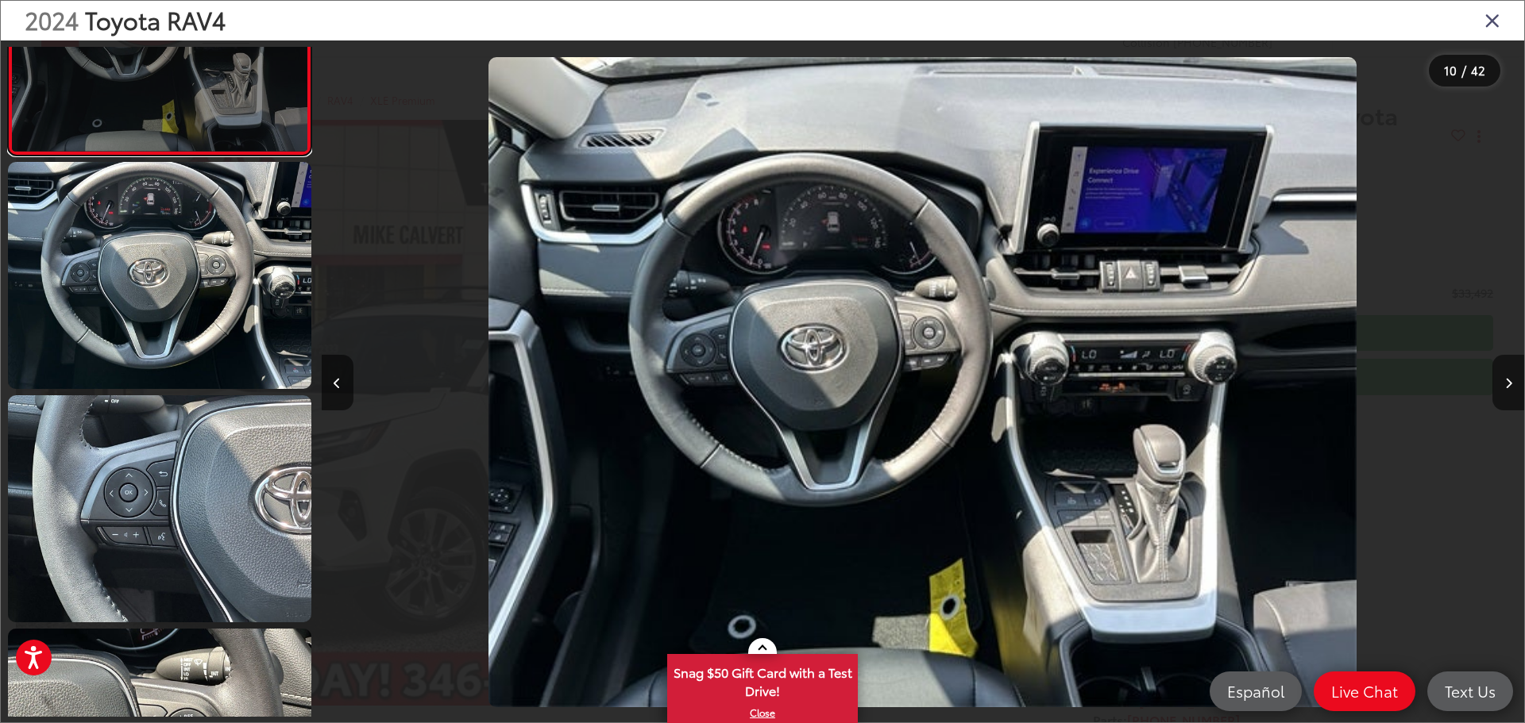
scroll to position [2250, 0]
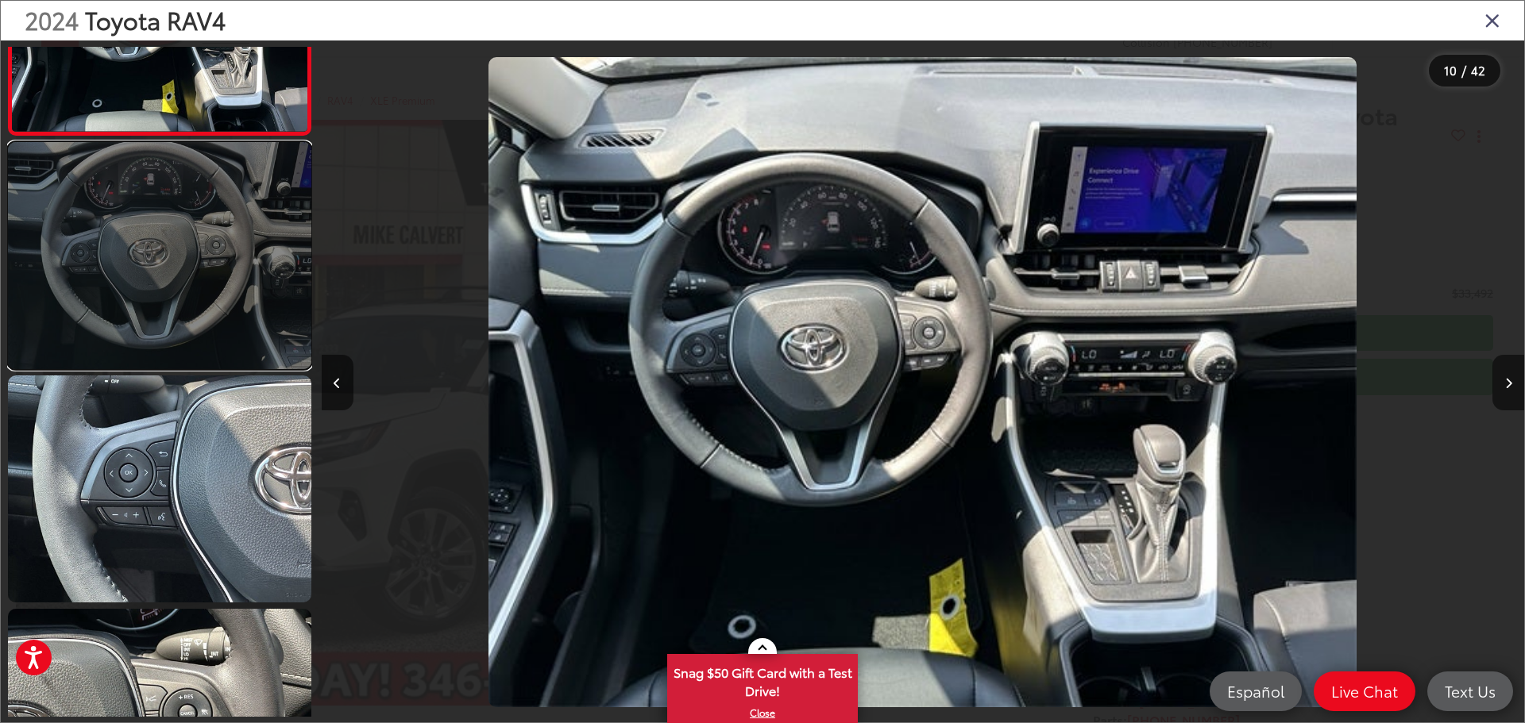
click at [194, 340] on link at bounding box center [159, 255] width 303 height 227
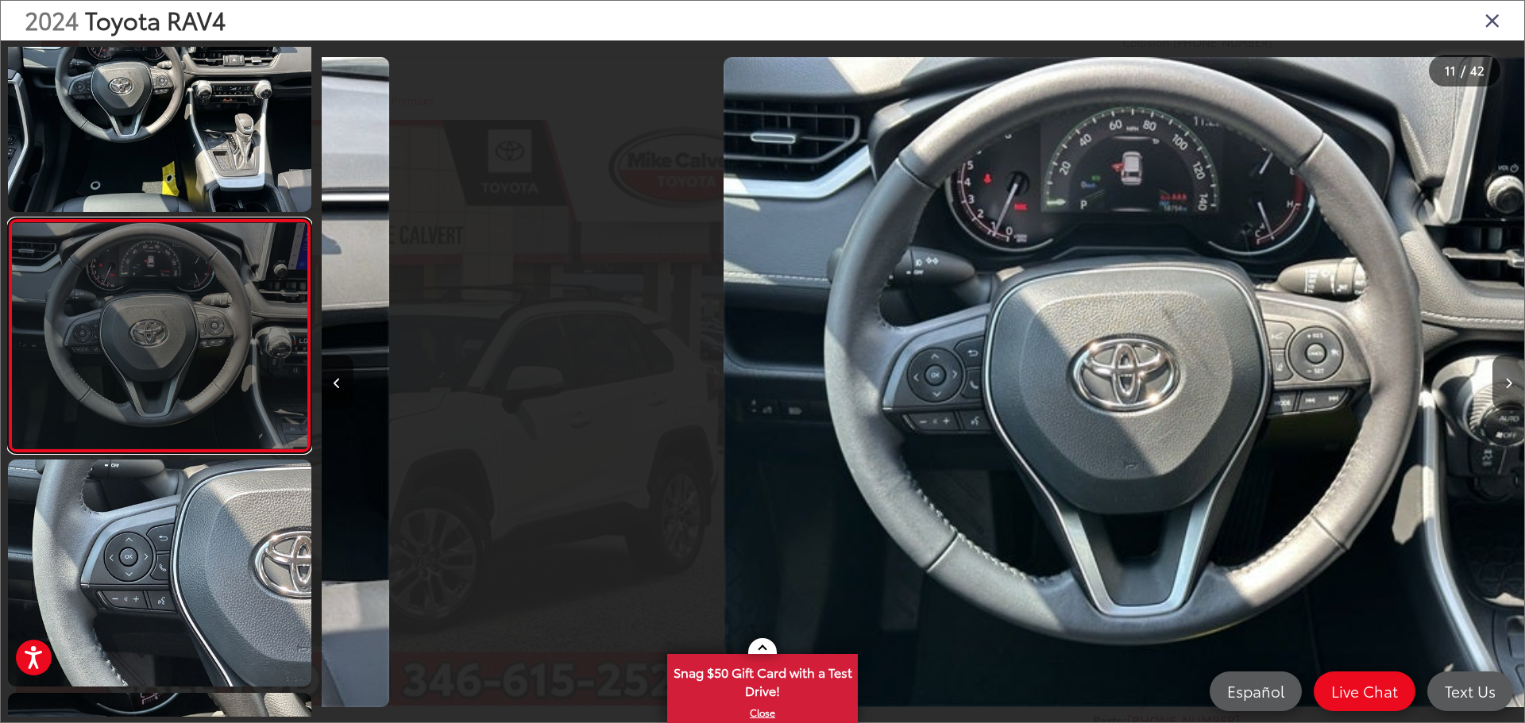
scroll to position [0, 12025]
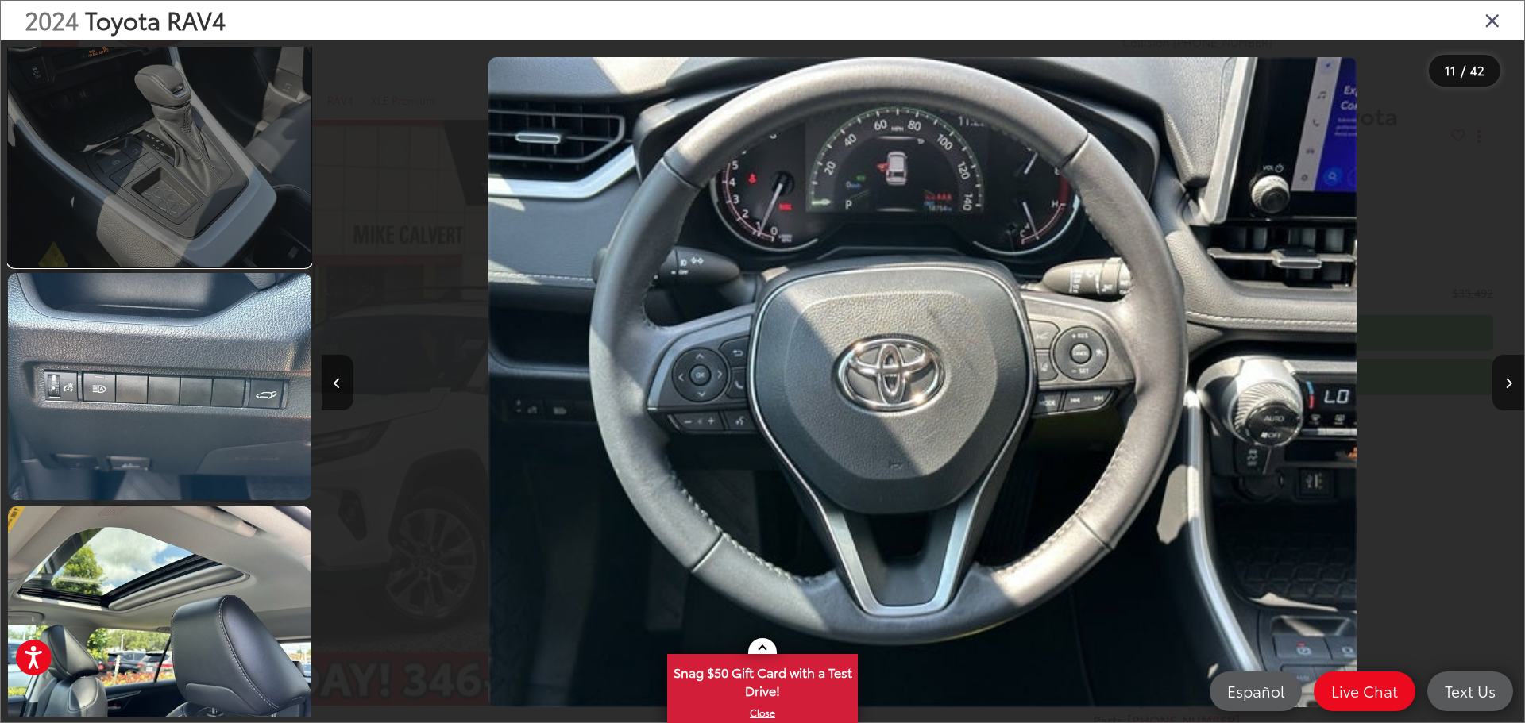
click at [208, 213] on link at bounding box center [159, 153] width 303 height 227
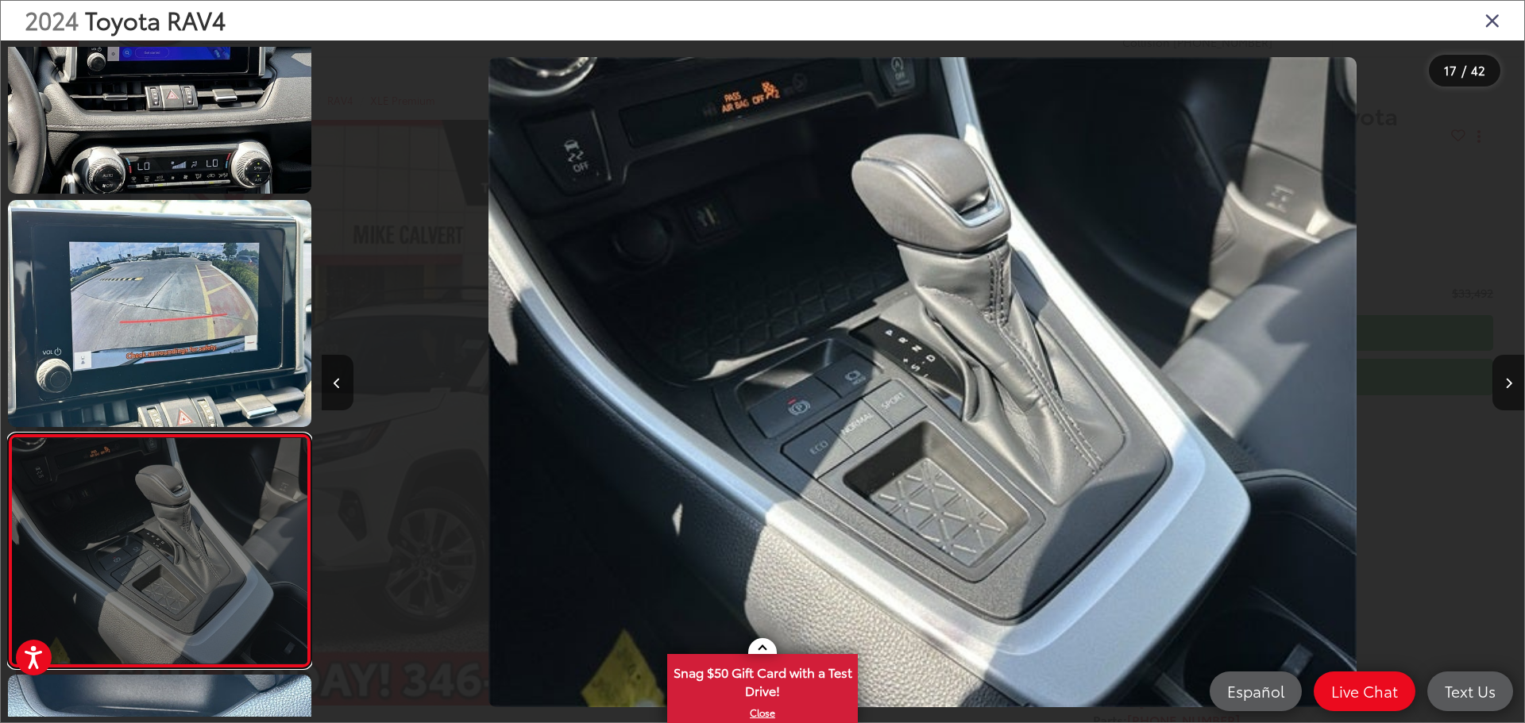
scroll to position [3329, 0]
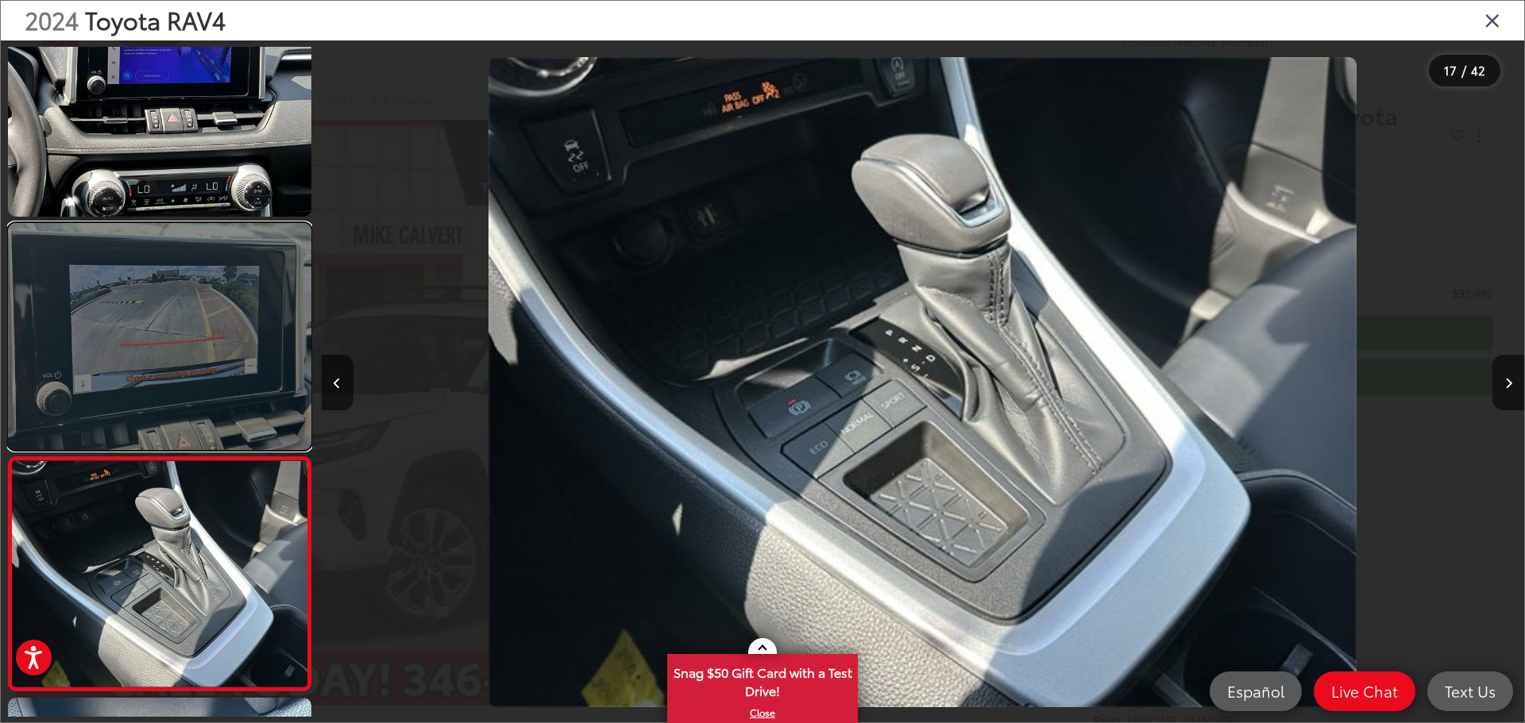
click at [211, 373] on link at bounding box center [159, 336] width 303 height 227
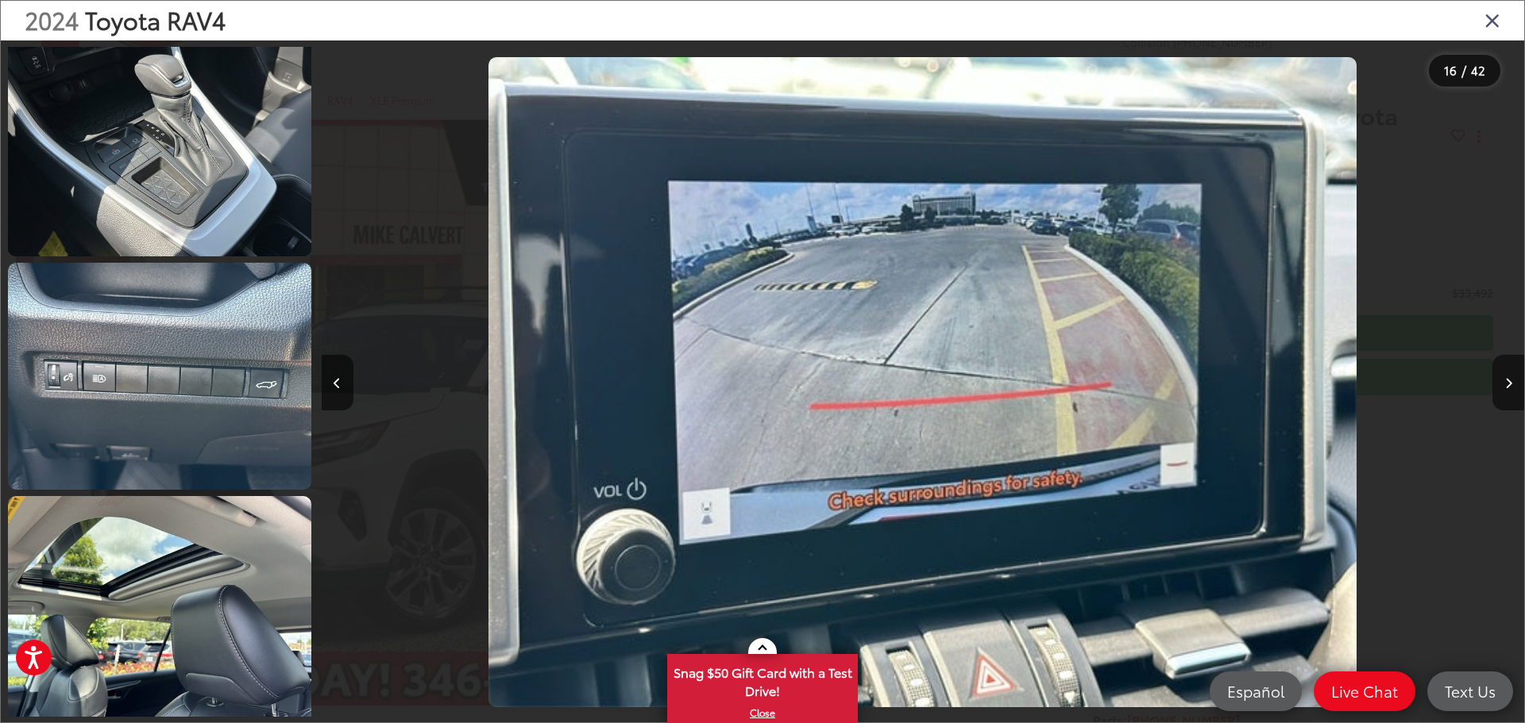
scroll to position [3810, 0]
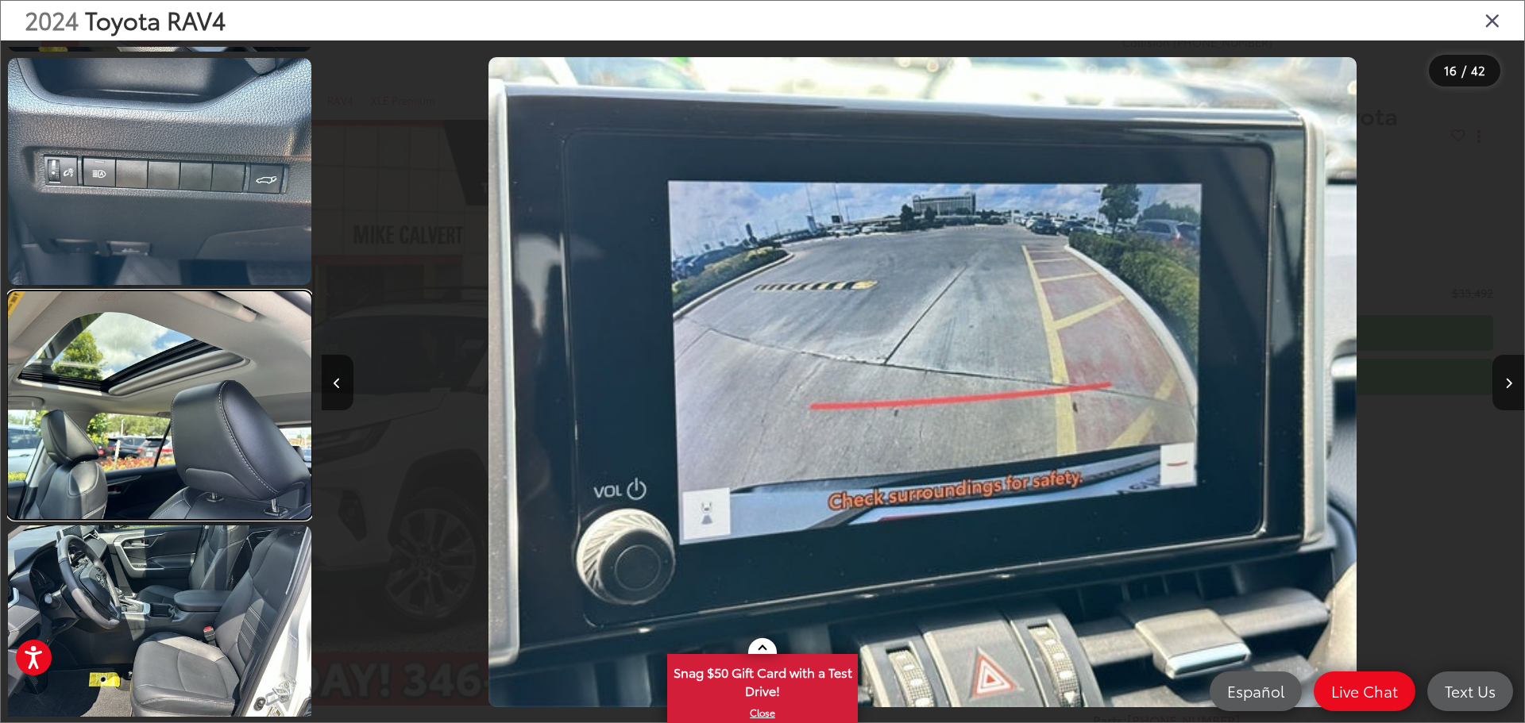
click at [211, 373] on link at bounding box center [159, 404] width 303 height 227
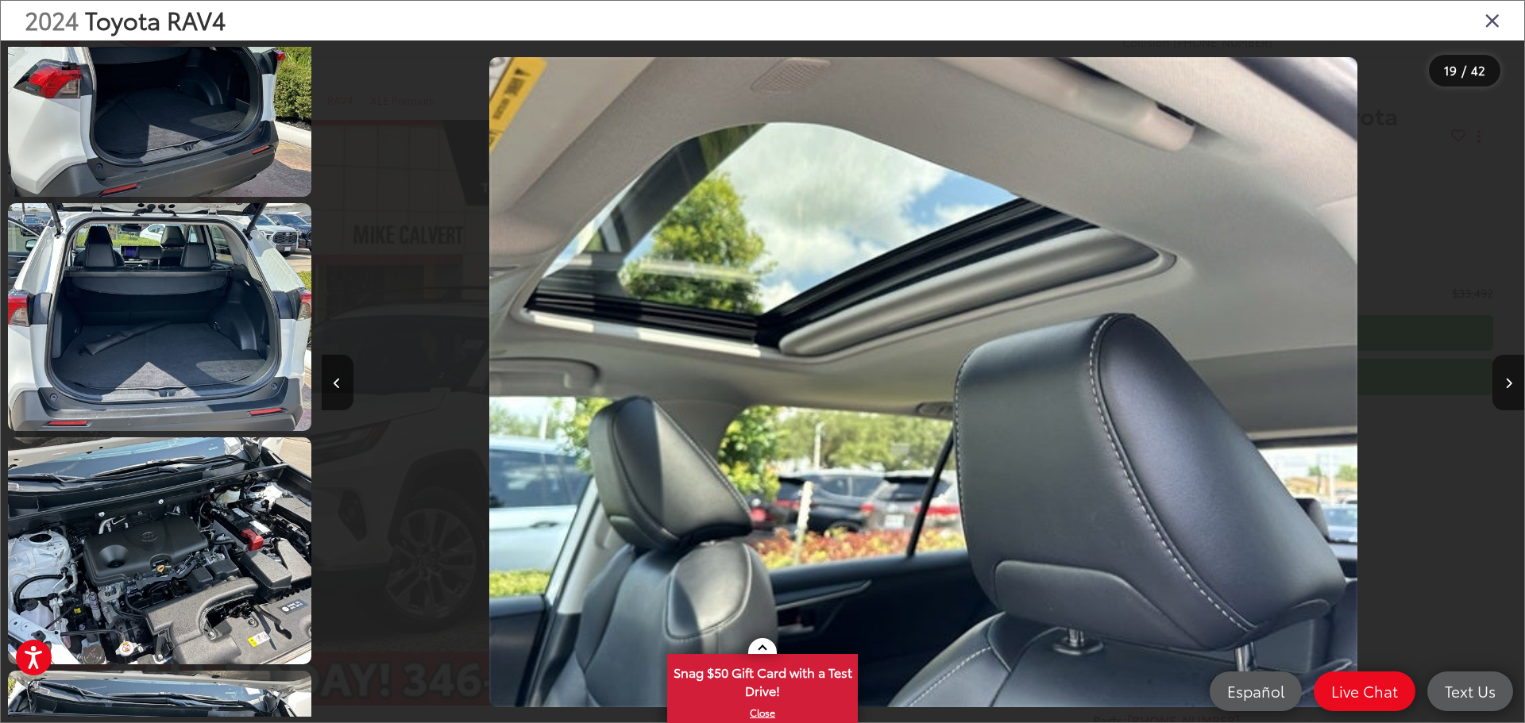
scroll to position [5860, 0]
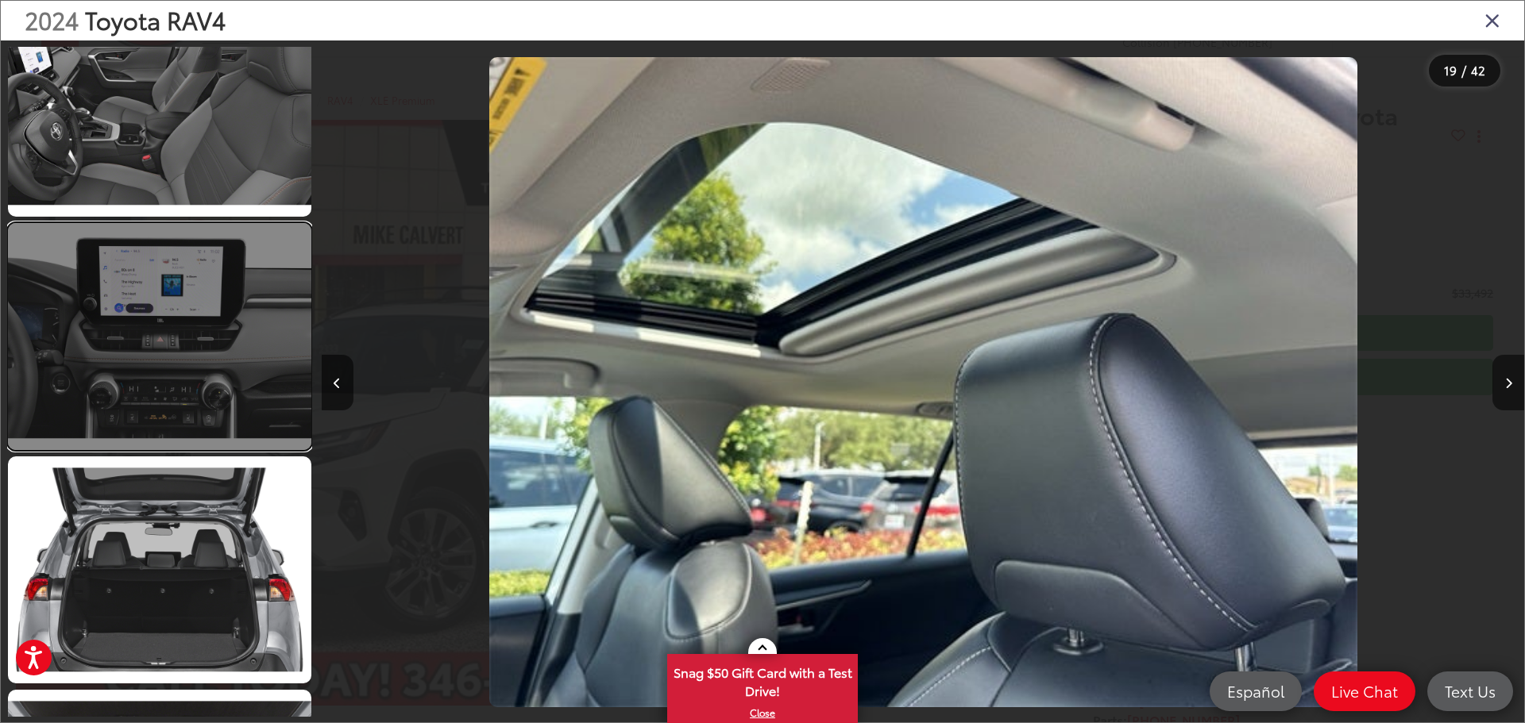
click at [207, 338] on link at bounding box center [159, 336] width 303 height 227
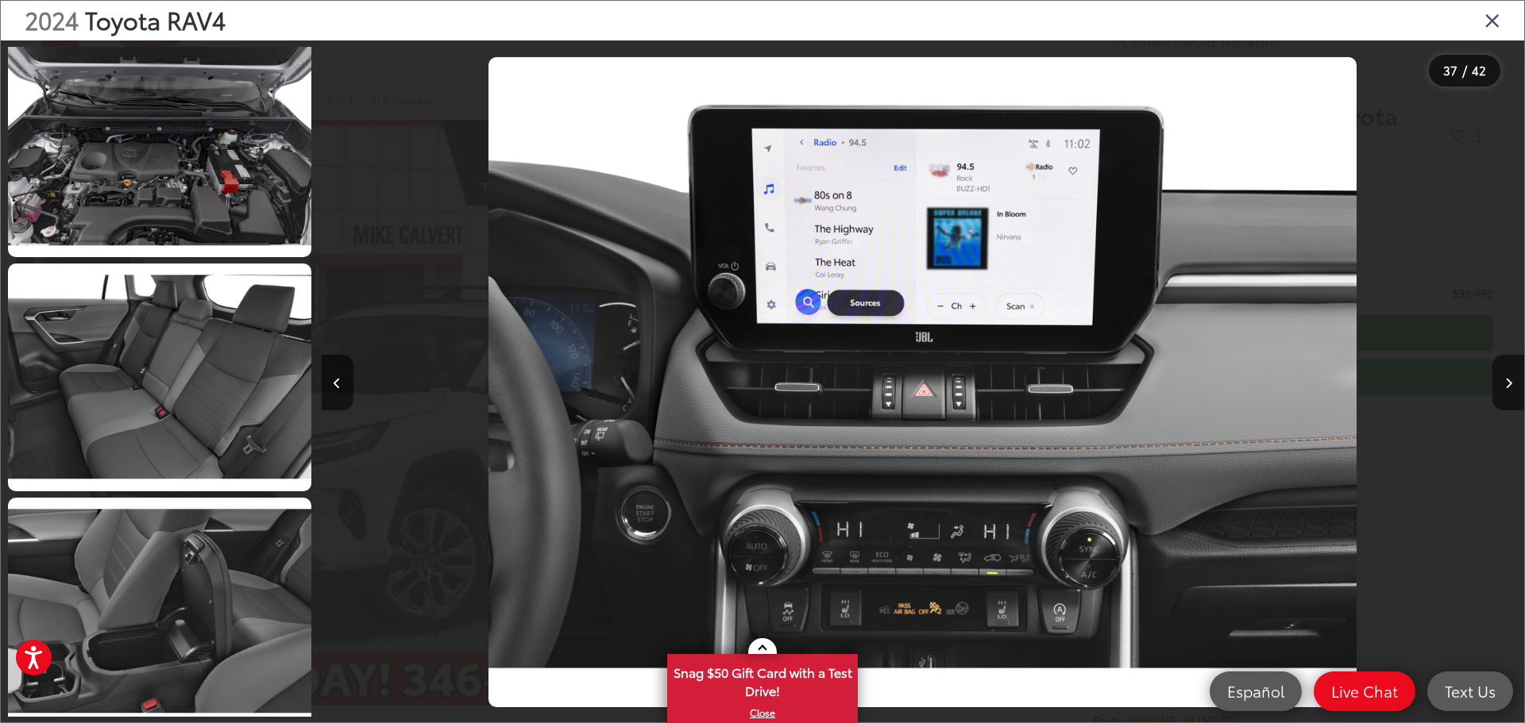
scroll to position [9144, 0]
